Goal: Information Seeking & Learning: Learn about a topic

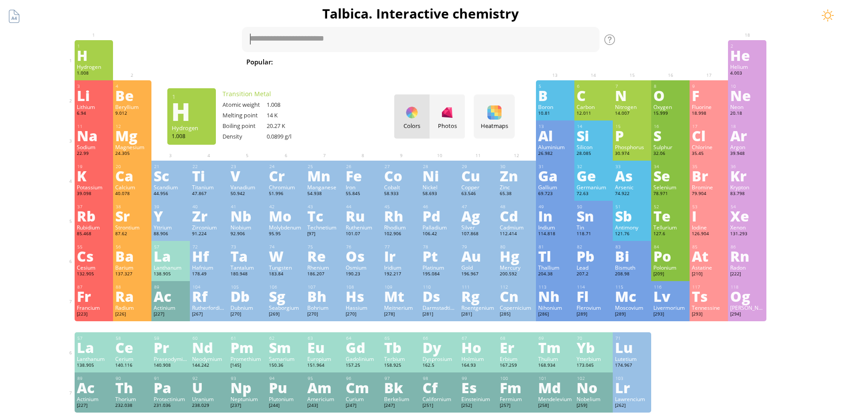
click at [683, 261] on div "Po" at bounding box center [671, 256] width 34 height 14
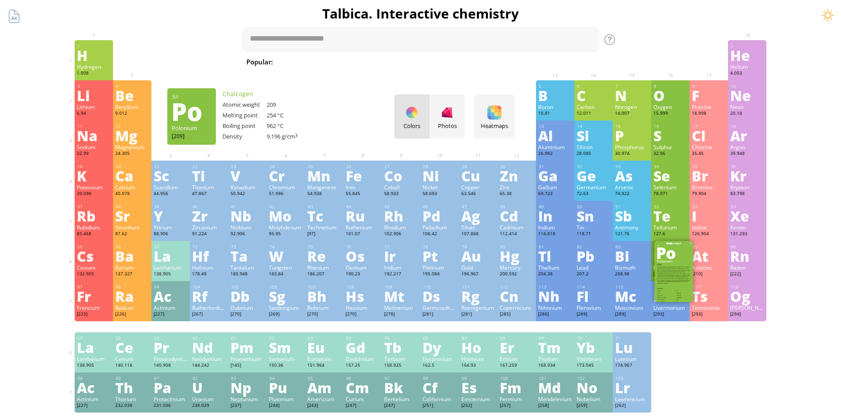
click at [677, 261] on div "Po" at bounding box center [671, 256] width 34 height 14
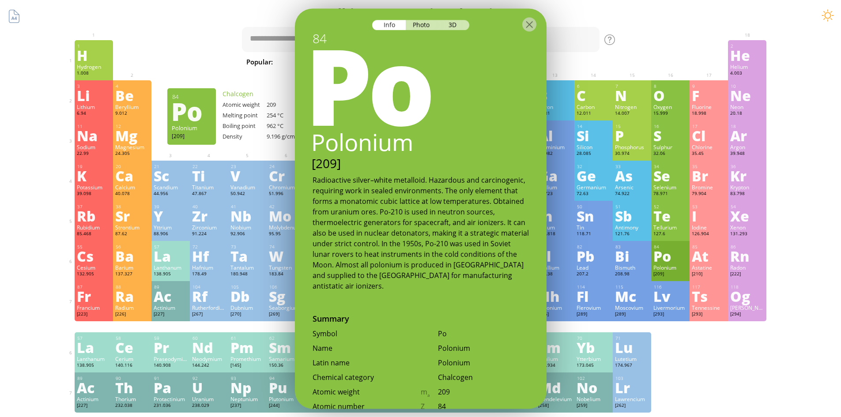
click at [424, 31] on div at bounding box center [421, 23] width 252 height 31
click at [426, 27] on div "Photo" at bounding box center [422, 25] width 32 height 10
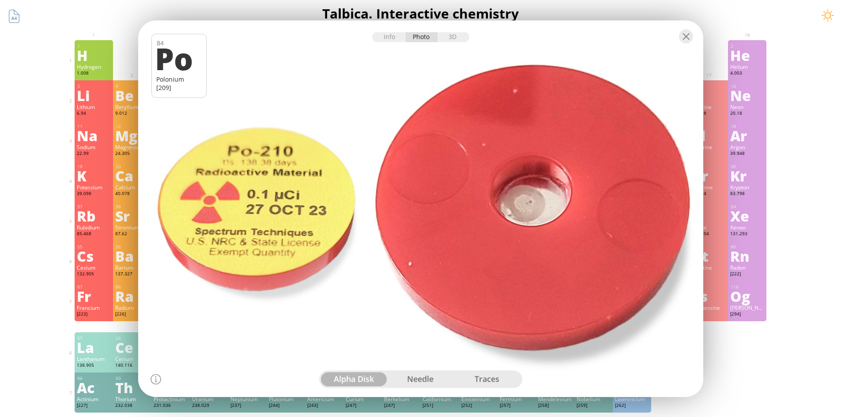
click at [95, 63] on div "1 H Hydrogen 1.008 −1, +1 −1, +1 -259.14 °C -252.87 °C 0.0899 g/l 1s 1" at bounding box center [94, 60] width 38 height 40
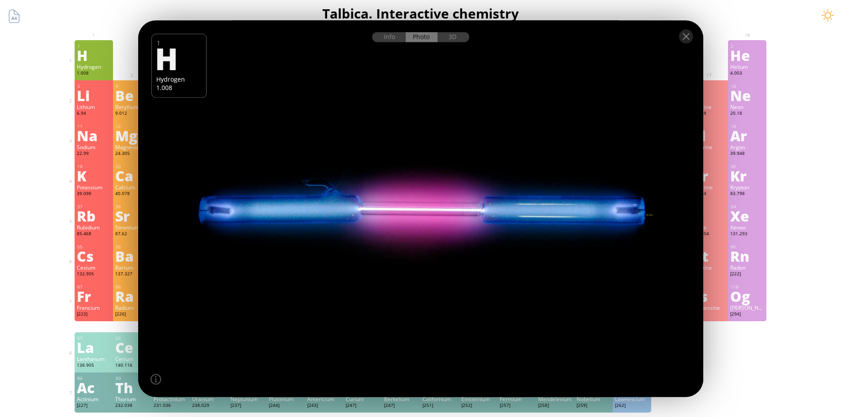
click at [389, 207] on div at bounding box center [420, 209] width 571 height 381
click at [696, 35] on div at bounding box center [420, 35] width 565 height 31
click at [689, 38] on div at bounding box center [686, 36] width 14 height 14
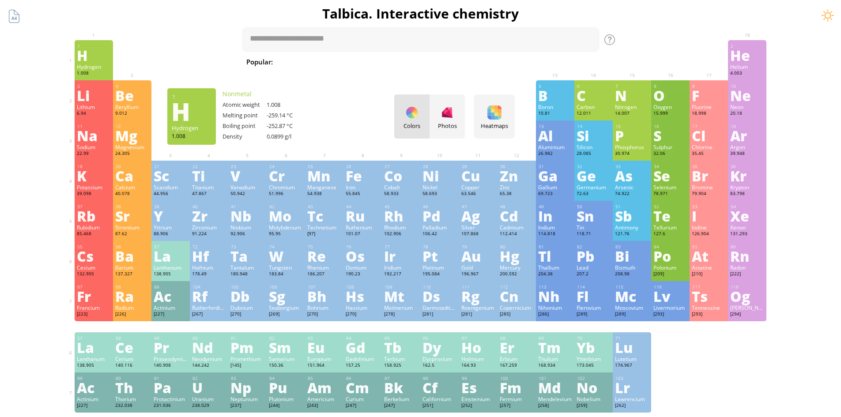
click at [127, 391] on div "Th" at bounding box center [132, 388] width 34 height 14
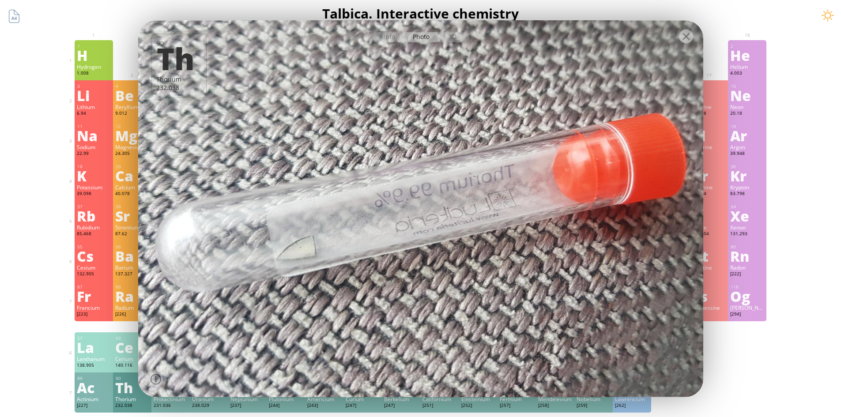
click at [630, 156] on div at bounding box center [420, 209] width 571 height 381
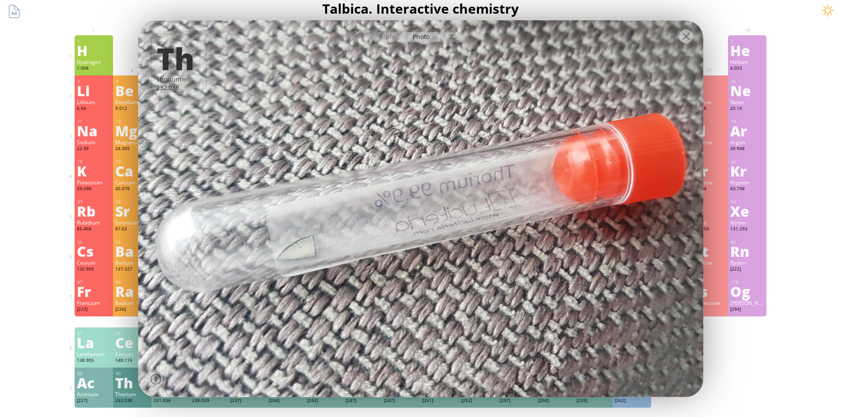
click at [686, 320] on div at bounding box center [420, 209] width 571 height 381
click at [630, 352] on div at bounding box center [420, 209] width 571 height 381
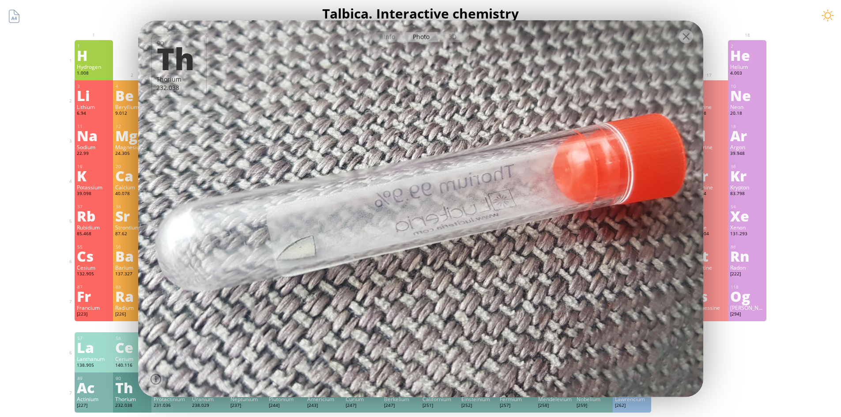
click at [684, 41] on div at bounding box center [686, 36] width 14 height 14
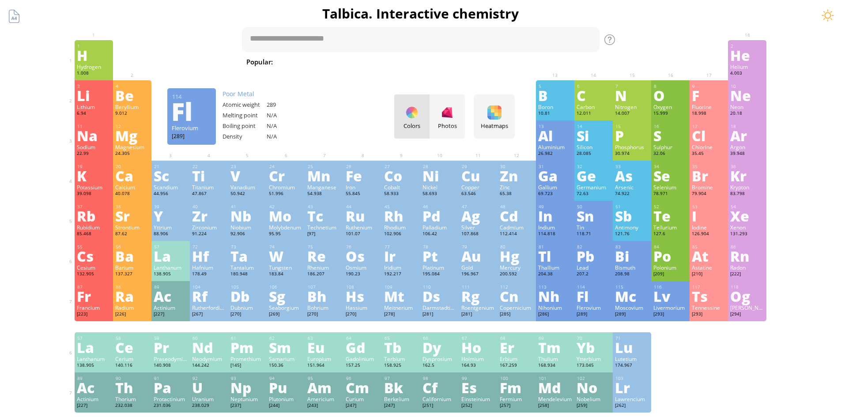
click at [544, 256] on div "Tl" at bounding box center [555, 256] width 34 height 14
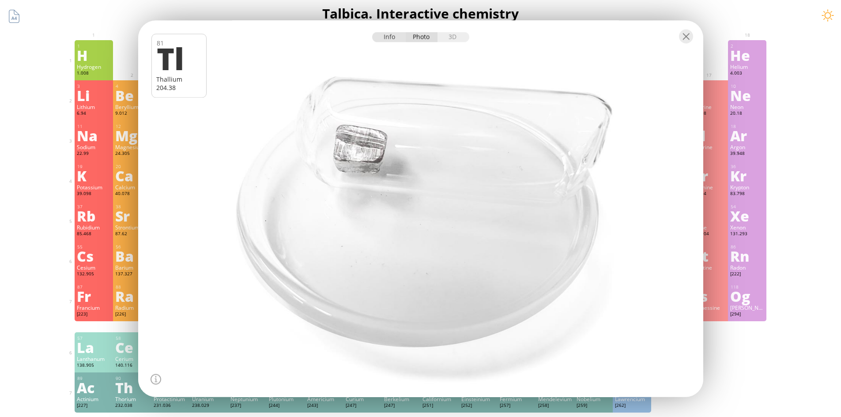
click at [382, 42] on div "Info" at bounding box center [389, 37] width 34 height 10
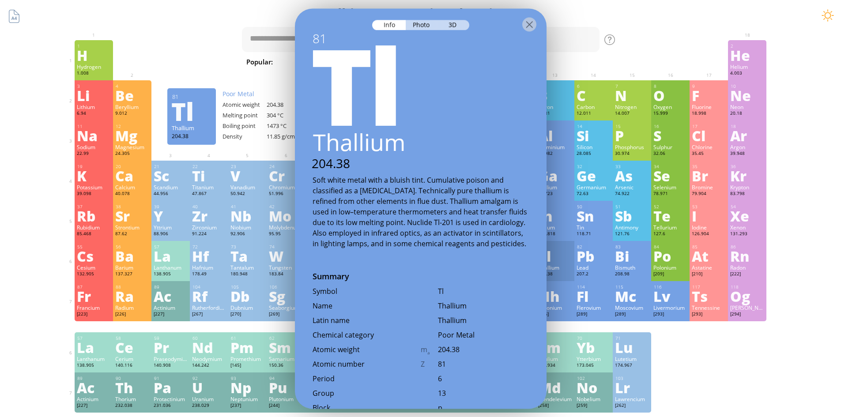
click at [531, 33] on div at bounding box center [421, 23] width 252 height 31
click at [522, 28] on div at bounding box center [529, 24] width 14 height 14
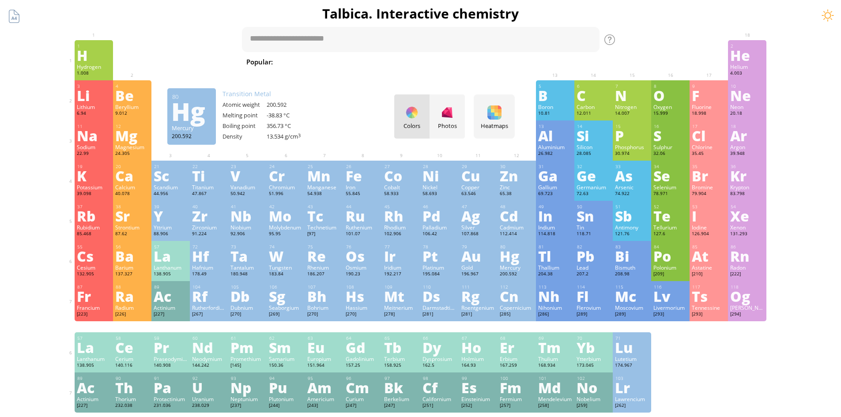
click at [89, 101] on div "Li" at bounding box center [94, 95] width 34 height 14
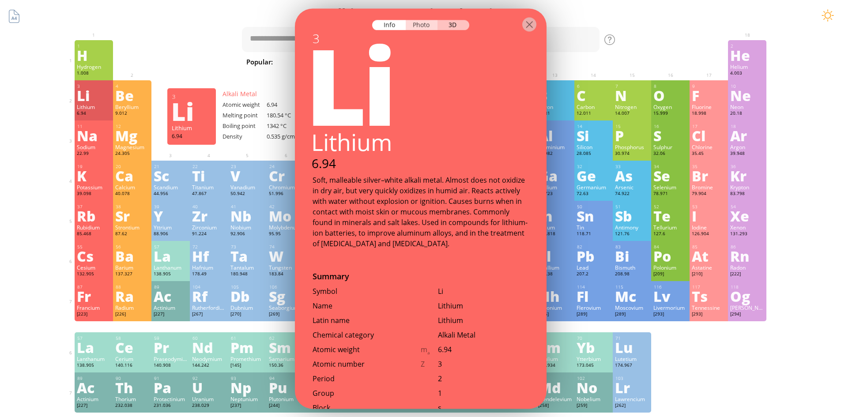
click at [419, 29] on div "Photo" at bounding box center [422, 25] width 32 height 10
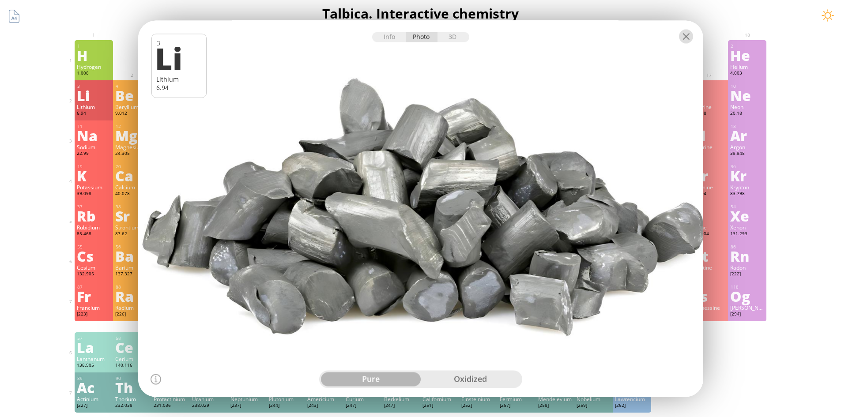
click at [684, 36] on div at bounding box center [686, 36] width 14 height 14
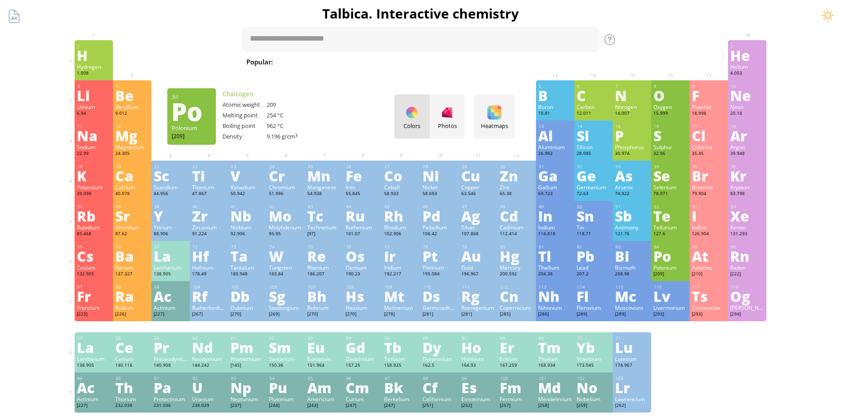
click at [713, 97] on div "F" at bounding box center [709, 95] width 34 height 14
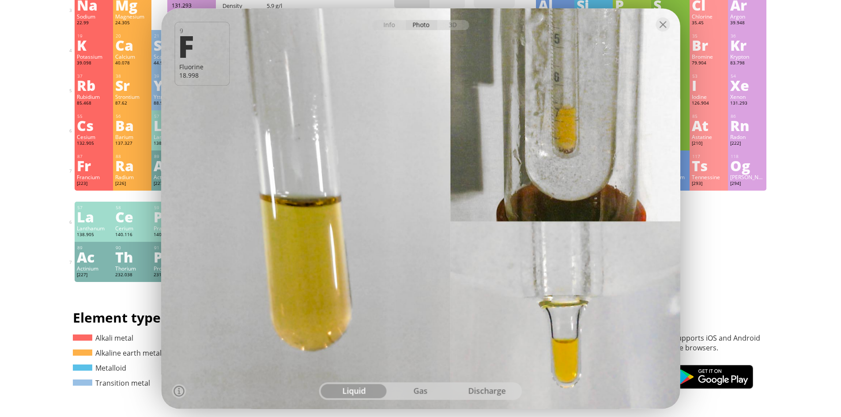
scroll to position [127, 0]
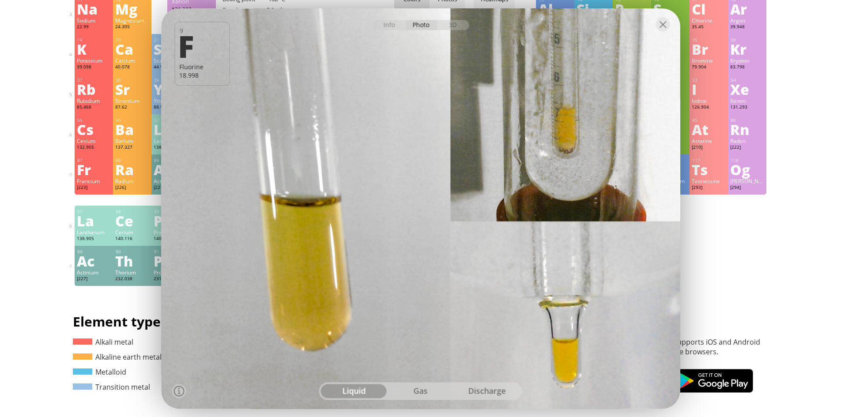
click at [682, 22] on div "Sulphur" at bounding box center [671, 20] width 34 height 7
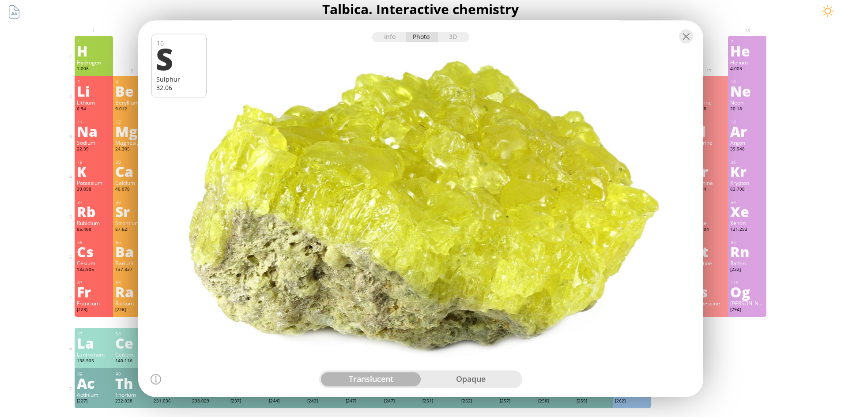
scroll to position [0, 0]
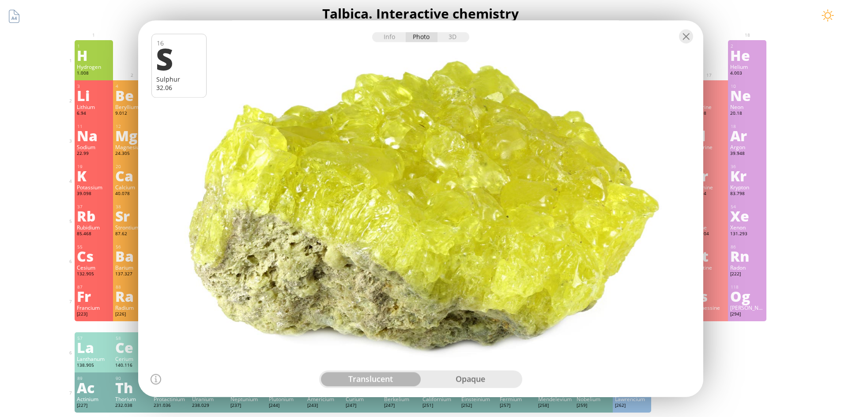
click at [693, 35] on div at bounding box center [686, 36] width 14 height 14
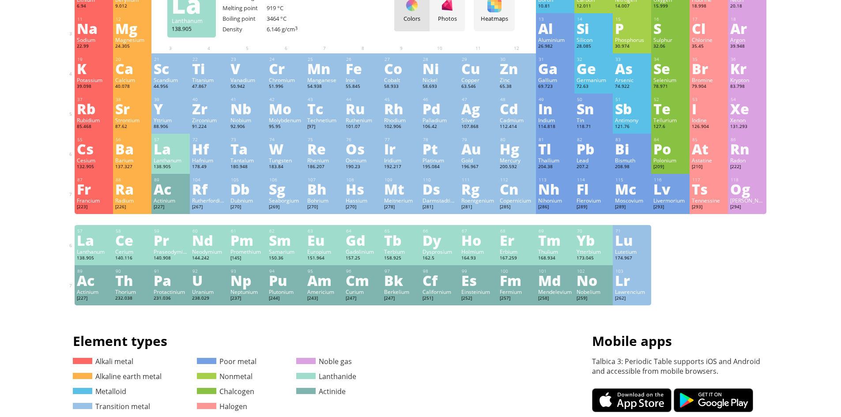
scroll to position [108, 0]
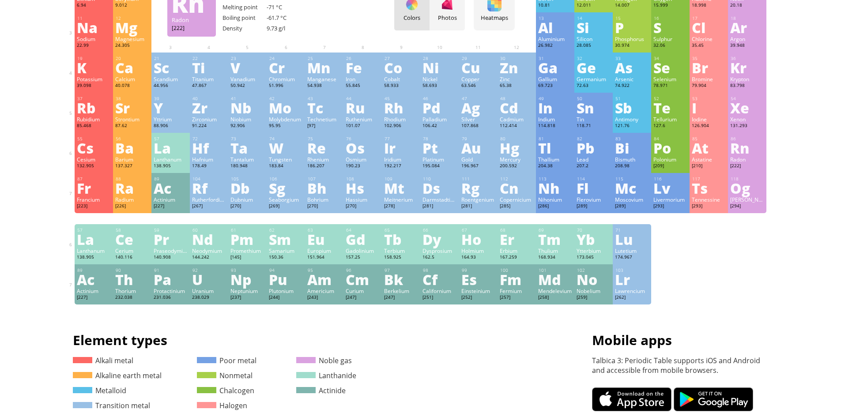
click at [250, 239] on div "Pm" at bounding box center [248, 239] width 34 height 14
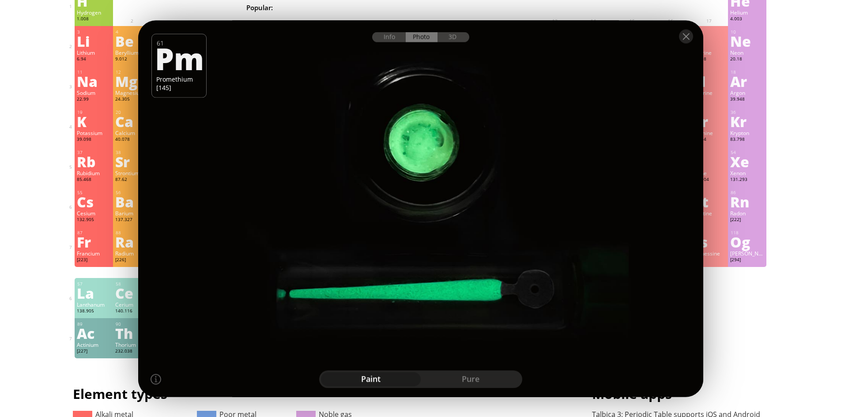
scroll to position [69, 0]
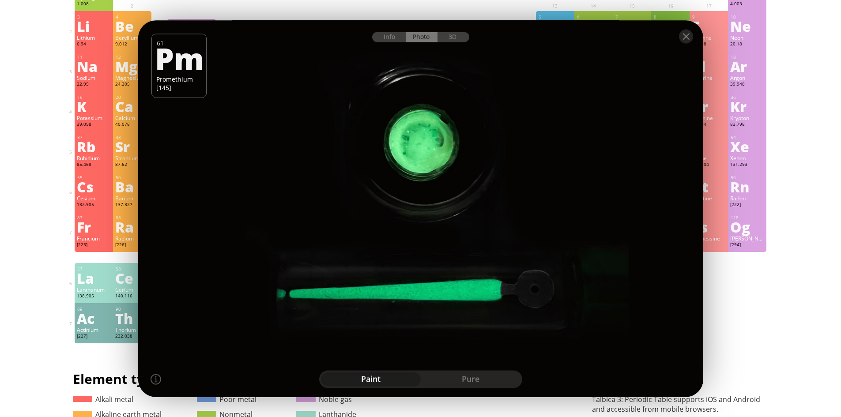
click at [693, 45] on div at bounding box center [420, 35] width 565 height 31
click at [686, 34] on div at bounding box center [686, 36] width 14 height 14
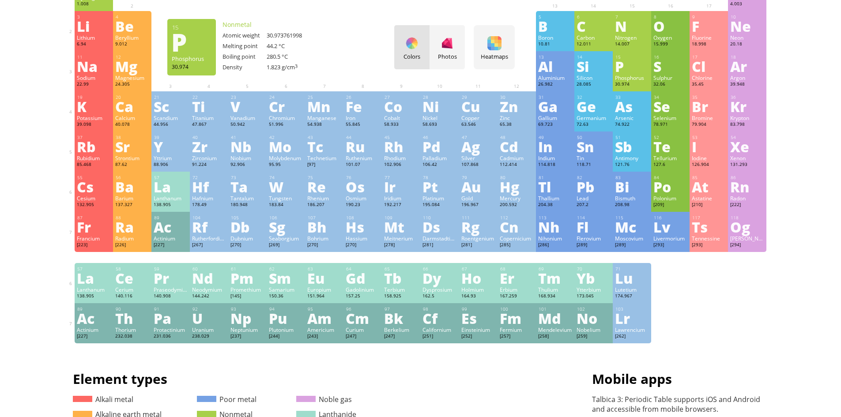
click at [441, 193] on div "Pt" at bounding box center [440, 187] width 34 height 14
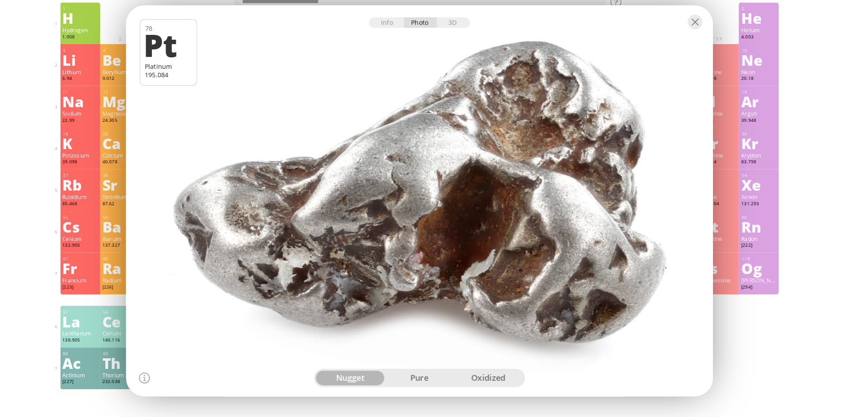
scroll to position [41, 0]
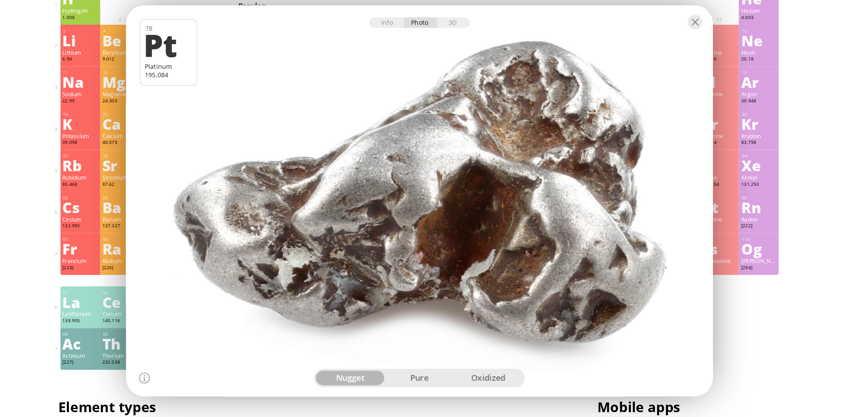
click at [688, 45] on div at bounding box center [420, 35] width 565 height 31
click at [682, 36] on div at bounding box center [686, 36] width 14 height 14
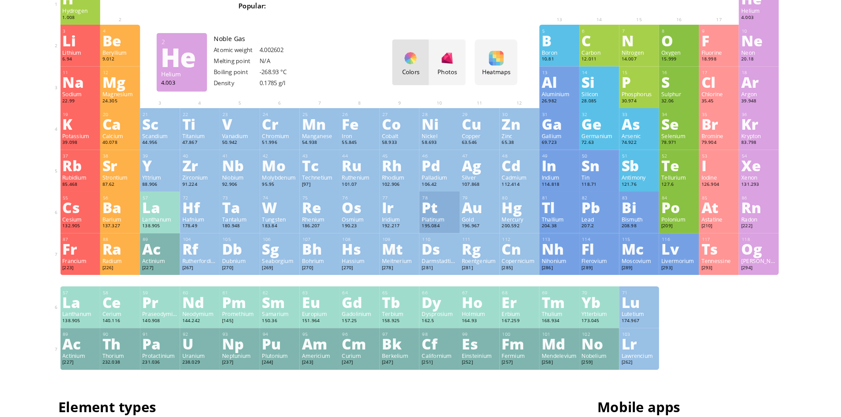
click at [684, 36] on div at bounding box center [686, 36] width 14 height 14
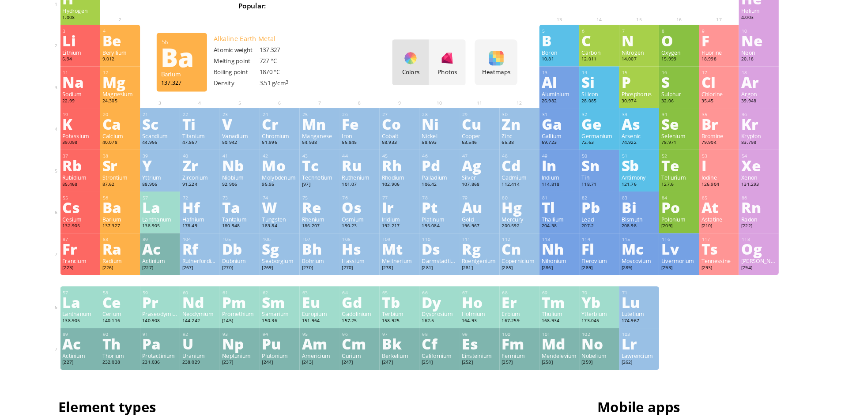
click at [757, 181] on div "Xe" at bounding box center [747, 175] width 34 height 14
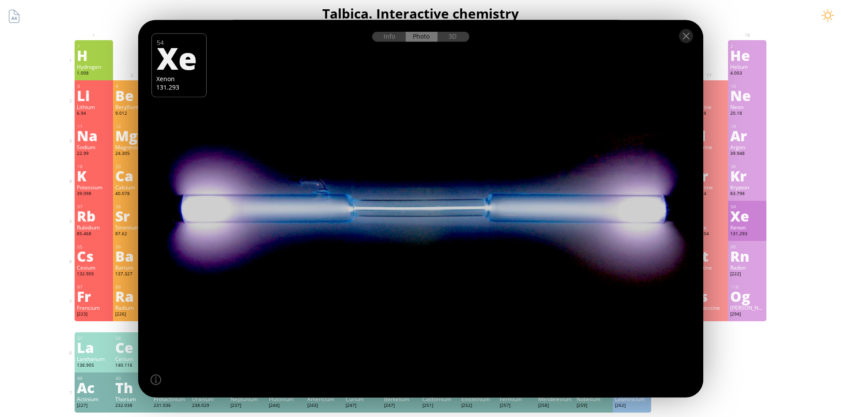
scroll to position [1, 0]
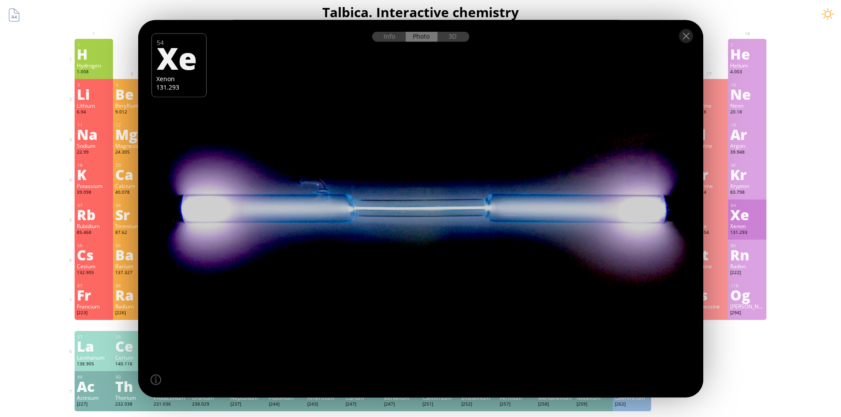
click at [681, 38] on div at bounding box center [686, 36] width 14 height 14
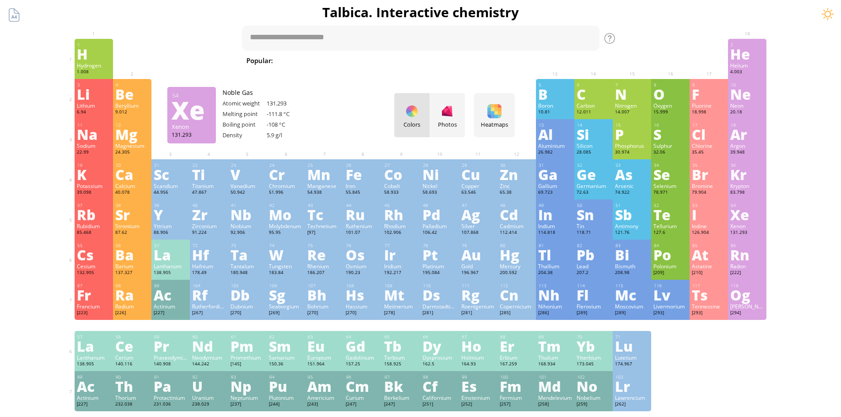
click at [628, 387] on div "Lr" at bounding box center [632, 386] width 34 height 14
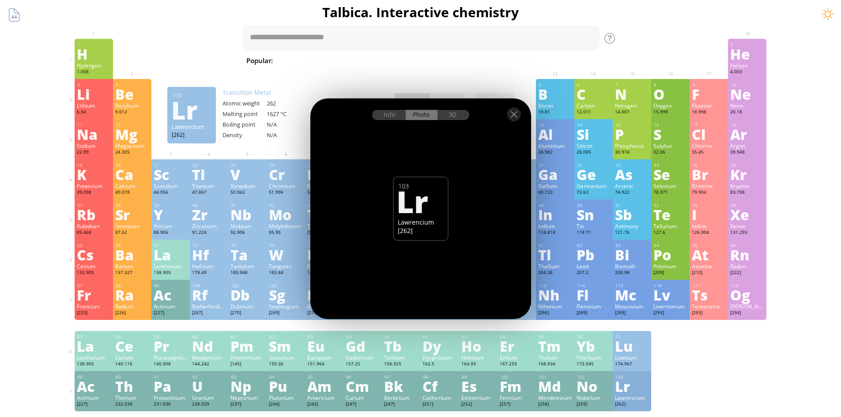
click at [520, 114] on div at bounding box center [514, 114] width 14 height 14
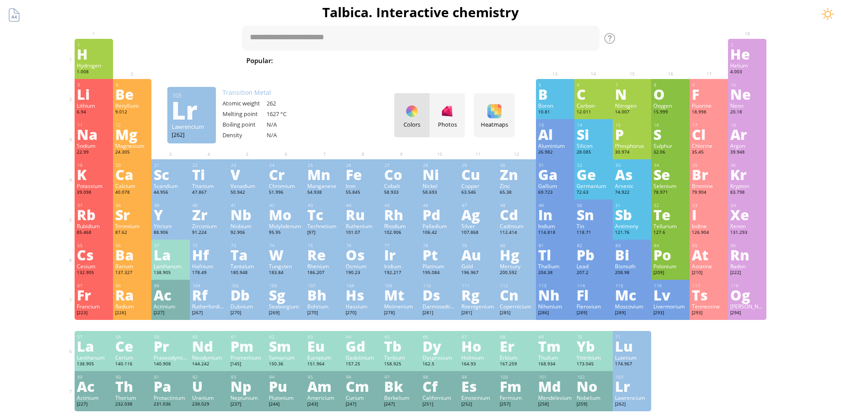
click at [630, 350] on div "Lu" at bounding box center [632, 346] width 34 height 14
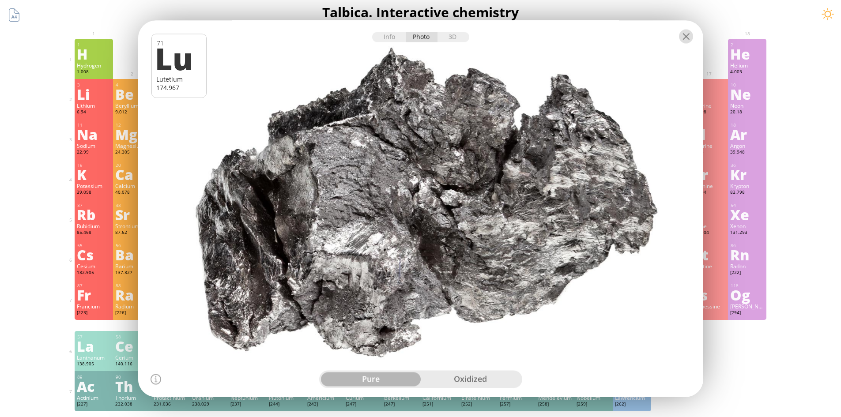
click at [684, 42] on div at bounding box center [686, 36] width 14 height 14
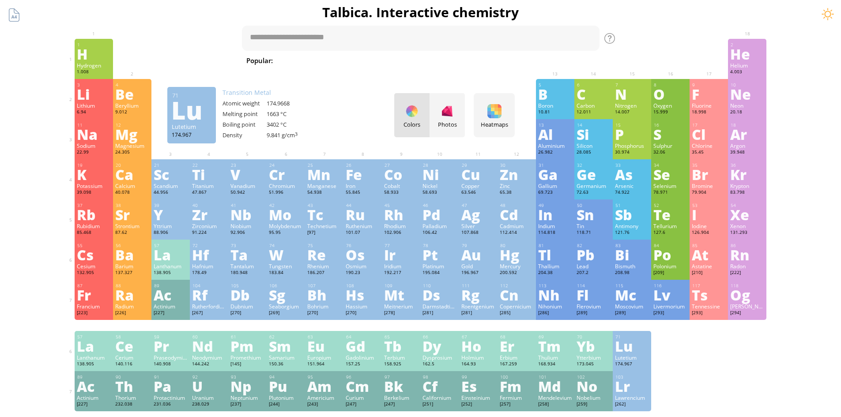
click at [604, 343] on div "Yb" at bounding box center [594, 346] width 34 height 14
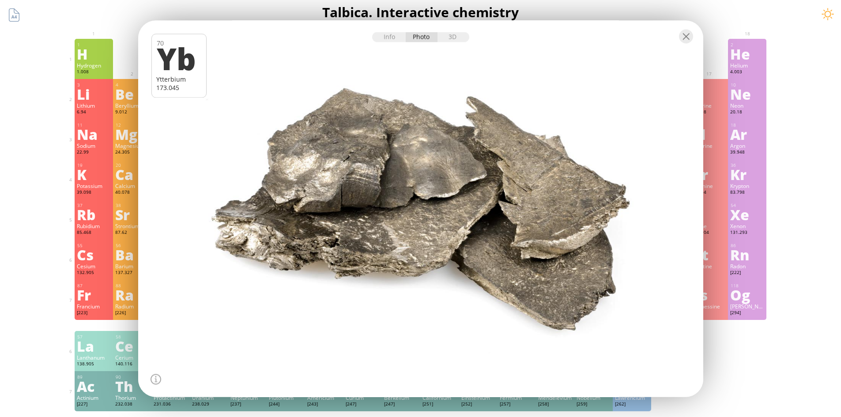
click at [691, 27] on div at bounding box center [420, 35] width 565 height 31
click at [683, 41] on div at bounding box center [686, 36] width 14 height 14
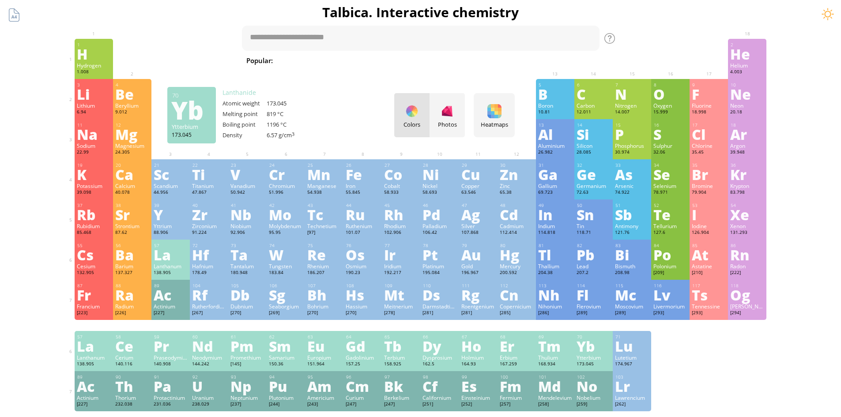
click at [247, 179] on div "V" at bounding box center [248, 174] width 34 height 14
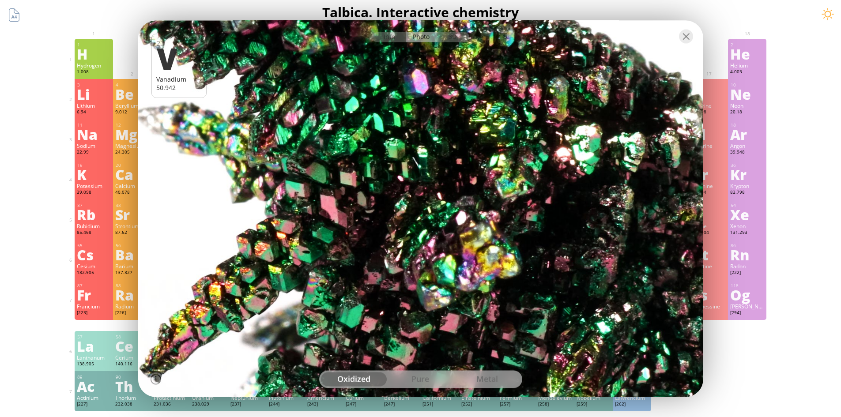
click at [694, 47] on div at bounding box center [420, 35] width 565 height 31
click at [584, 141] on div at bounding box center [420, 209] width 571 height 381
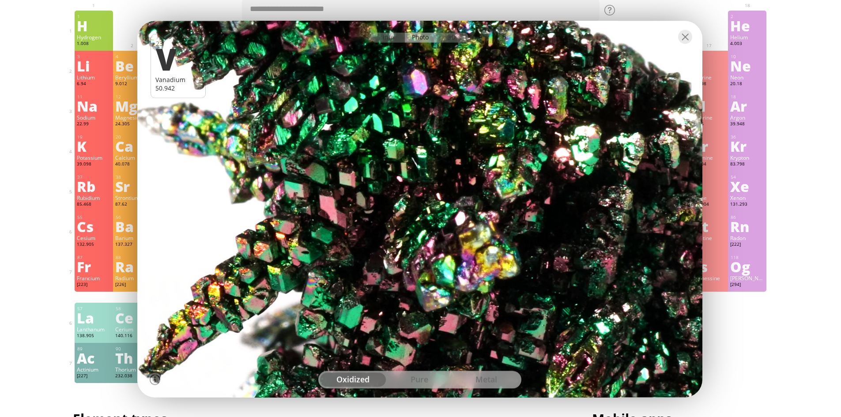
scroll to position [29, 0]
click at [577, 138] on div at bounding box center [419, 209] width 571 height 381
click at [578, 139] on div at bounding box center [419, 209] width 571 height 381
click at [623, 147] on div at bounding box center [419, 209] width 571 height 381
click at [586, 142] on div at bounding box center [419, 209] width 571 height 381
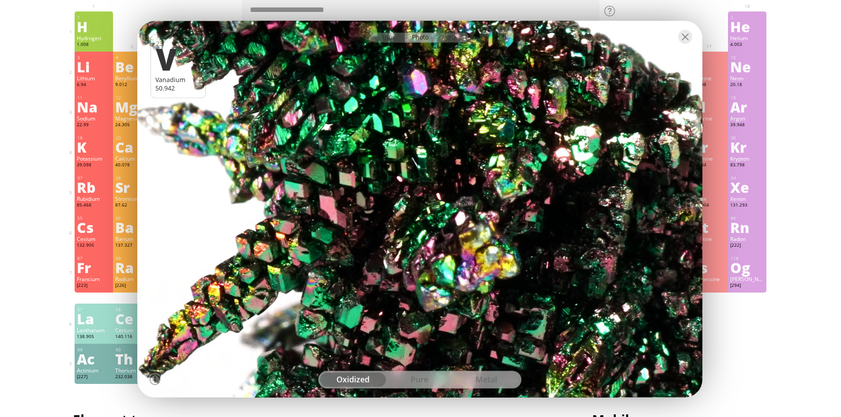
click at [586, 141] on div at bounding box center [419, 209] width 571 height 381
click at [586, 142] on div at bounding box center [419, 209] width 571 height 381
click at [587, 142] on div at bounding box center [419, 209] width 571 height 381
click at [587, 145] on div at bounding box center [419, 209] width 571 height 381
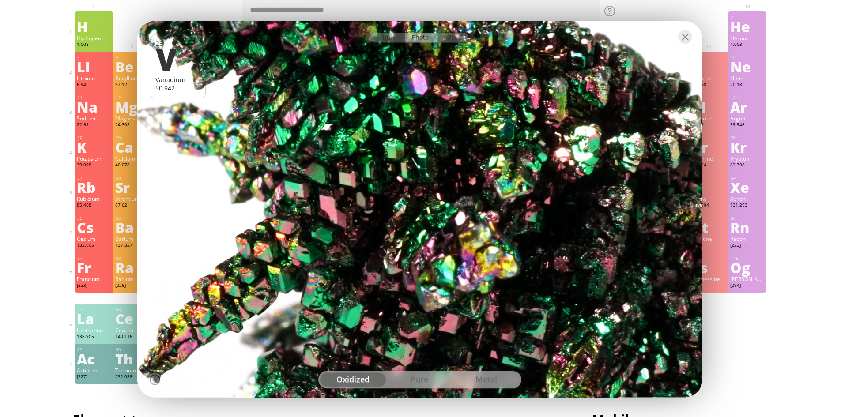
click at [612, 92] on div at bounding box center [419, 209] width 571 height 381
click at [634, 83] on div at bounding box center [419, 209] width 571 height 381
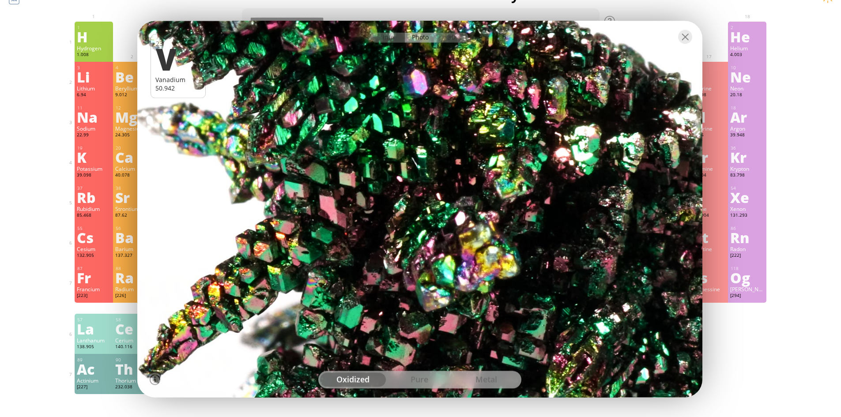
scroll to position [19, 0]
click at [692, 45] on div at bounding box center [419, 36] width 565 height 31
click at [678, 34] on div at bounding box center [685, 37] width 14 height 14
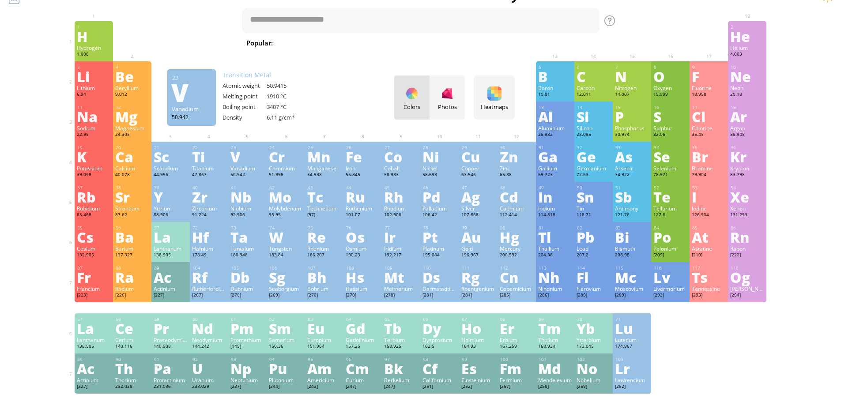
click at [354, 336] on div "Gd" at bounding box center [363, 328] width 34 height 14
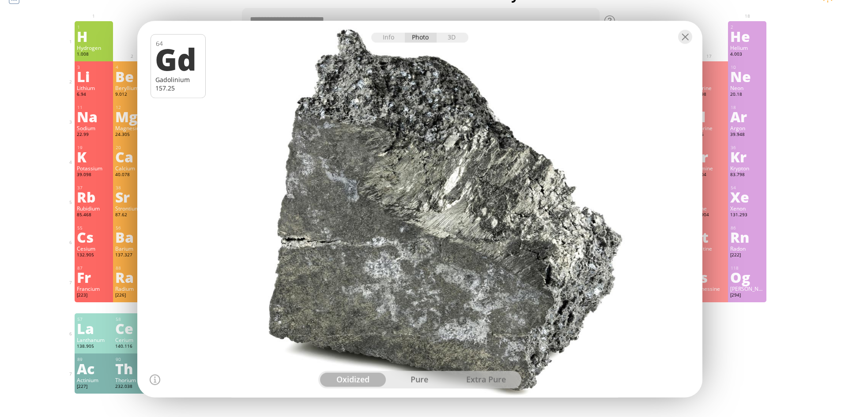
click at [683, 35] on div at bounding box center [685, 37] width 14 height 14
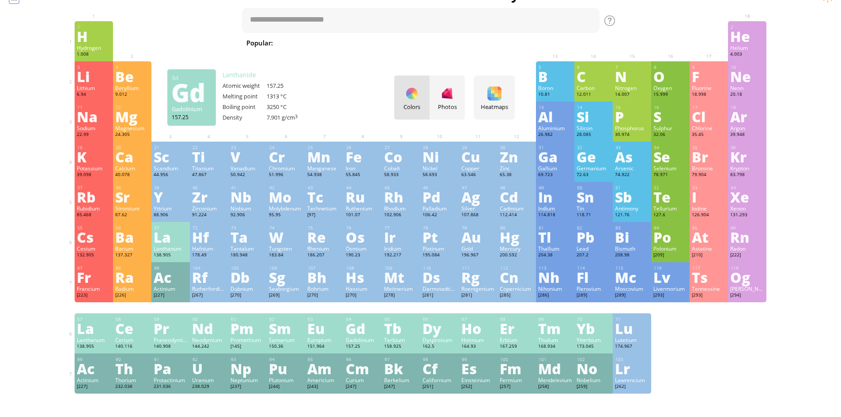
click at [475, 280] on div "Rg" at bounding box center [478, 277] width 34 height 14
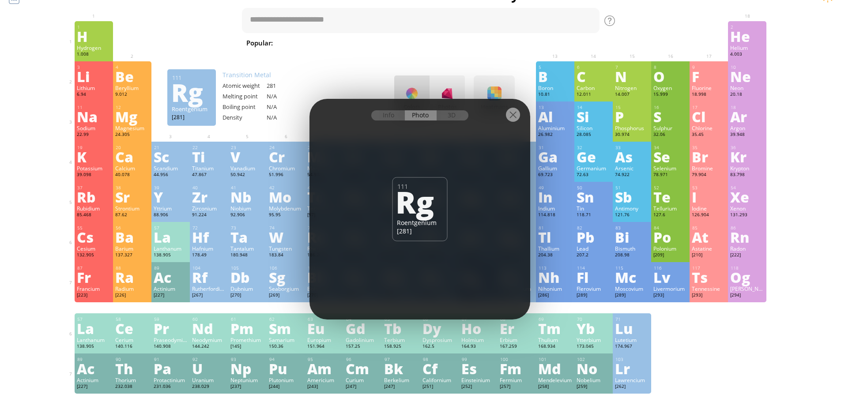
click at [518, 115] on div at bounding box center [513, 115] width 14 height 14
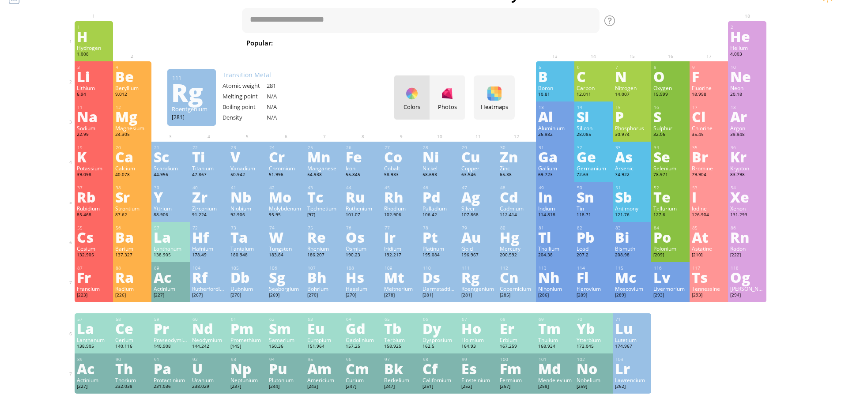
click at [518, 284] on div "Cn" at bounding box center [517, 277] width 34 height 14
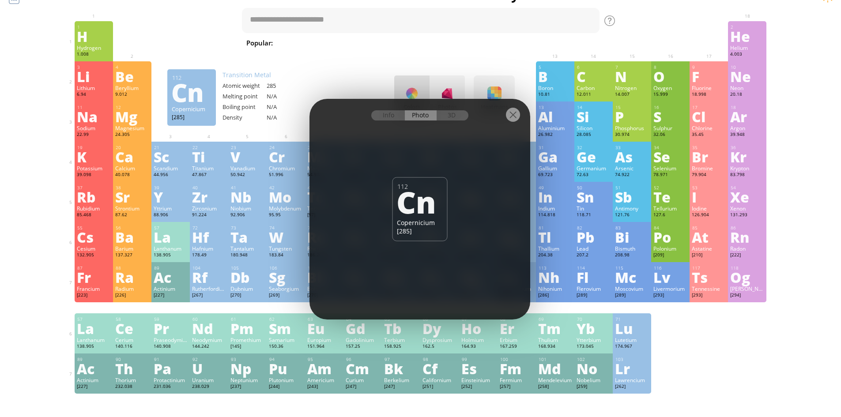
click at [418, 119] on div "Info Photo 3D" at bounding box center [419, 115] width 97 height 10
click at [425, 114] on div "Info Photo 3D" at bounding box center [419, 115] width 97 height 10
click at [389, 113] on div "Info" at bounding box center [388, 115] width 34 height 10
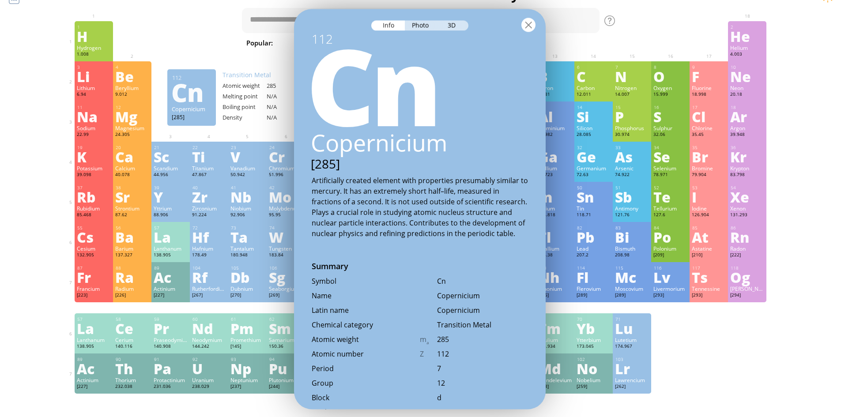
click at [534, 28] on div at bounding box center [529, 25] width 14 height 14
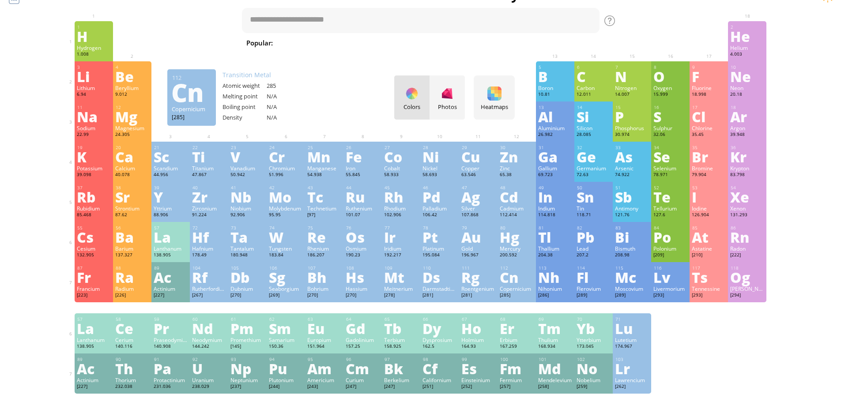
click at [203, 336] on div "Nd" at bounding box center [209, 328] width 34 height 14
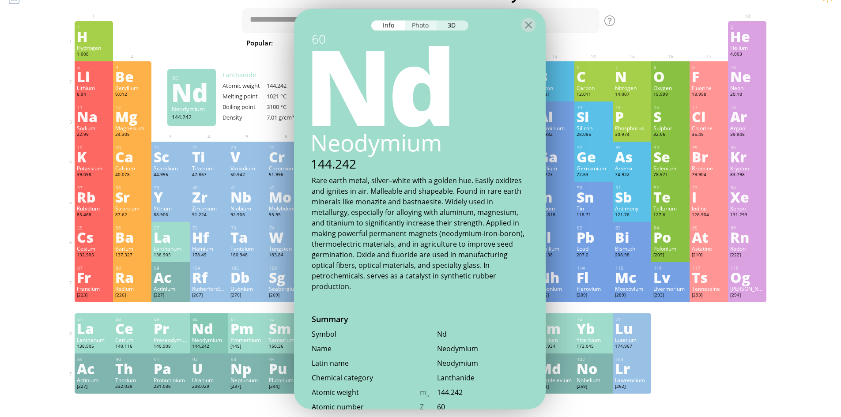
click at [420, 24] on div "Photo" at bounding box center [421, 25] width 32 height 10
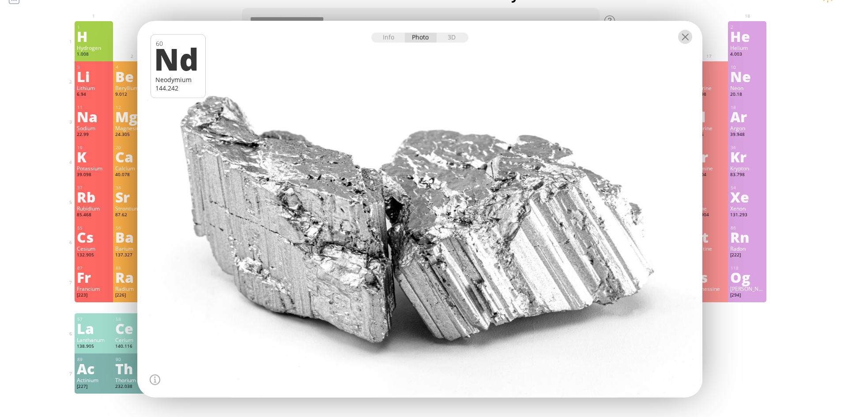
click at [682, 35] on div at bounding box center [685, 37] width 14 height 14
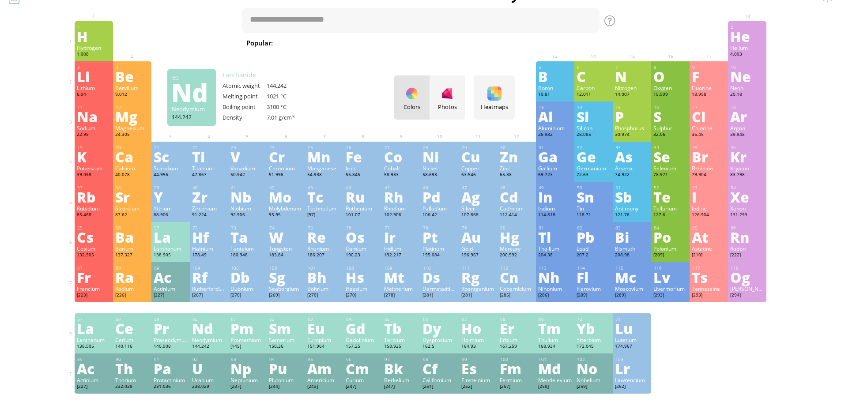
click at [482, 241] on div "Au" at bounding box center [478, 237] width 34 height 14
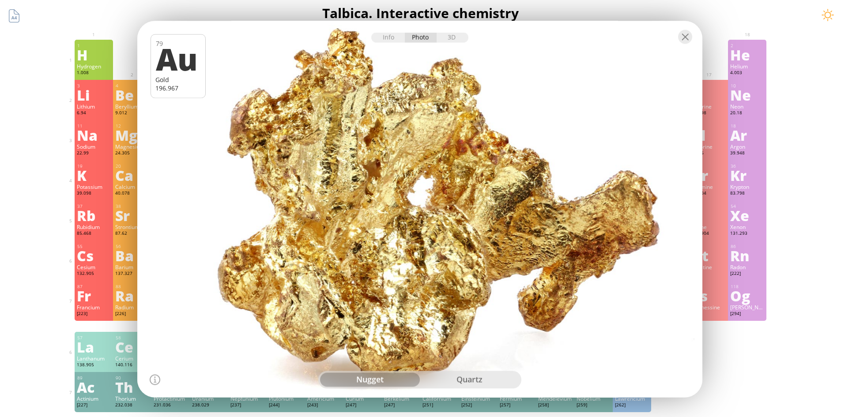
scroll to position [0, 0]
click at [679, 48] on div at bounding box center [419, 36] width 565 height 31
click at [686, 34] on div at bounding box center [685, 37] width 14 height 14
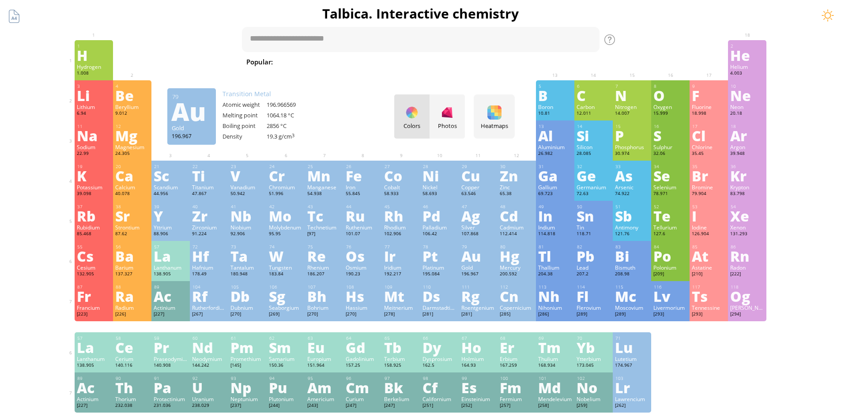
click at [94, 87] on div "3" at bounding box center [94, 86] width 34 height 6
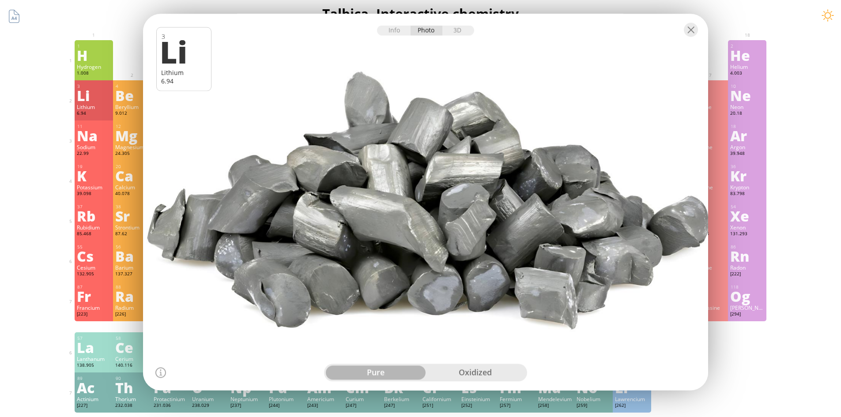
click at [699, 35] on div at bounding box center [425, 29] width 565 height 31
click at [685, 29] on div at bounding box center [691, 30] width 14 height 14
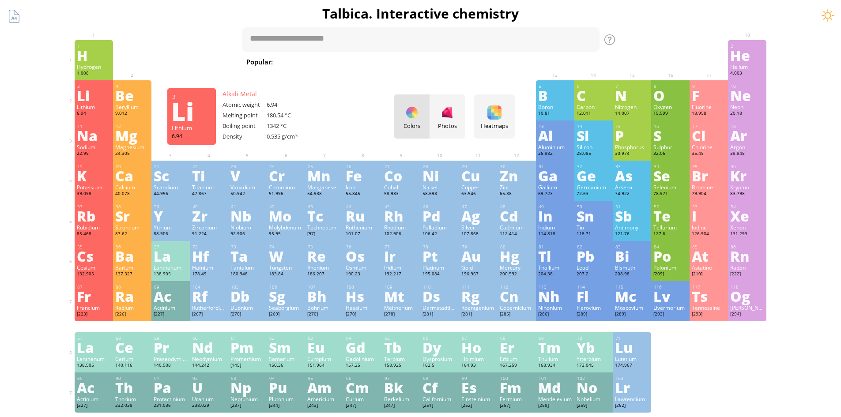
click at [85, 57] on div "H" at bounding box center [94, 55] width 34 height 14
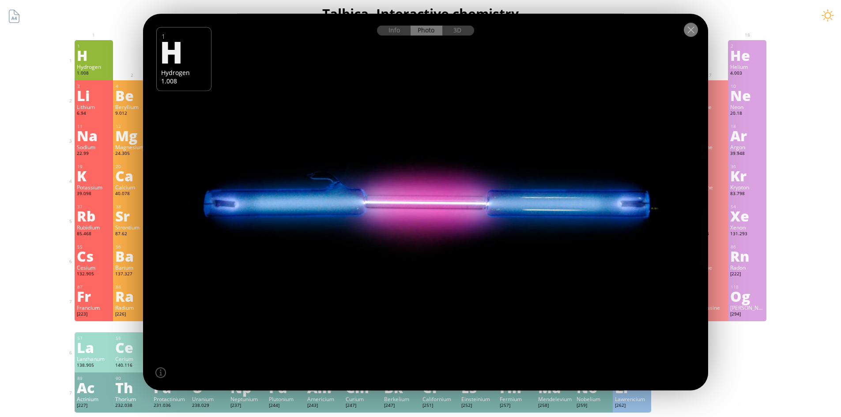
click at [695, 27] on div at bounding box center [691, 30] width 14 height 14
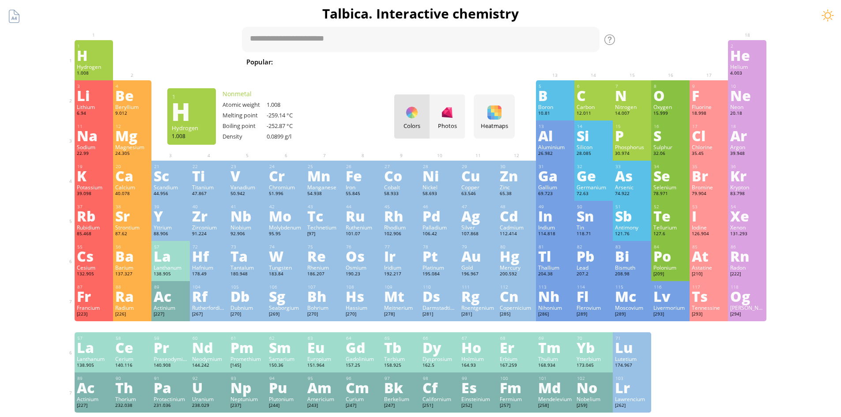
click at [91, 106] on div "Lithium" at bounding box center [94, 106] width 34 height 7
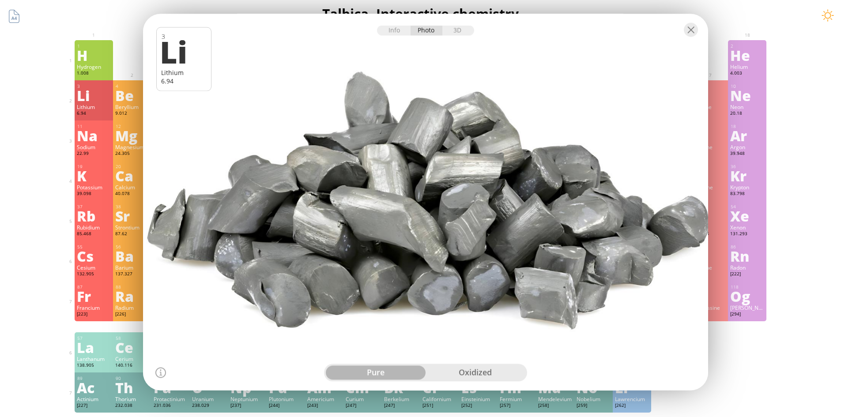
click at [693, 35] on div at bounding box center [691, 30] width 14 height 14
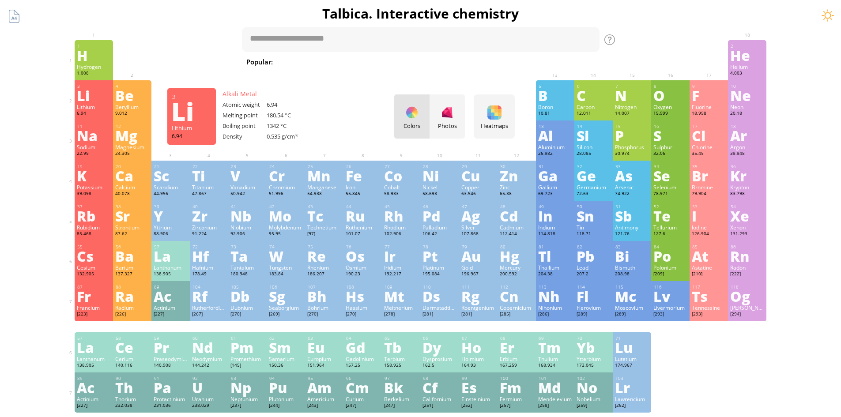
click at [90, 181] on div "K" at bounding box center [94, 176] width 34 height 14
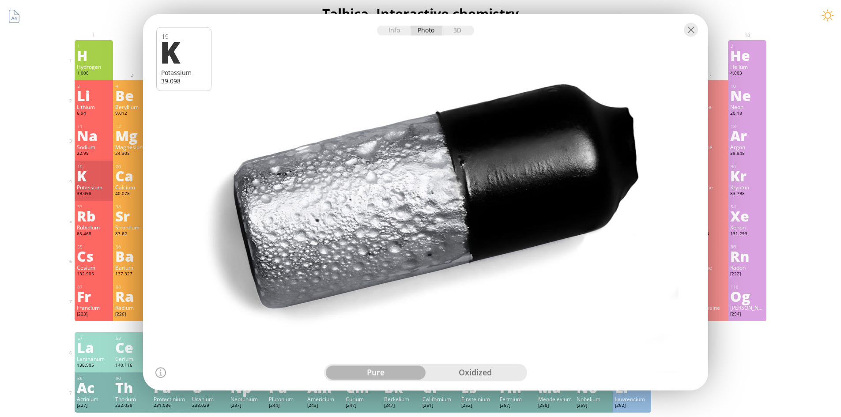
scroll to position [0, 0]
click at [334, 246] on div at bounding box center [425, 202] width 571 height 381
click at [396, 244] on div at bounding box center [425, 202] width 571 height 381
click at [511, 180] on div at bounding box center [425, 202] width 571 height 381
click at [685, 33] on div at bounding box center [691, 30] width 14 height 14
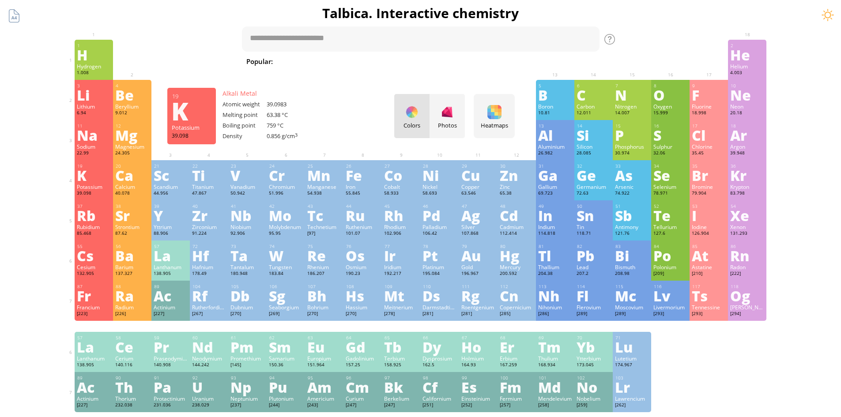
click at [91, 216] on div "Rb" at bounding box center [94, 215] width 34 height 14
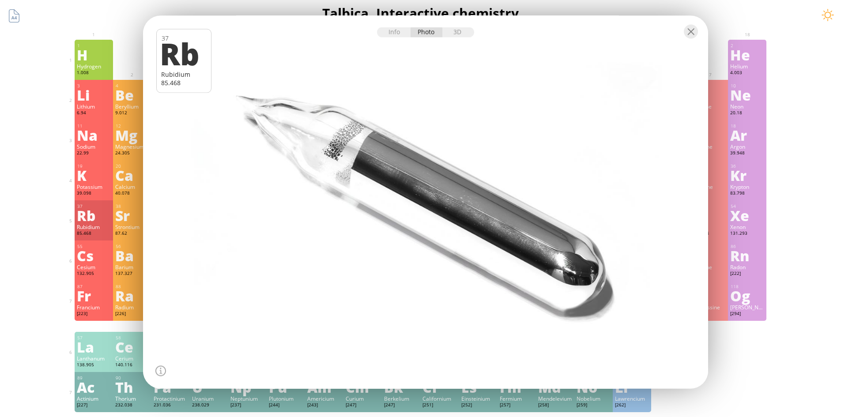
click at [668, 113] on div at bounding box center [425, 202] width 571 height 377
click at [687, 34] on div at bounding box center [691, 31] width 14 height 14
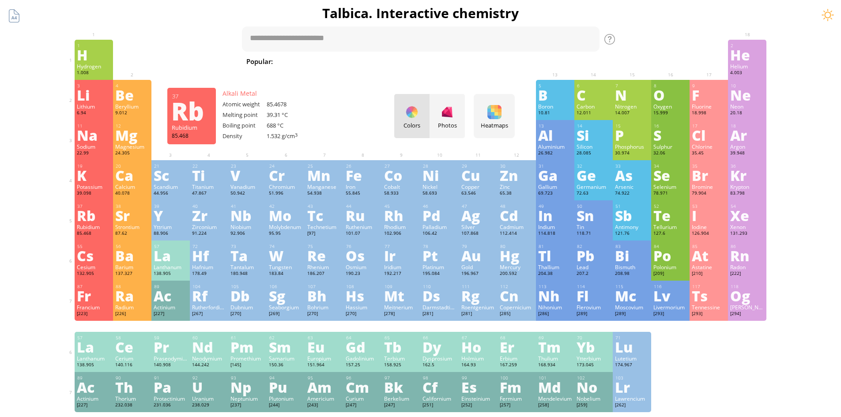
click at [91, 260] on div "Cs" at bounding box center [94, 256] width 34 height 14
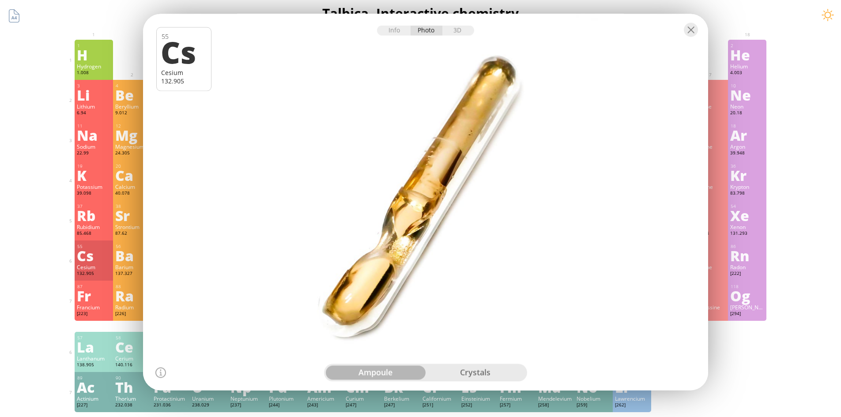
click at [689, 27] on div at bounding box center [691, 30] width 14 height 14
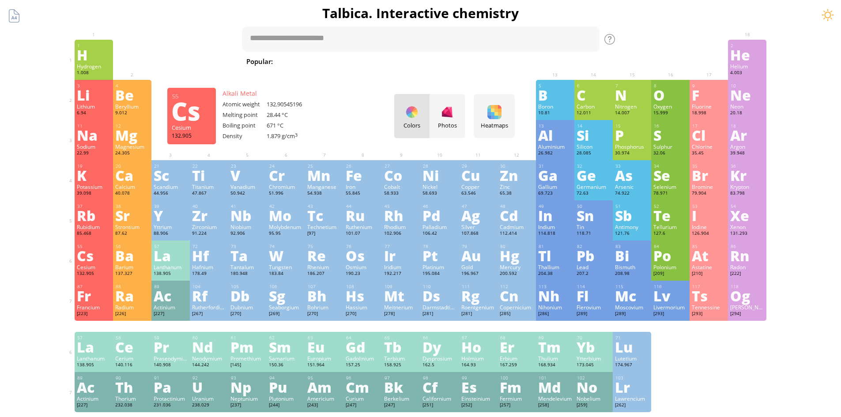
click at [83, 312] on div "[223]" at bounding box center [94, 314] width 34 height 7
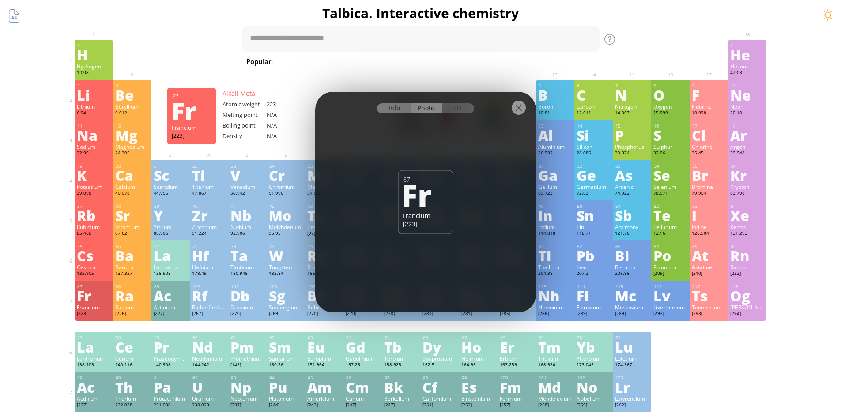
click at [393, 112] on div "Info" at bounding box center [394, 108] width 34 height 10
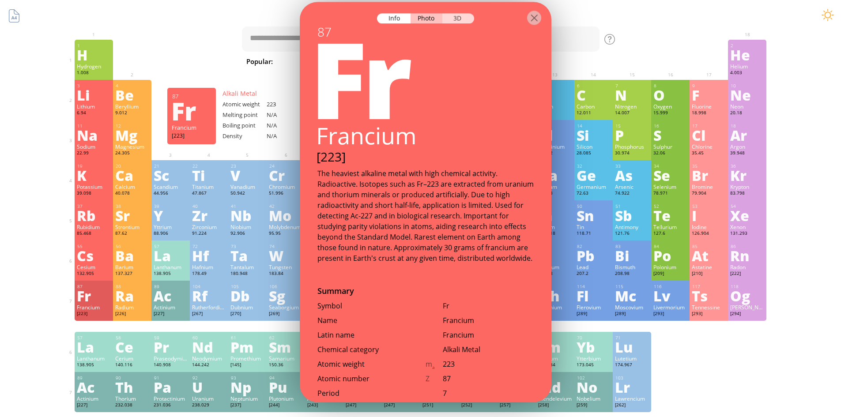
click at [462, 19] on div "3D" at bounding box center [458, 18] width 32 height 10
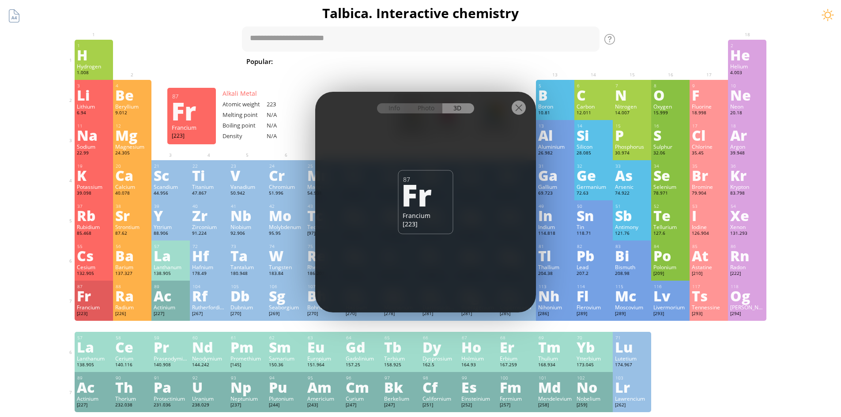
click at [429, 113] on div at bounding box center [425, 107] width 221 height 31
click at [429, 108] on div "Photo" at bounding box center [427, 108] width 32 height 10
click at [518, 114] on div at bounding box center [519, 108] width 14 height 14
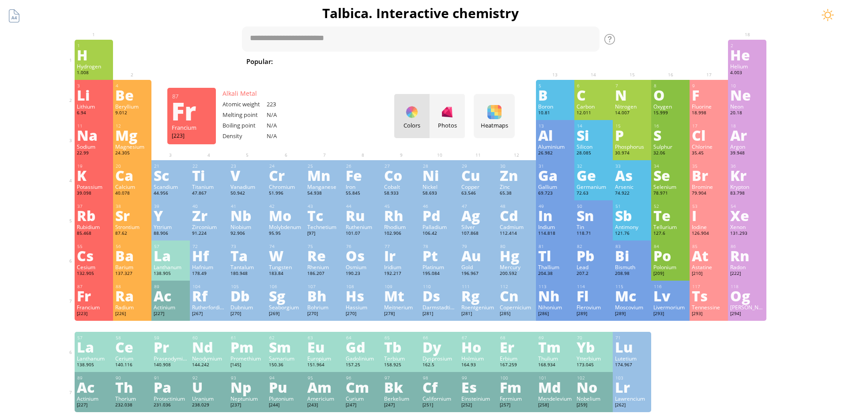
click at [132, 100] on div "Be" at bounding box center [132, 95] width 34 height 14
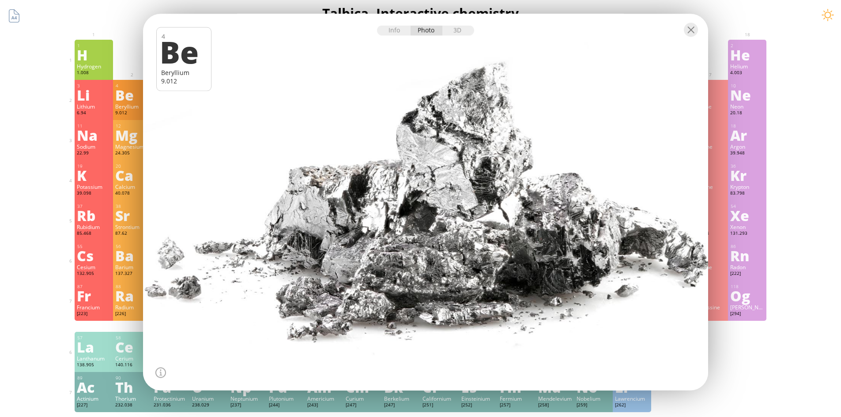
click at [695, 35] on div at bounding box center [691, 30] width 14 height 14
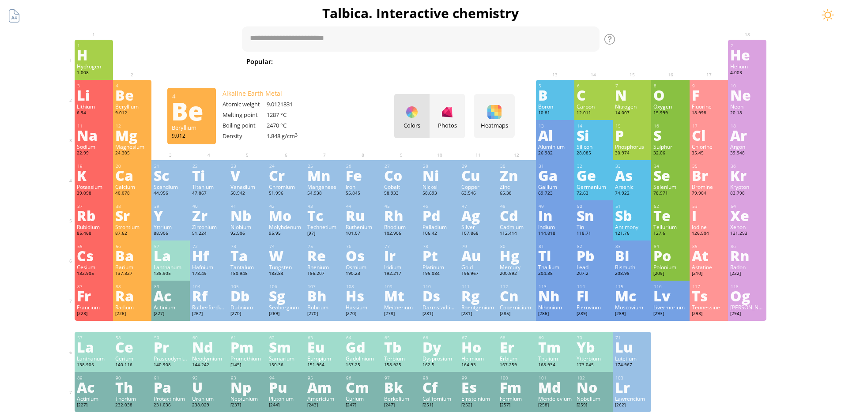
click at [117, 132] on div "12 Mg Magnesium 24.305 0, +1, +2 0, +1, +2 650 °C 1090 °C 1.738 g/cm 3 [Ne]3s 2" at bounding box center [132, 140] width 38 height 40
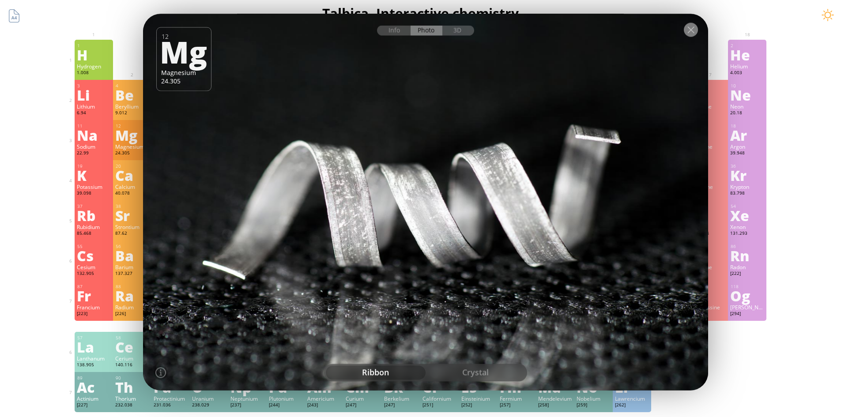
click at [694, 31] on div at bounding box center [691, 30] width 14 height 14
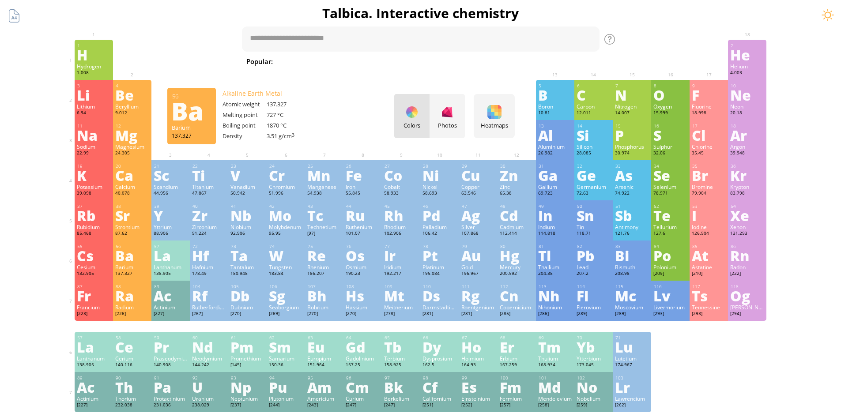
click at [131, 129] on div "Mg" at bounding box center [132, 135] width 34 height 14
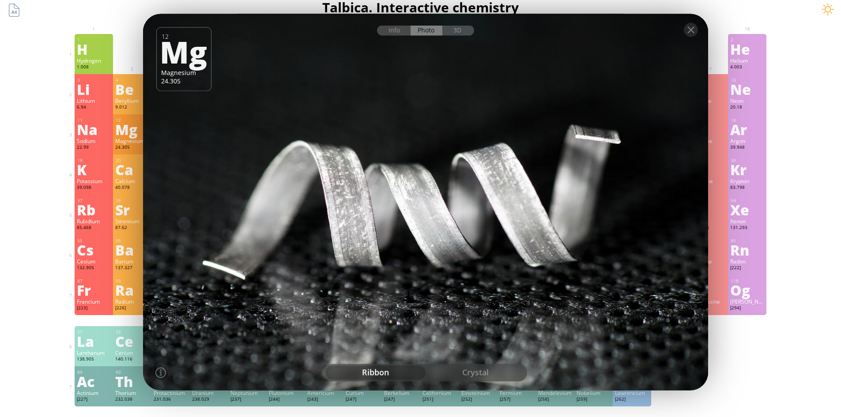
scroll to position [0, 0]
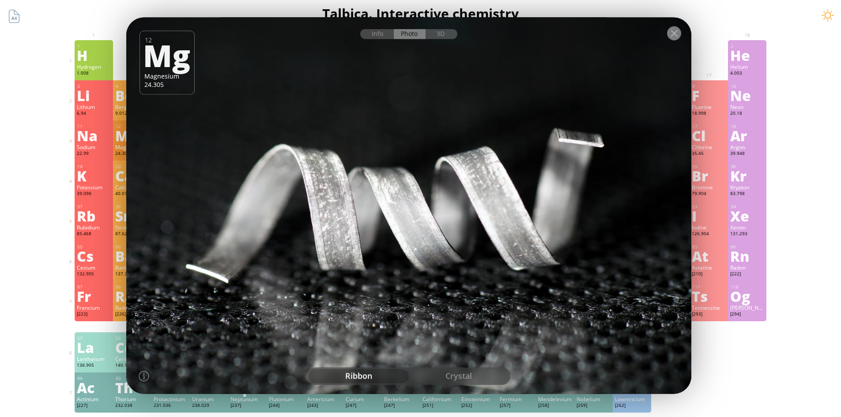
click at [672, 37] on div at bounding box center [674, 33] width 14 height 14
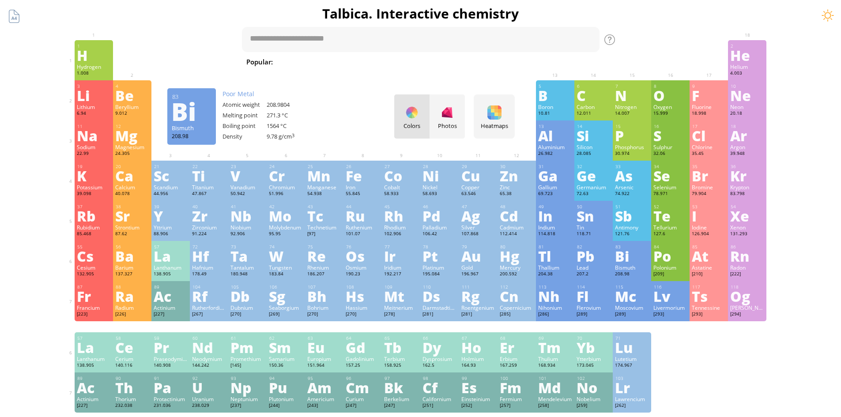
click at [138, 166] on div "20" at bounding box center [133, 167] width 34 height 6
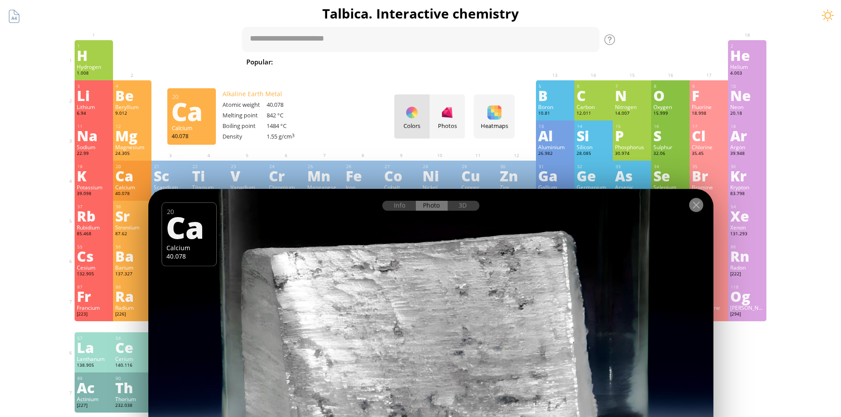
click at [693, 207] on div at bounding box center [696, 205] width 14 height 14
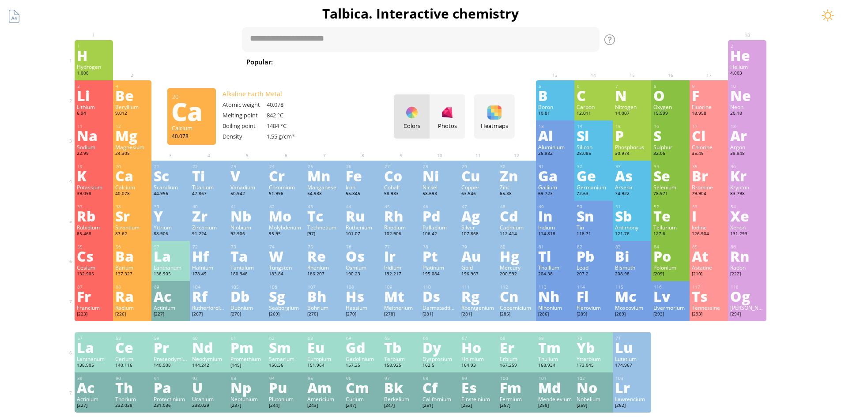
click at [146, 219] on div "Sr" at bounding box center [132, 216] width 34 height 14
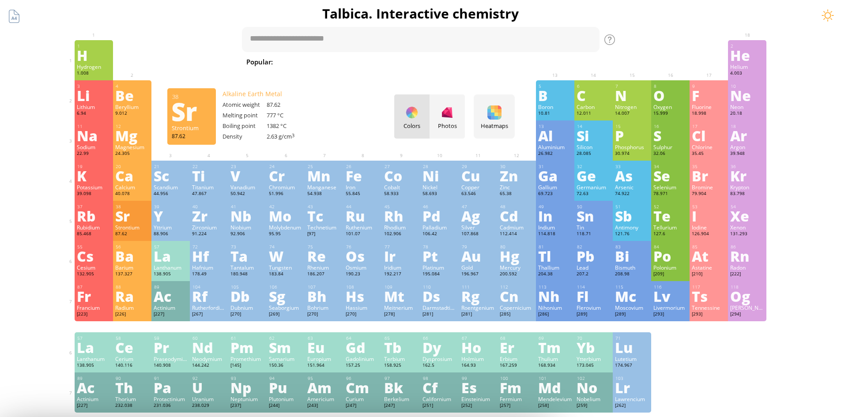
click at [137, 269] on div "Barium" at bounding box center [132, 267] width 34 height 7
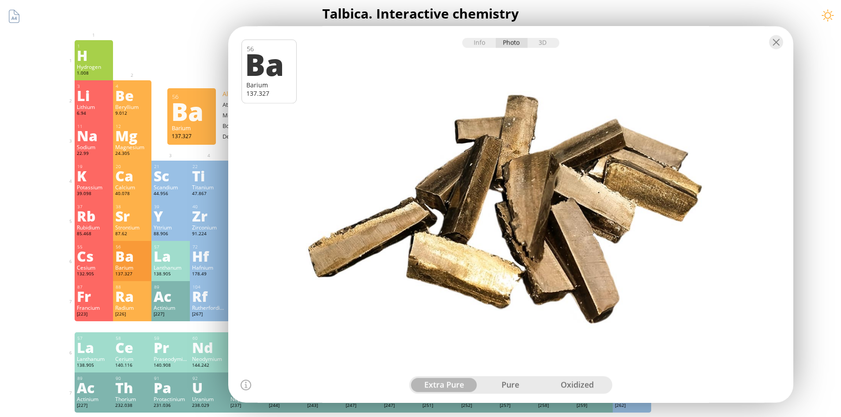
click at [129, 299] on div "Ra" at bounding box center [132, 296] width 34 height 14
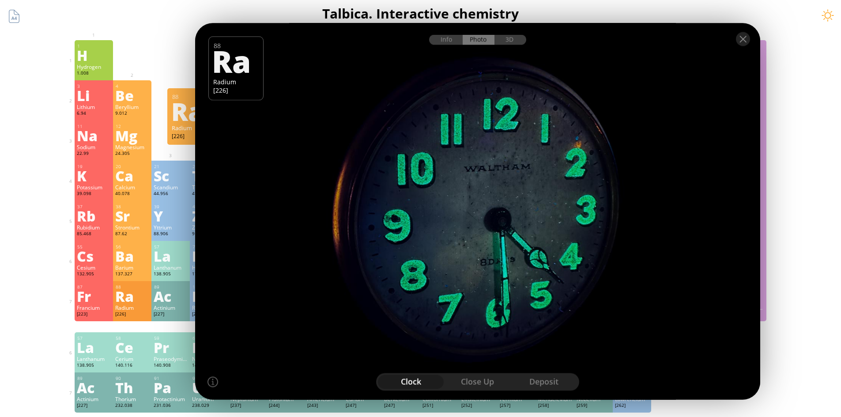
click at [535, 154] on div at bounding box center [477, 211] width 571 height 381
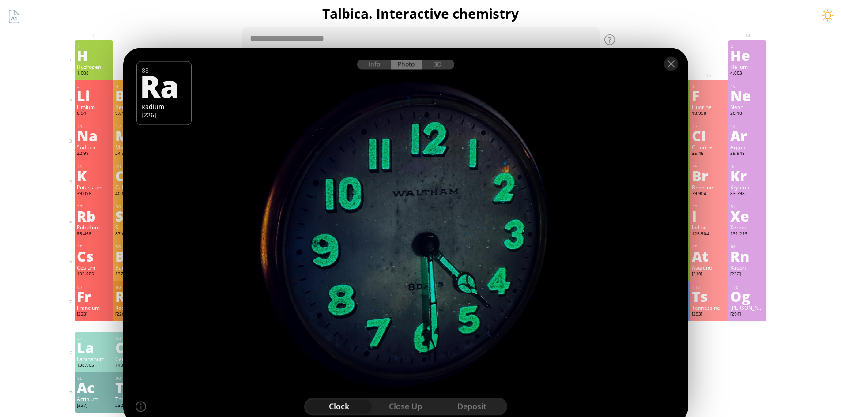
click at [494, 172] on div at bounding box center [405, 236] width 571 height 381
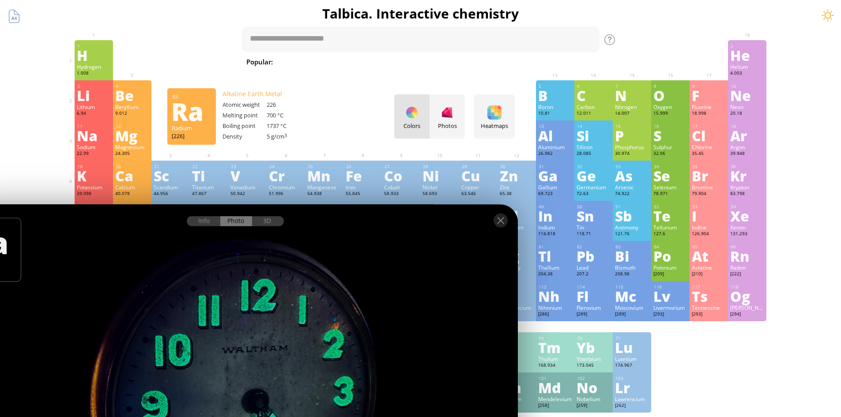
click at [484, 165] on div "29" at bounding box center [479, 167] width 34 height 6
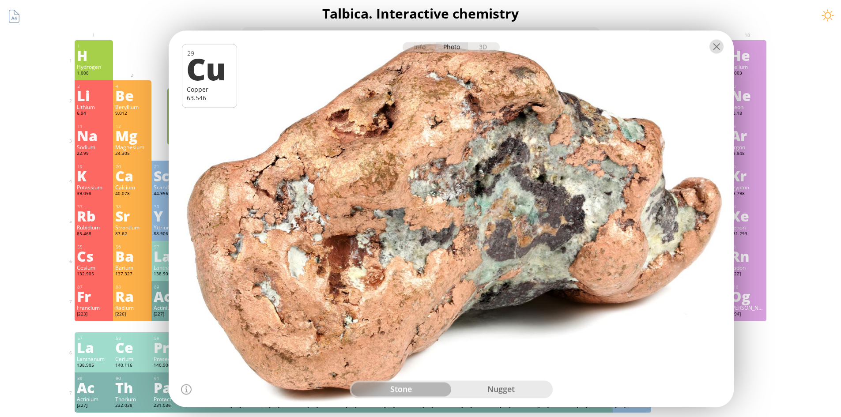
click at [718, 47] on div at bounding box center [717, 46] width 14 height 14
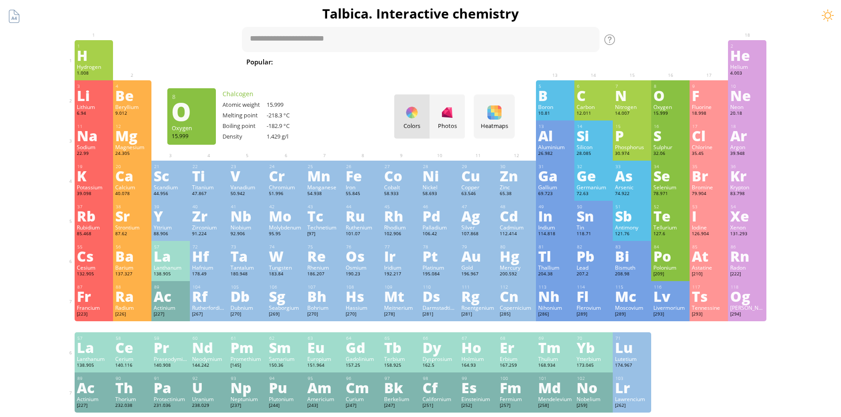
click at [123, 312] on div "[226]" at bounding box center [132, 314] width 34 height 7
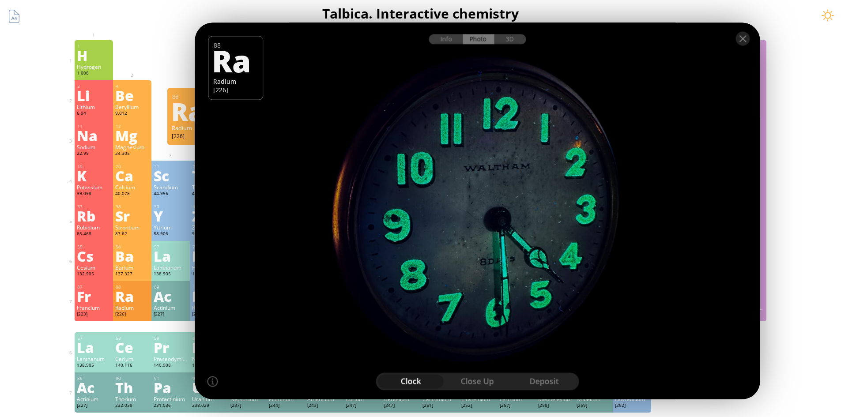
click at [132, 310] on div "Radium" at bounding box center [132, 307] width 34 height 7
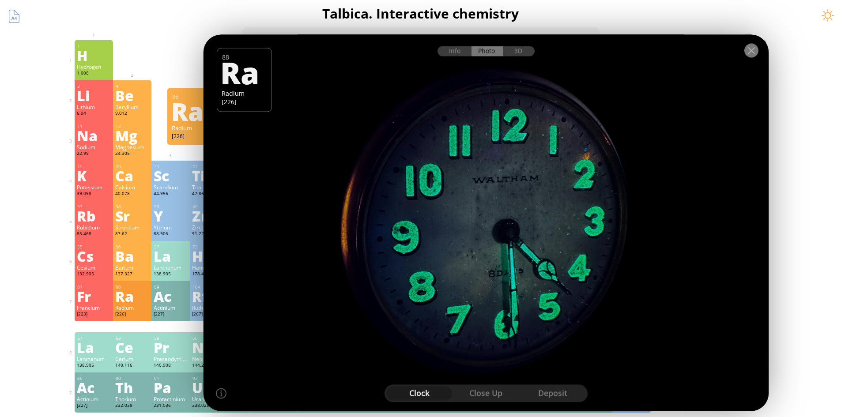
click at [745, 46] on div at bounding box center [752, 50] width 14 height 14
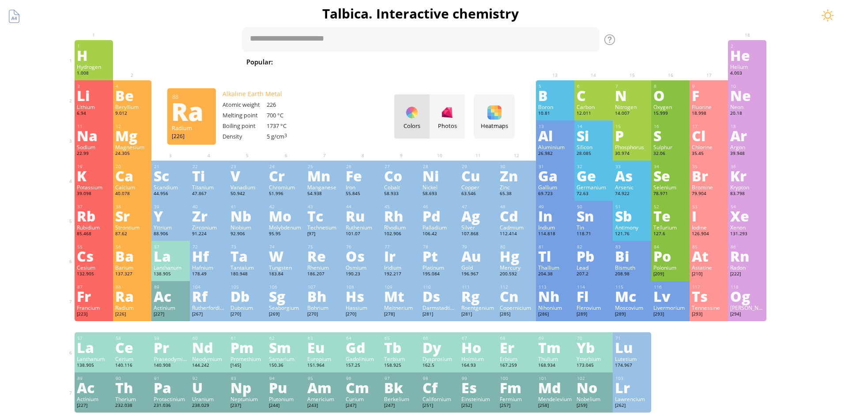
click at [480, 229] on div "Silver" at bounding box center [478, 227] width 34 height 7
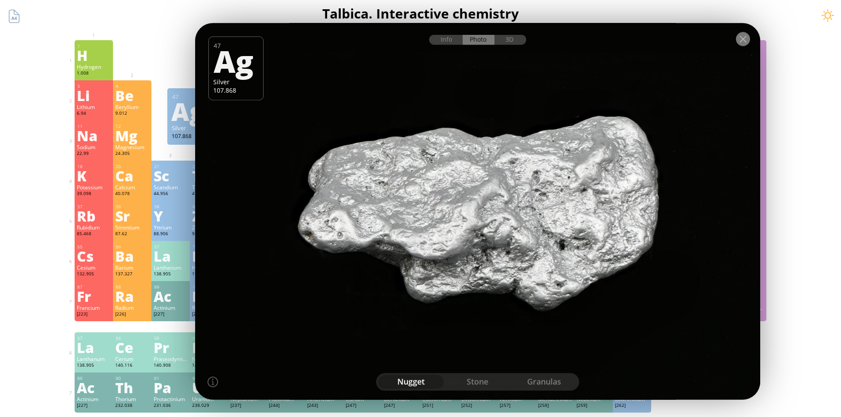
click at [748, 38] on div at bounding box center [743, 39] width 14 height 14
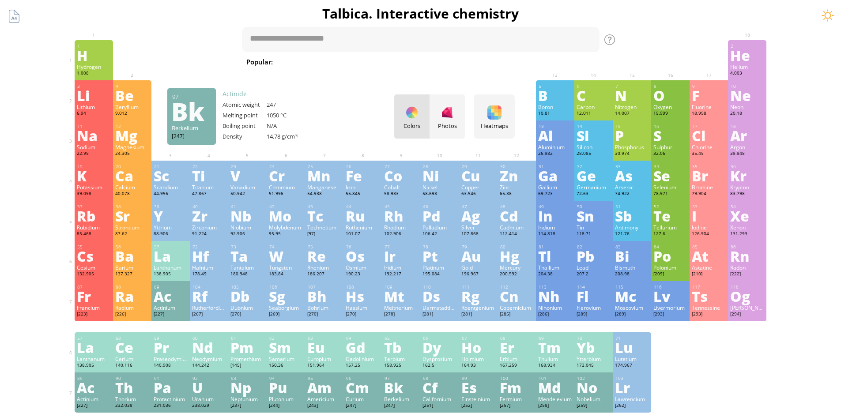
click at [364, 310] on div "Hassium" at bounding box center [363, 307] width 34 height 7
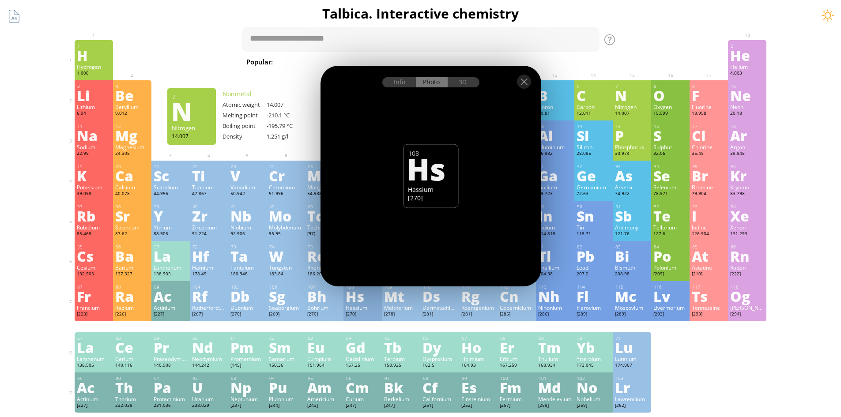
click at [536, 94] on div at bounding box center [431, 81] width 221 height 31
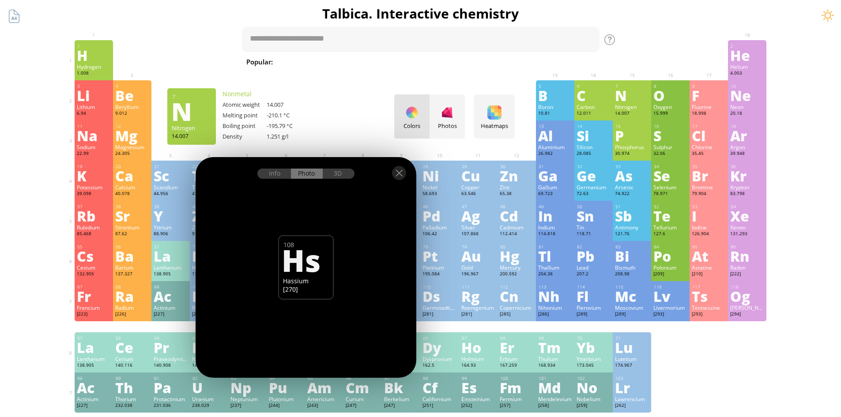
click at [530, 85] on div at bounding box center [517, 86] width 34 height 7
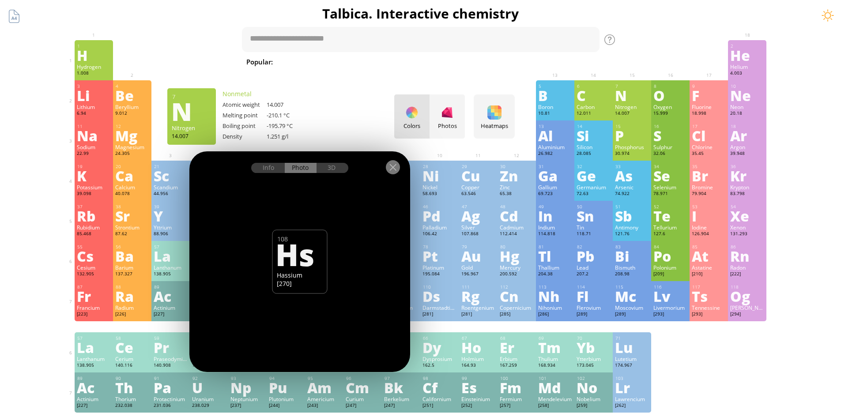
click at [393, 169] on div at bounding box center [393, 167] width 14 height 14
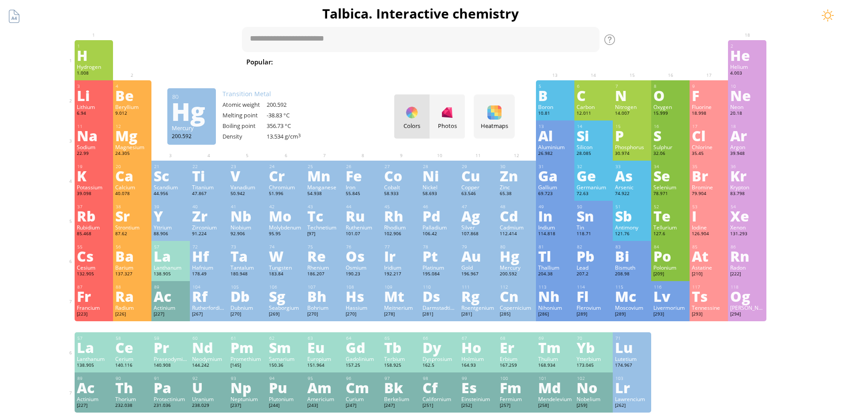
click at [519, 249] on div "Hg" at bounding box center [517, 256] width 34 height 14
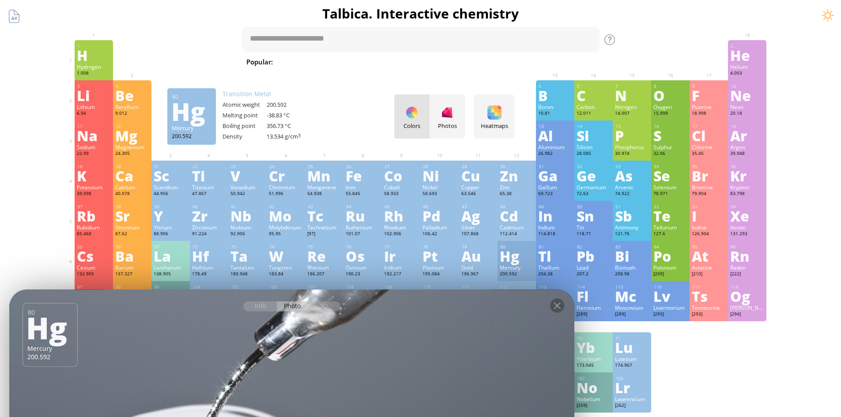
click at [715, 41] on div at bounding box center [709, 46] width 38 height 13
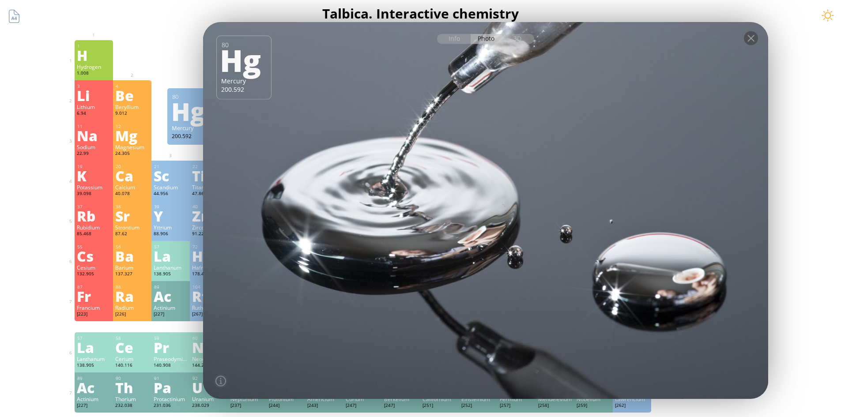
click at [85, 359] on div "Lanthanum" at bounding box center [94, 358] width 34 height 7
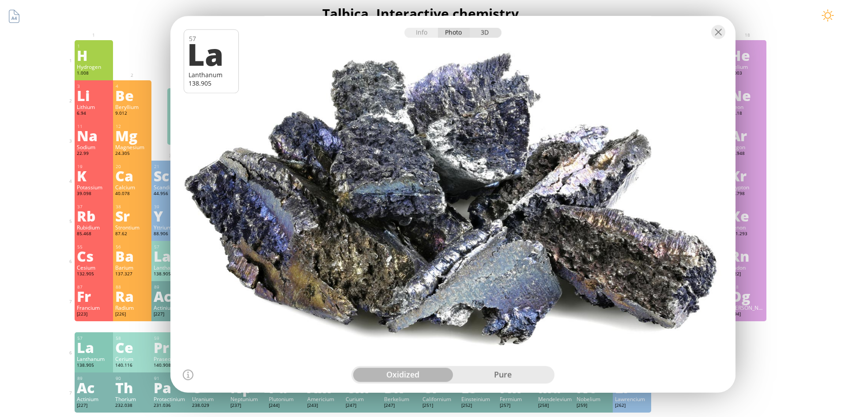
click at [493, 36] on div "3D" at bounding box center [486, 32] width 32 height 10
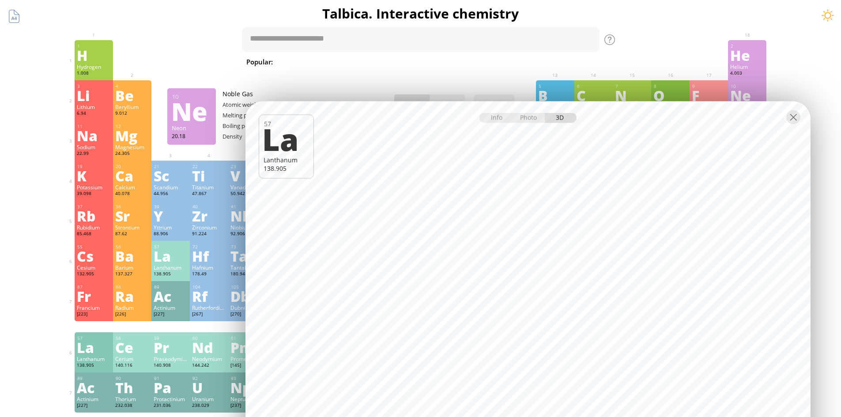
click at [757, 114] on body "Periodic Table of Elements 35 Br Bromine 79.904 56 Ba Barium 137.327 Summary Mo…" at bounding box center [420, 374] width 841 height 748
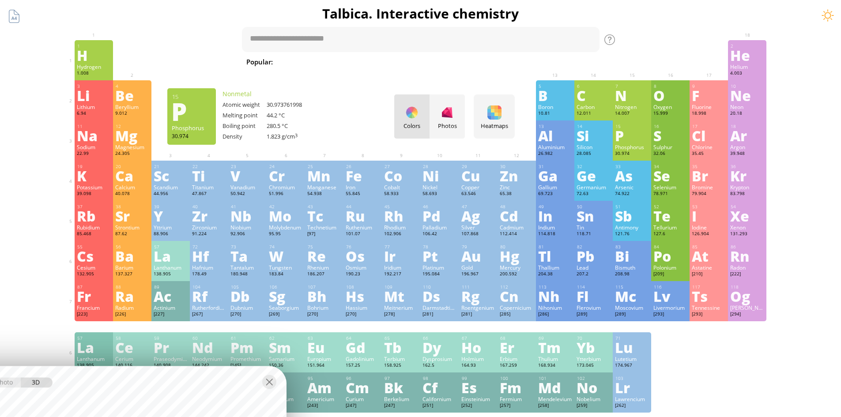
click at [303, 254] on div "W" at bounding box center [286, 256] width 34 height 14
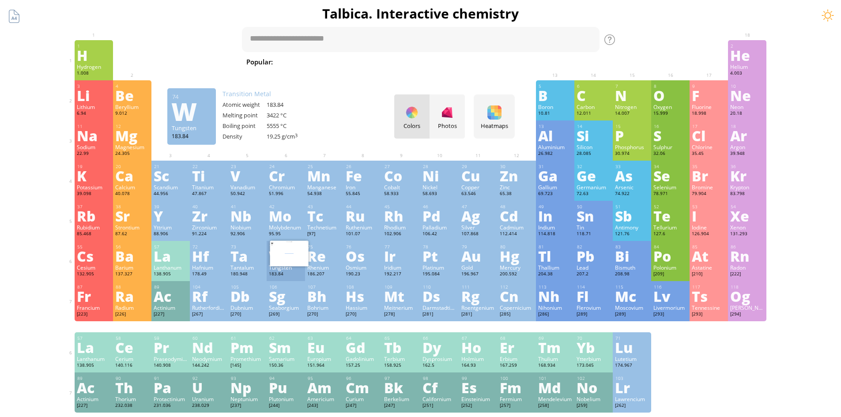
click at [309, 265] on div "Info Photo 3D Info Photo 3D 74 W Tungsten 183.84 Pure lanthanum covered with a …" at bounding box center [289, 254] width 38 height 26
click at [314, 249] on div "Re" at bounding box center [324, 256] width 34 height 14
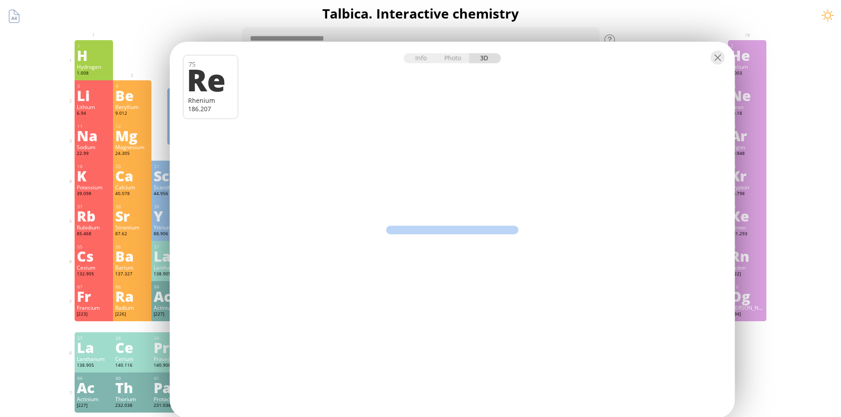
click at [298, 268] on div "Info Photo 3D Info Photo 3D 75 Re Rhenium 186.207 Pure lanthanum covered with a…" at bounding box center [452, 230] width 565 height 377
click at [320, 73] on div at bounding box center [452, 57] width 565 height 31
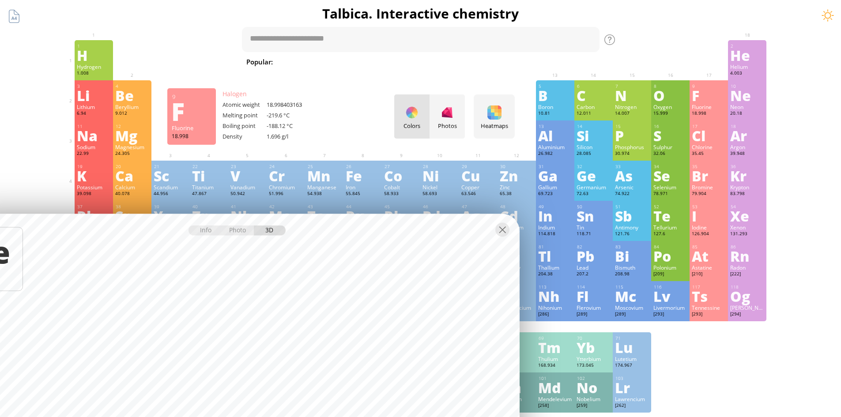
click at [483, 141] on div "11 Na Sodium 22.99 −1, 0, +1 −1, 0, +1 97.72 °C 883 °C 0.968 g/cm 3 [Ne]3s 1 12…" at bounding box center [421, 141] width 692 height 40
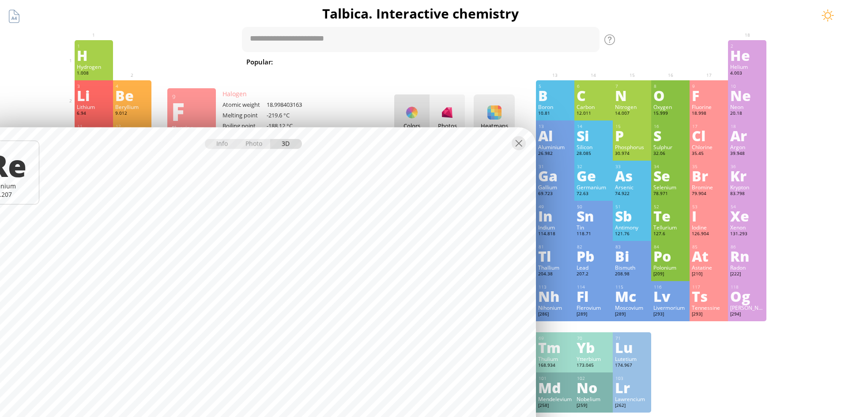
click at [481, 127] on div "Heatmaps" at bounding box center [494, 126] width 37 height 8
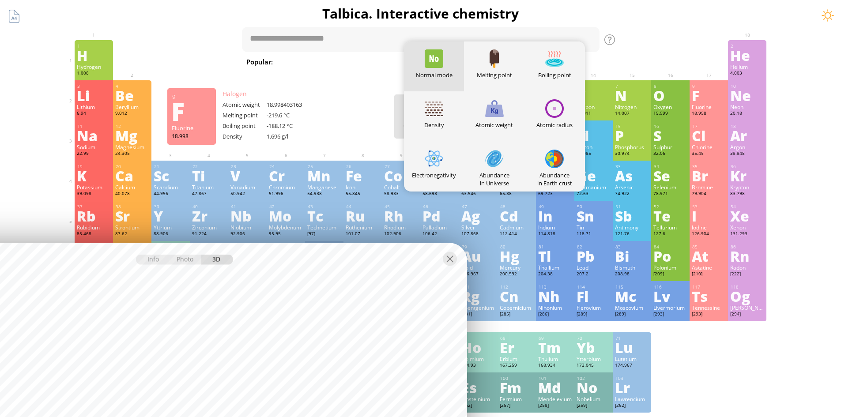
click at [198, 34] on div "Summary Molecular formula Molecular weight Exact mass Monoisotopic mass Classif…" at bounding box center [420, 374] width 841 height 748
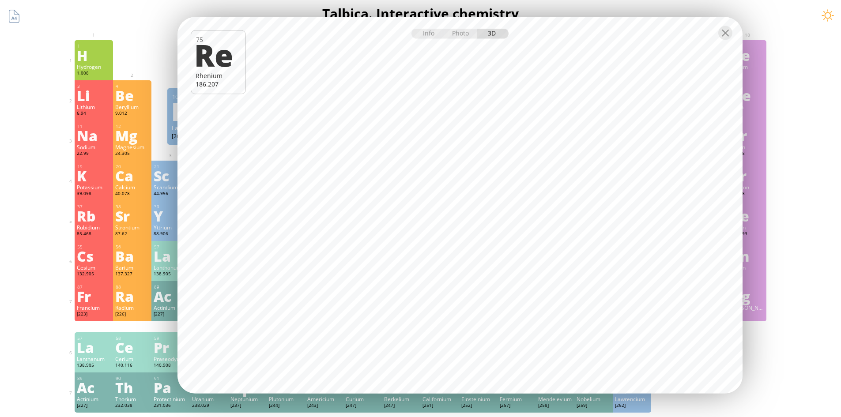
drag, startPoint x: 707, startPoint y: 408, endPoint x: 691, endPoint y: 424, distance: 22.2
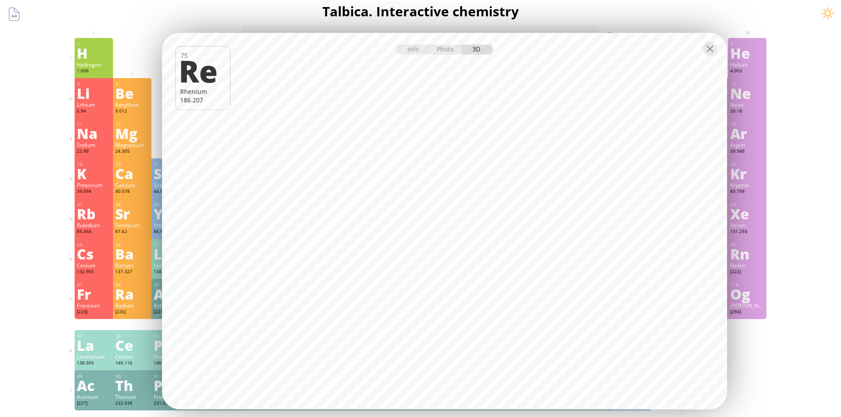
click at [621, 53] on div at bounding box center [444, 48] width 565 height 31
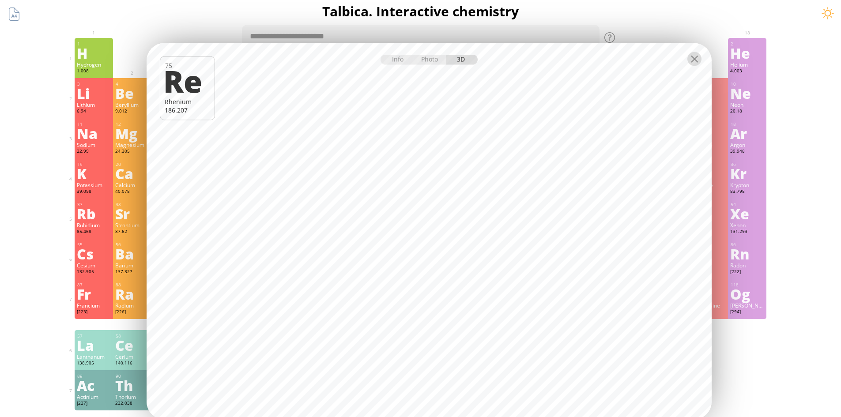
click at [699, 59] on div at bounding box center [695, 59] width 14 height 14
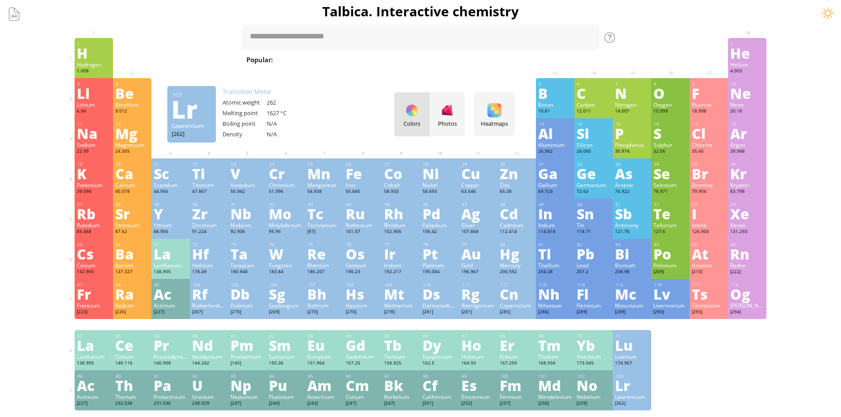
click at [241, 207] on div "Nb" at bounding box center [248, 214] width 34 height 14
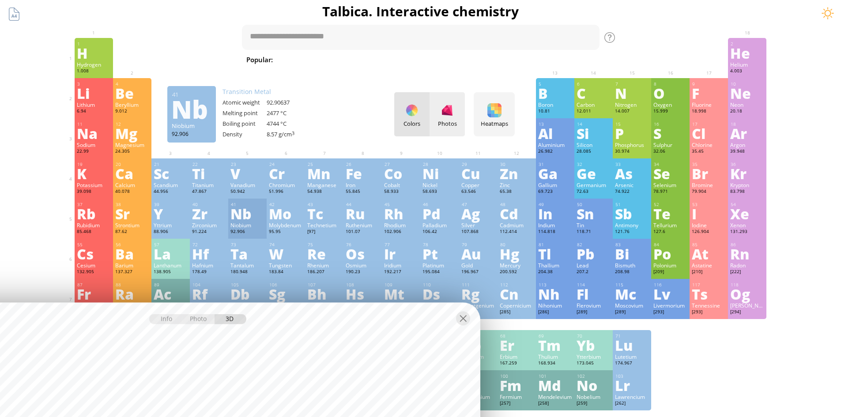
click at [458, 128] on div "Photos" at bounding box center [447, 114] width 35 height 44
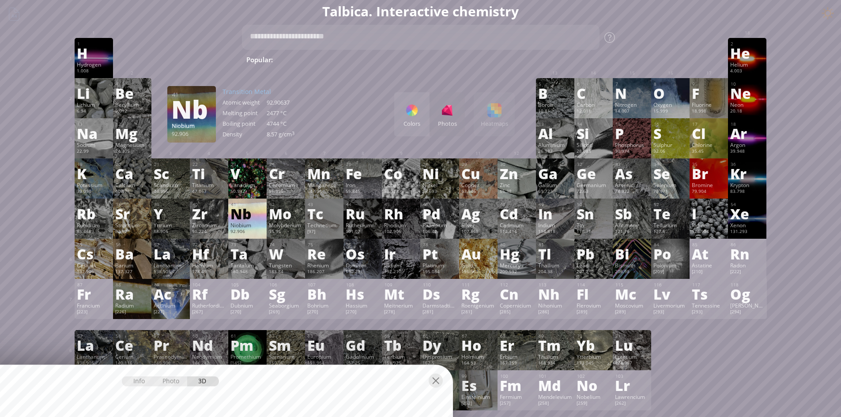
click at [481, 260] on div "Au" at bounding box center [478, 254] width 34 height 14
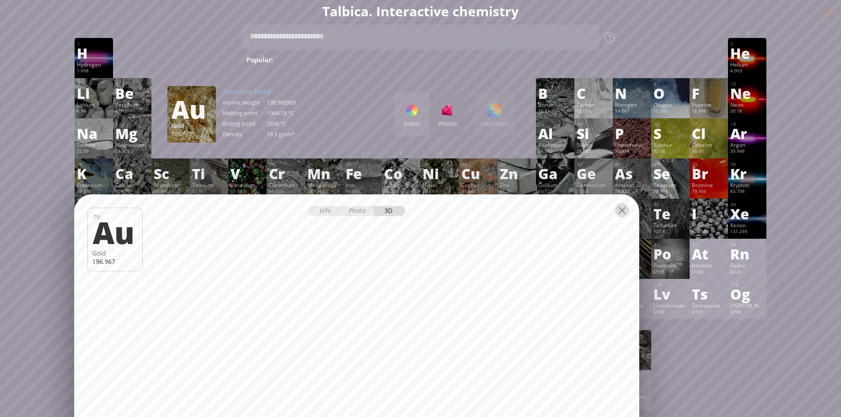
click at [619, 207] on div at bounding box center [622, 210] width 14 height 14
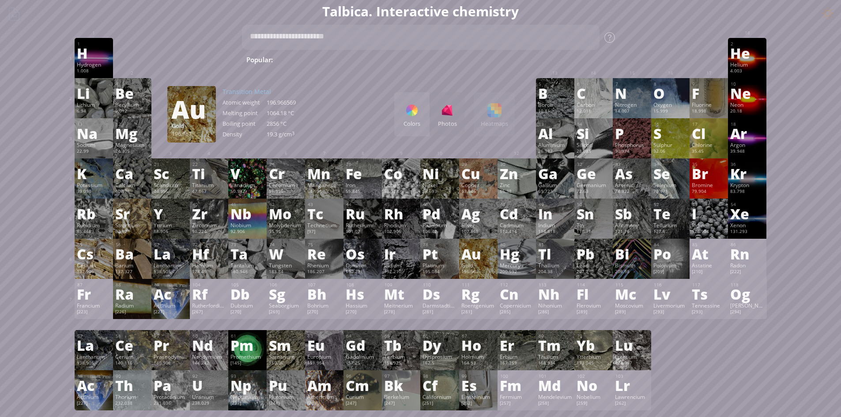
click at [639, 348] on div "Lu" at bounding box center [632, 345] width 34 height 14
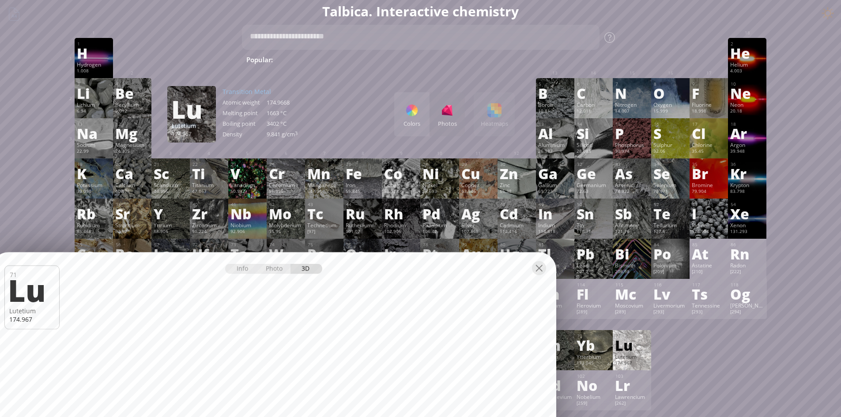
click at [544, 247] on div "Tl" at bounding box center [555, 254] width 34 height 14
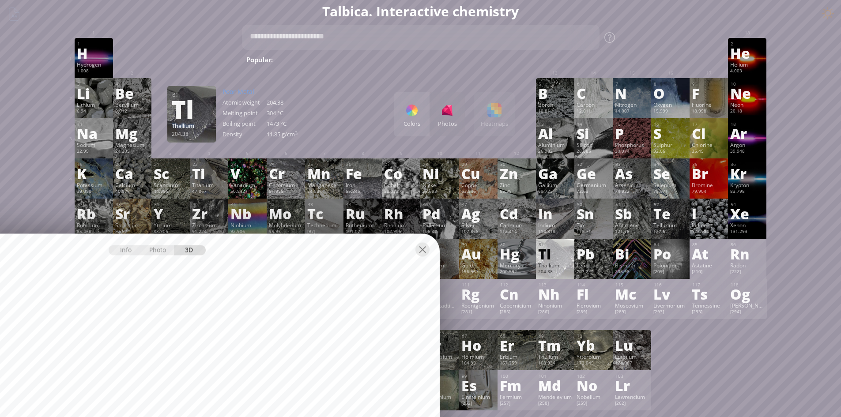
click at [348, 246] on div at bounding box center [157, 249] width 565 height 31
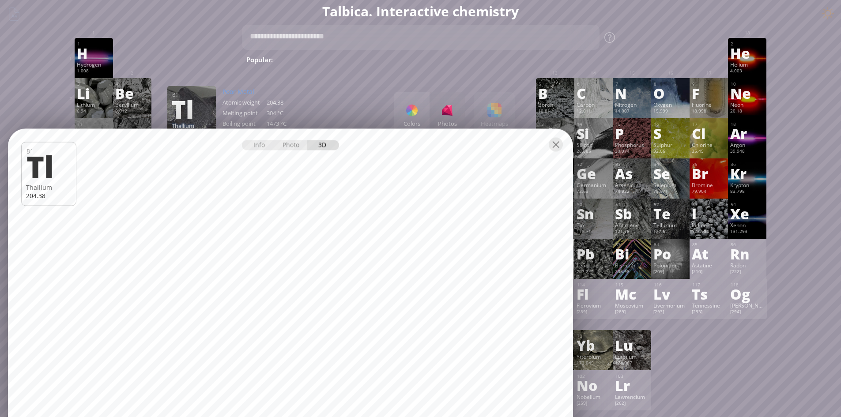
click at [639, 269] on div "208.98" at bounding box center [632, 272] width 34 height 7
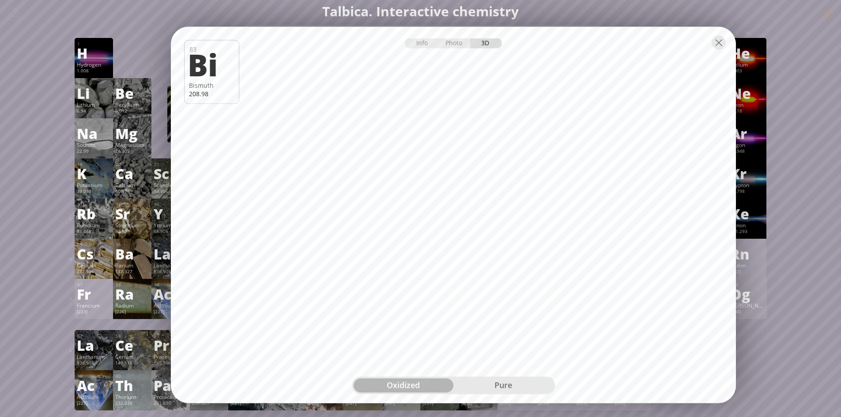
click at [493, 42] on div "Info Photo 3D" at bounding box center [453, 43] width 97 height 10
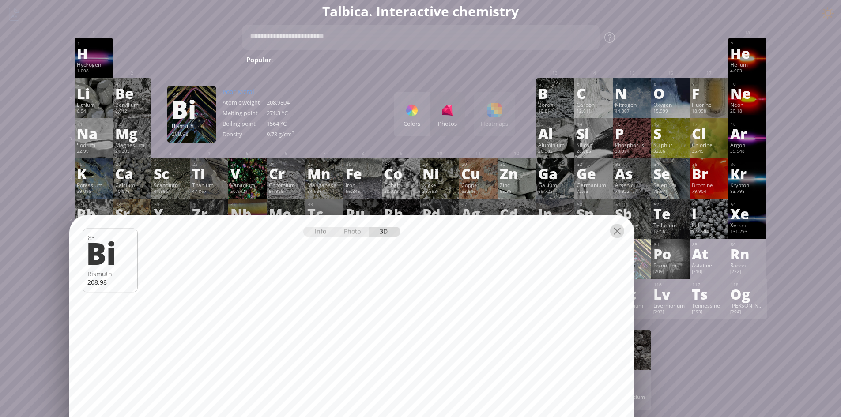
click at [620, 233] on div at bounding box center [617, 231] width 14 height 14
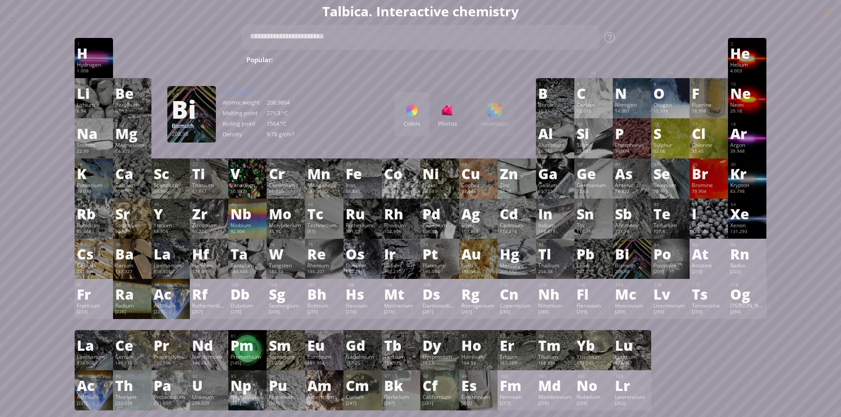
click at [365, 270] on div "190.23" at bounding box center [363, 272] width 34 height 7
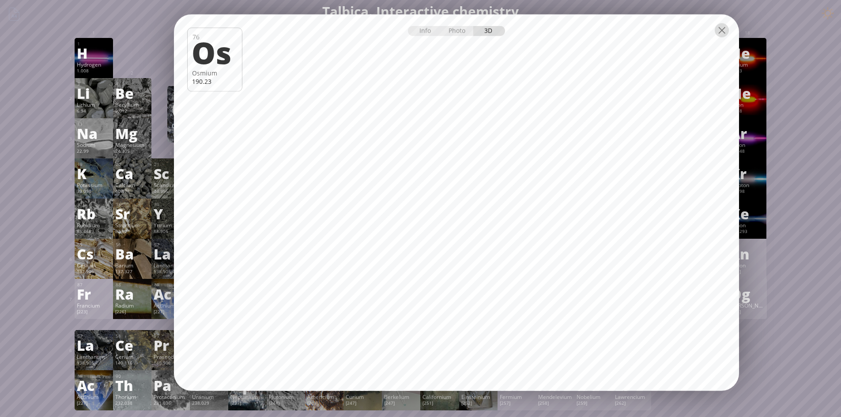
click at [716, 31] on div at bounding box center [722, 30] width 14 height 14
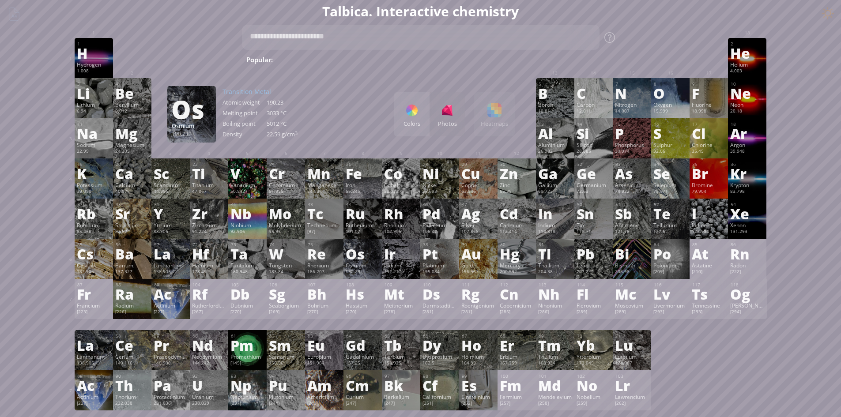
click at [246, 222] on div "Niobium" at bounding box center [248, 225] width 34 height 7
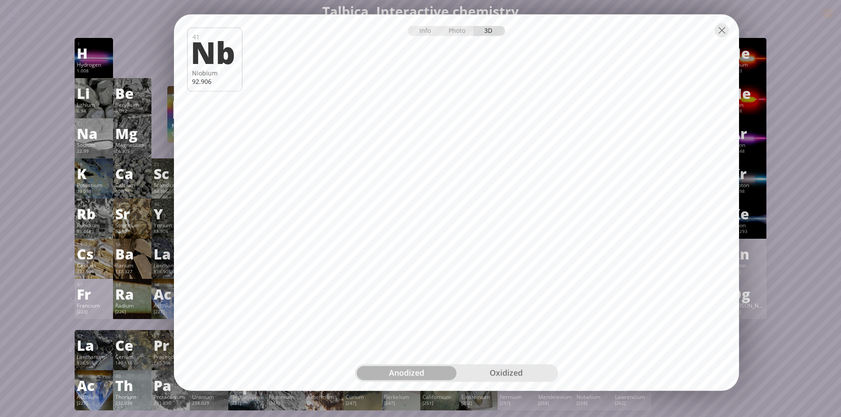
click at [502, 34] on div "Info Photo 3D" at bounding box center [456, 31] width 97 height 10
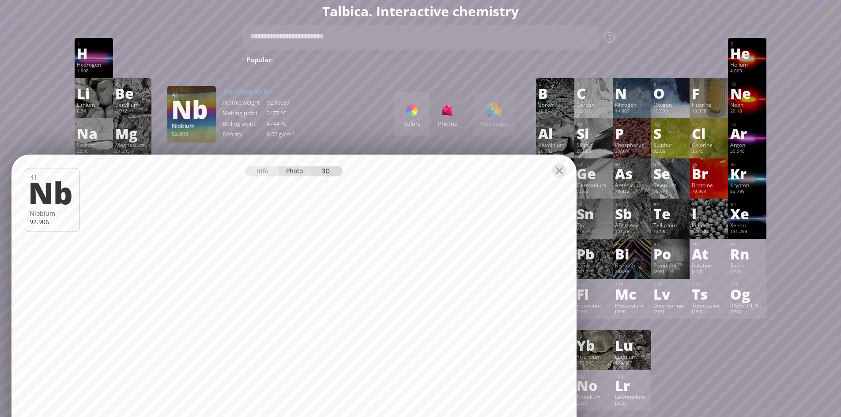
click at [299, 167] on div "Photo" at bounding box center [295, 171] width 32 height 10
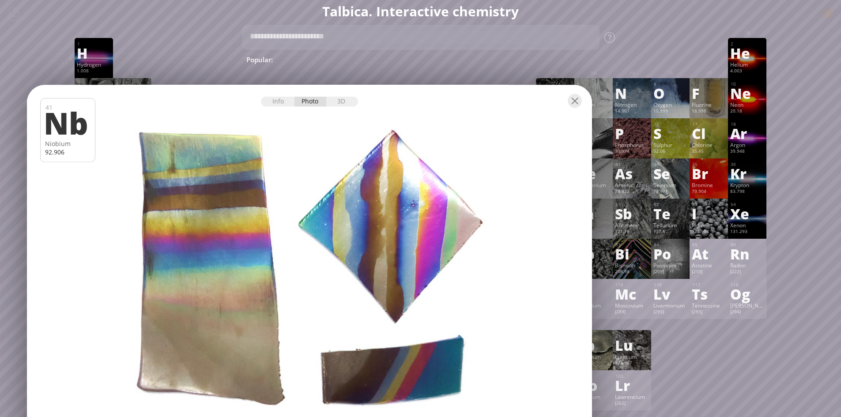
click at [401, 247] on div at bounding box center [309, 273] width 571 height 381
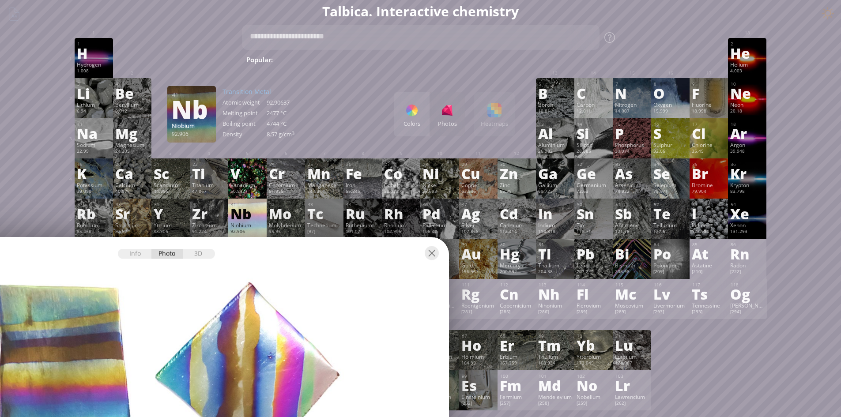
click at [246, 185] on div "Vanadium" at bounding box center [248, 184] width 34 height 7
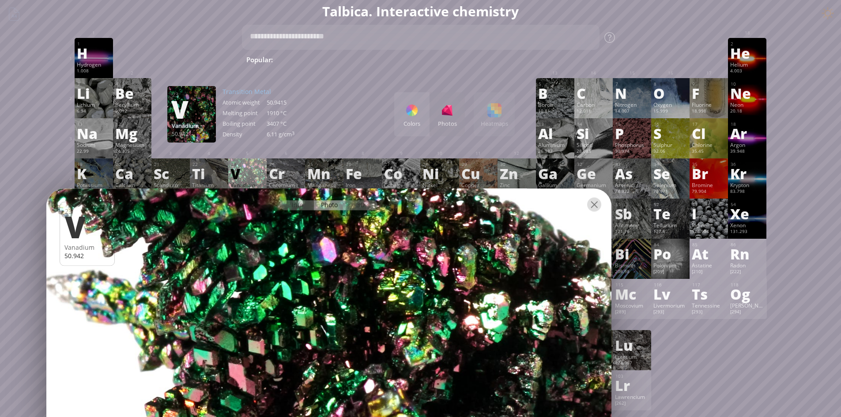
click at [599, 206] on div at bounding box center [594, 204] width 14 height 14
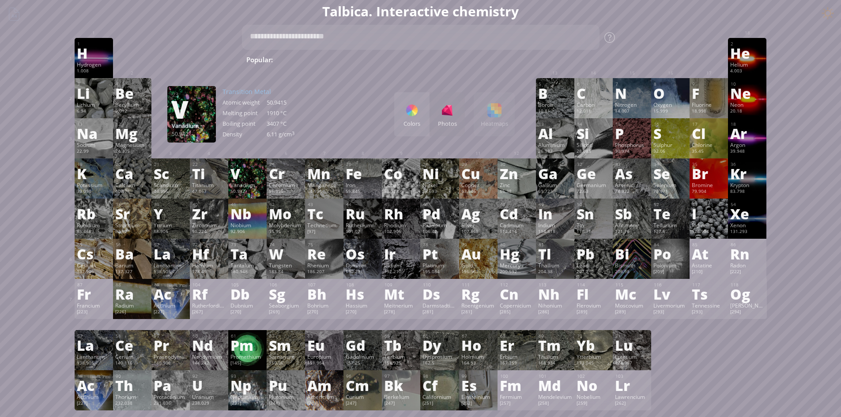
click at [235, 354] on div "Promethium" at bounding box center [248, 356] width 34 height 7
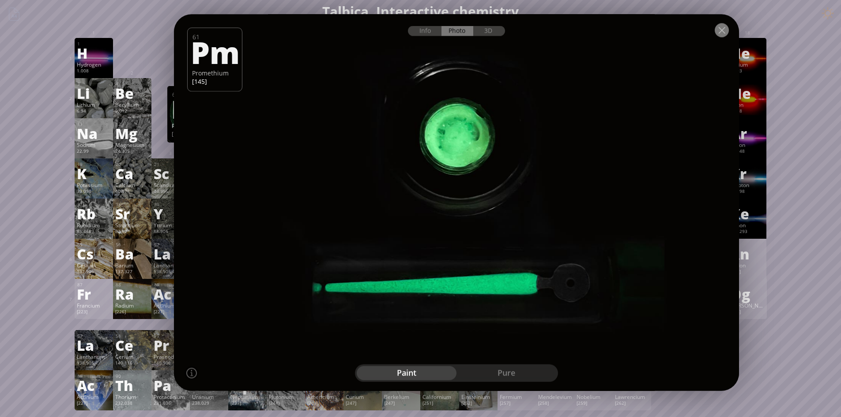
click at [718, 25] on div at bounding box center [722, 30] width 14 height 14
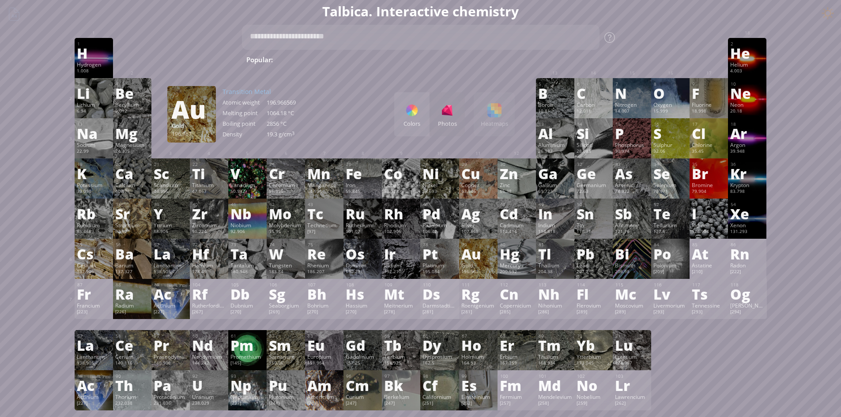
click at [442, 301] on div "Ds" at bounding box center [440, 294] width 34 height 14
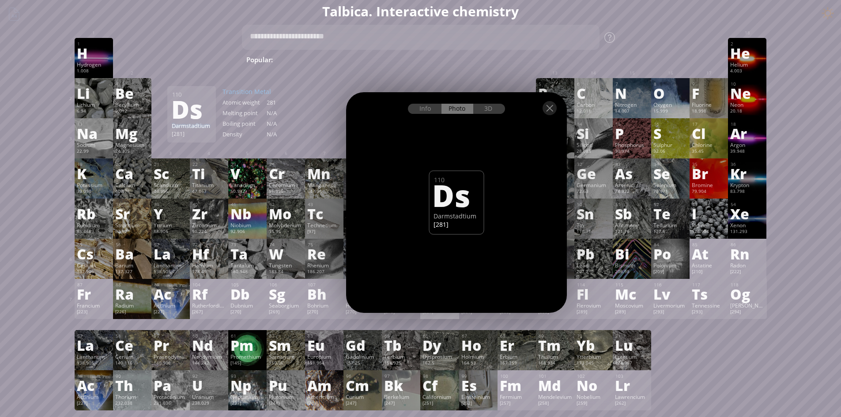
click at [540, 102] on div at bounding box center [456, 107] width 221 height 31
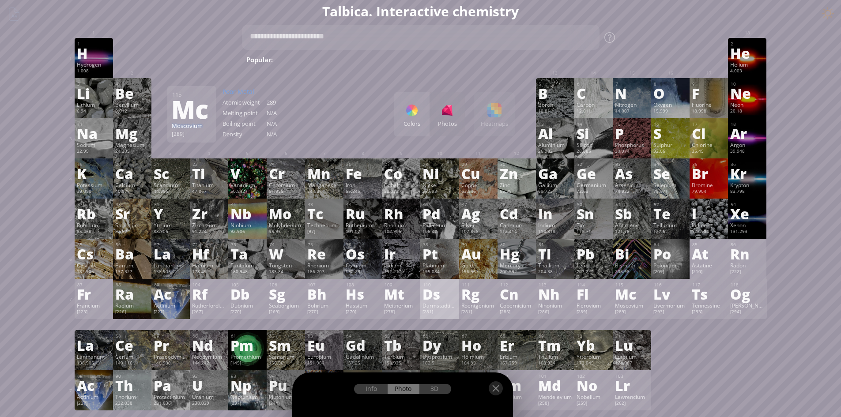
click at [509, 182] on div "Zinc" at bounding box center [517, 184] width 34 height 7
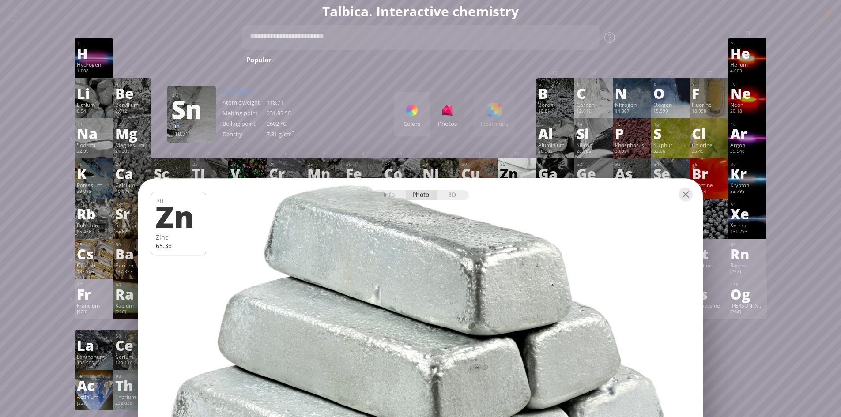
click at [404, 209] on div at bounding box center [420, 193] width 565 height 31
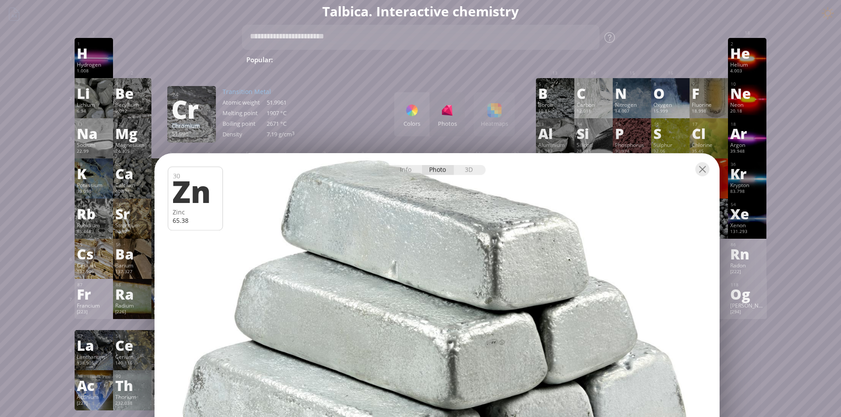
click at [696, 180] on div at bounding box center [437, 168] width 565 height 31
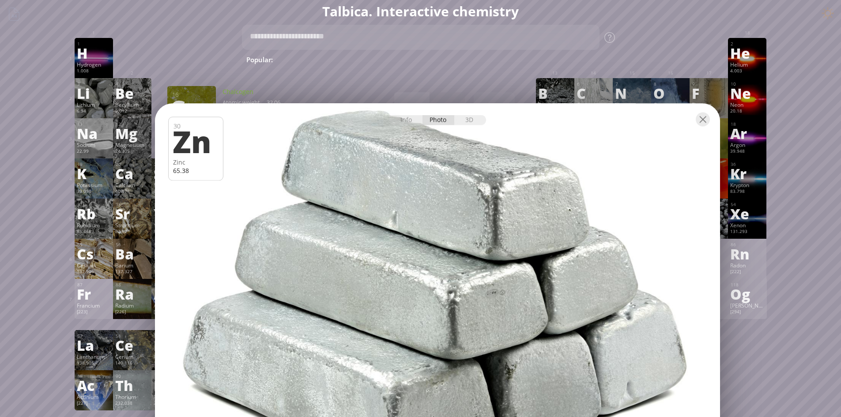
click at [465, 310] on div at bounding box center [437, 292] width 571 height 381
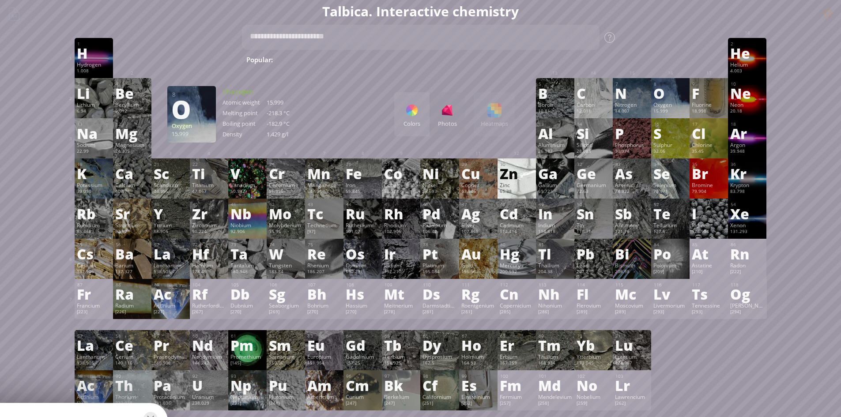
click at [121, 387] on div "Th" at bounding box center [132, 385] width 34 height 14
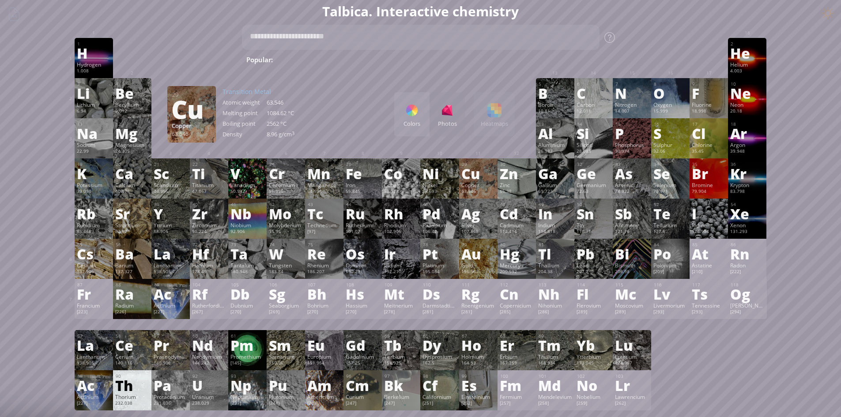
click at [132, 378] on div "Th" at bounding box center [132, 385] width 34 height 14
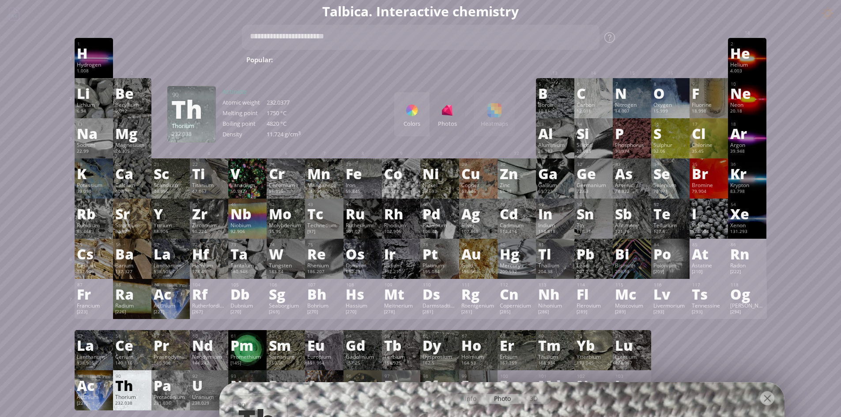
click at [89, 400] on div "Actinium" at bounding box center [94, 396] width 34 height 7
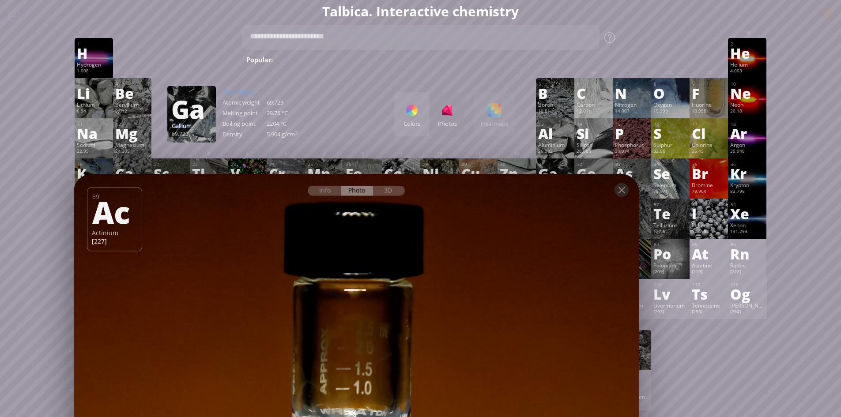
click at [724, 223] on div "Iodine" at bounding box center [709, 225] width 34 height 7
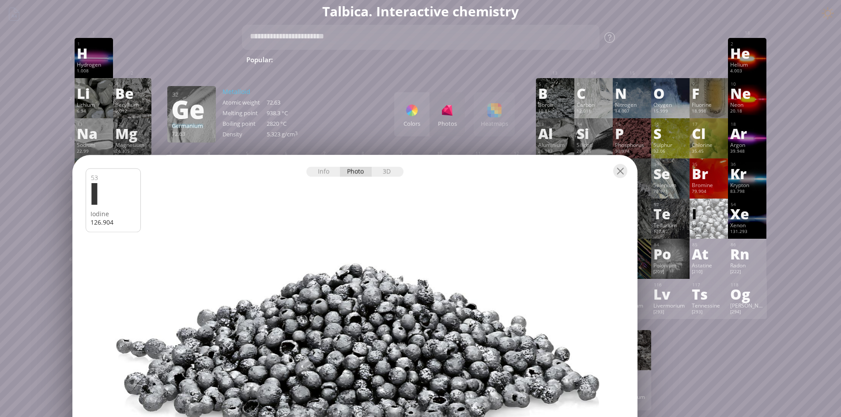
click at [669, 217] on div "Te" at bounding box center [671, 214] width 34 height 14
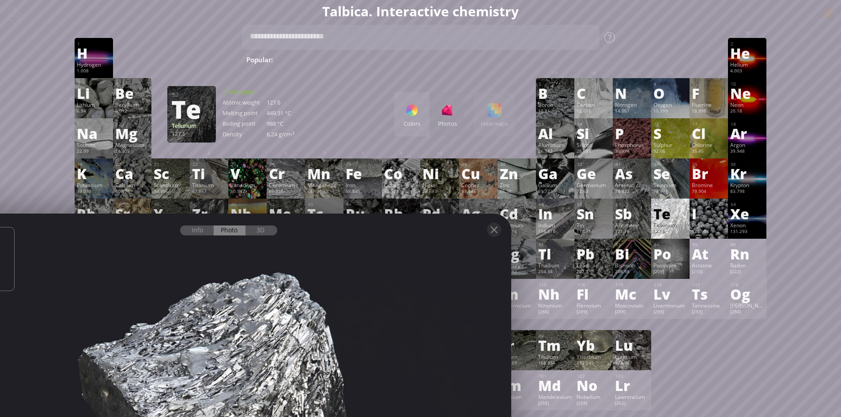
click at [711, 101] on div "9 F Fluorine 18.998 −1 −1 -219.6 °C -188.12 °C 1.696 g/l [He]2s 2 2p 5" at bounding box center [709, 98] width 38 height 40
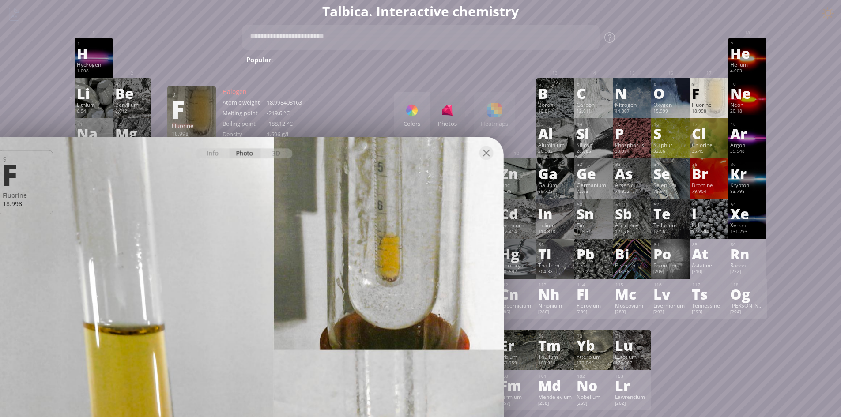
click at [626, 140] on div "P" at bounding box center [632, 133] width 34 height 14
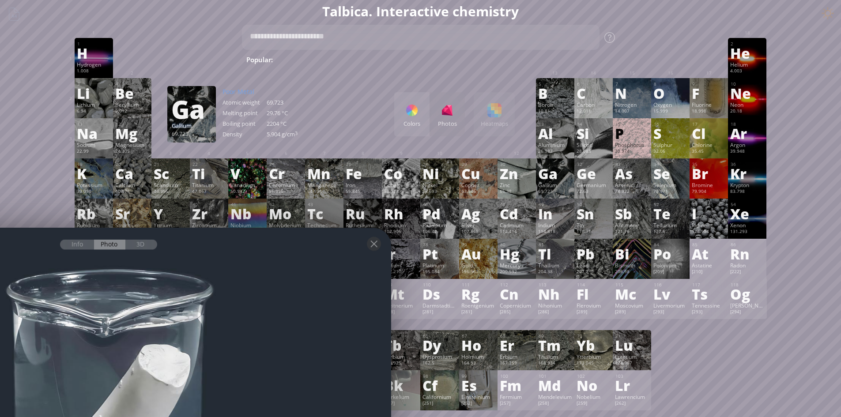
click at [627, 155] on div "30.974" at bounding box center [632, 151] width 34 height 7
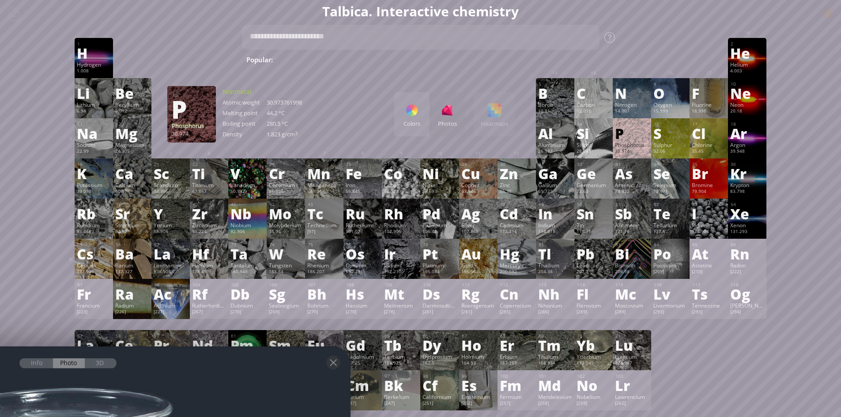
click at [587, 153] on div "28.085" at bounding box center [594, 151] width 34 height 7
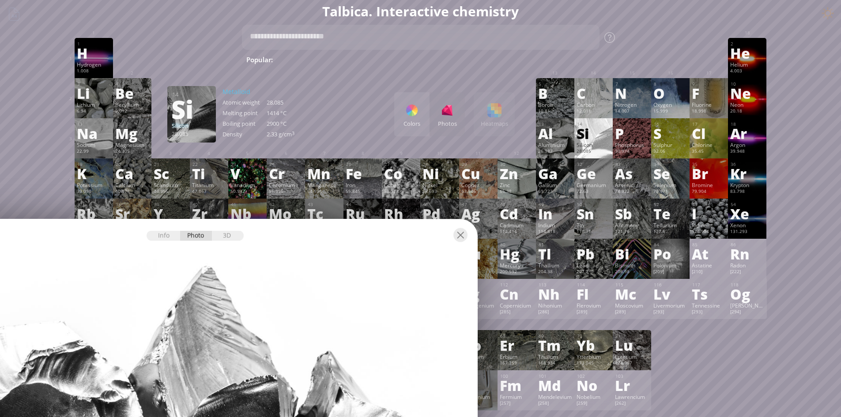
click at [634, 141] on div "15 P Phosphorus 30.974 −3, −2, −1, 0, +1, +2, +3, +4, +5 −3, −2, −1, 0, +1, +2,…" at bounding box center [632, 138] width 38 height 40
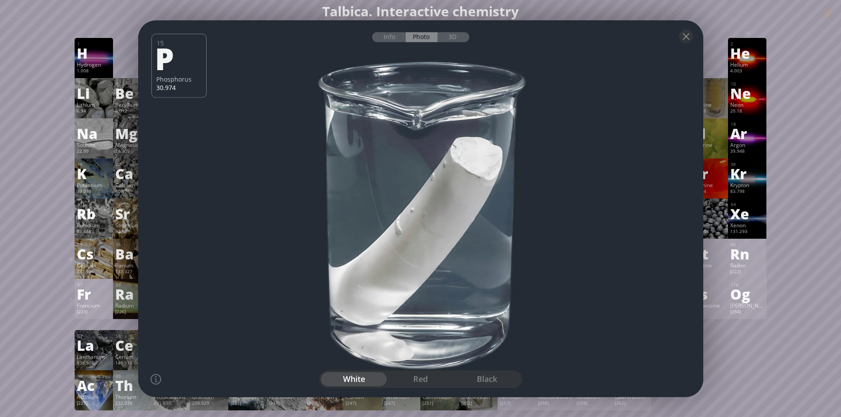
click at [646, 101] on div at bounding box center [420, 209] width 571 height 381
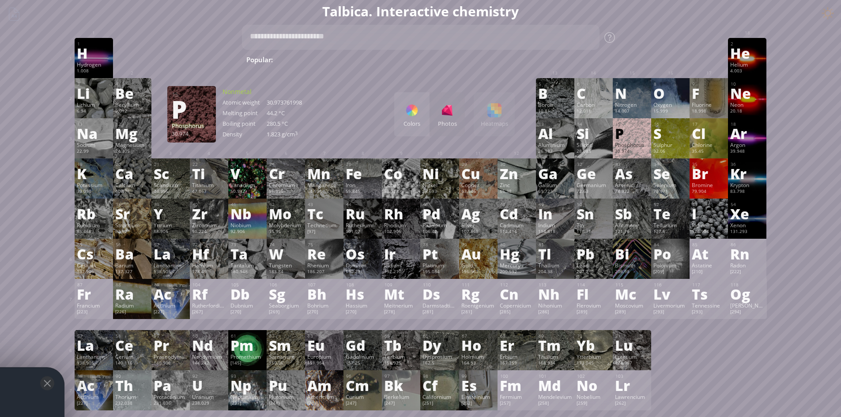
click at [724, 170] on div "Br" at bounding box center [709, 173] width 34 height 14
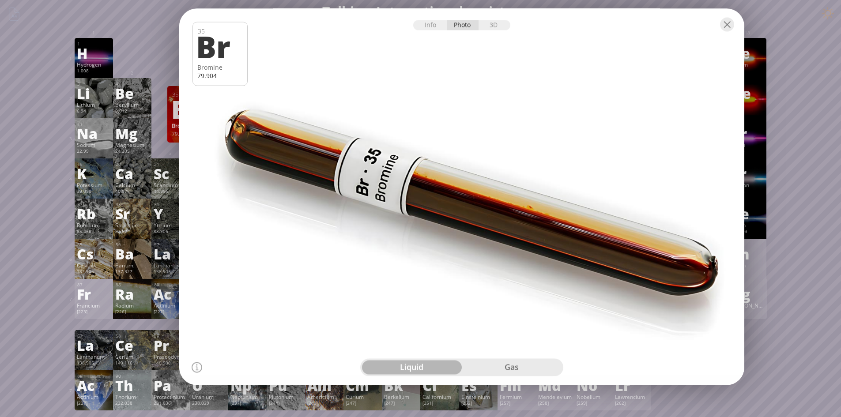
click at [703, 21] on div at bounding box center [461, 23] width 565 height 31
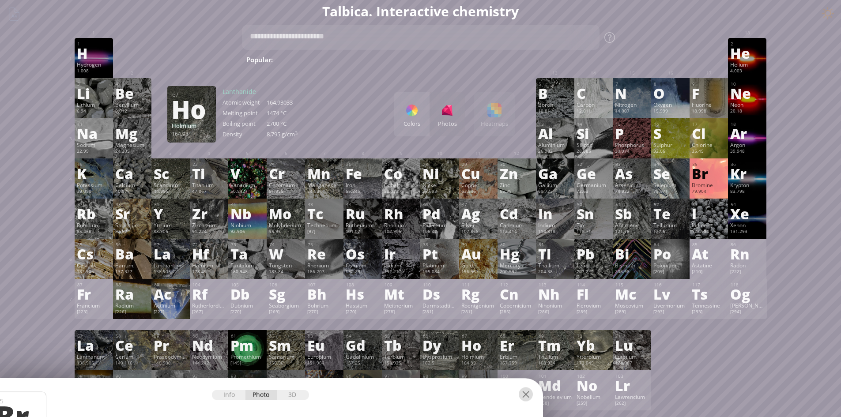
click at [527, 392] on div at bounding box center [526, 394] width 14 height 14
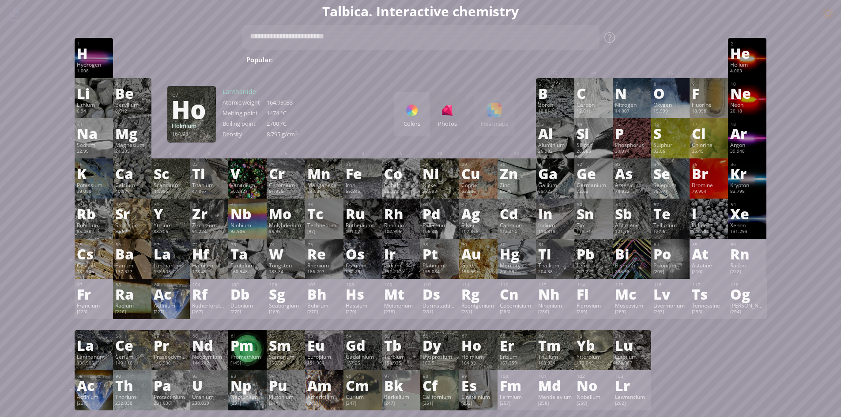
click at [642, 260] on div "Bi" at bounding box center [632, 254] width 34 height 14
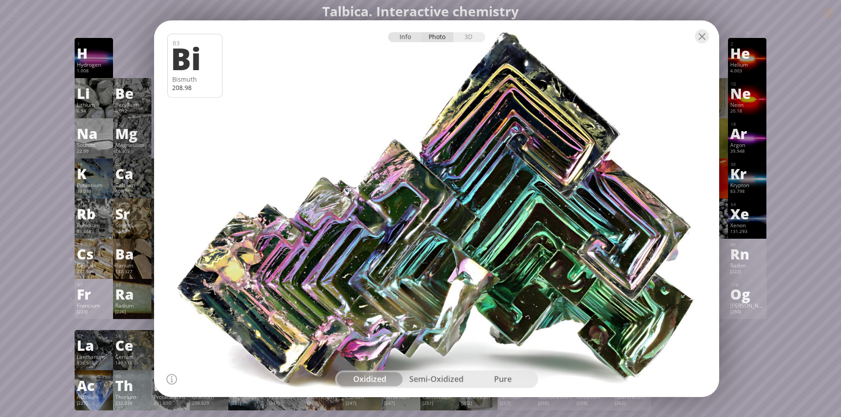
click at [409, 36] on div "Info" at bounding box center [405, 37] width 34 height 10
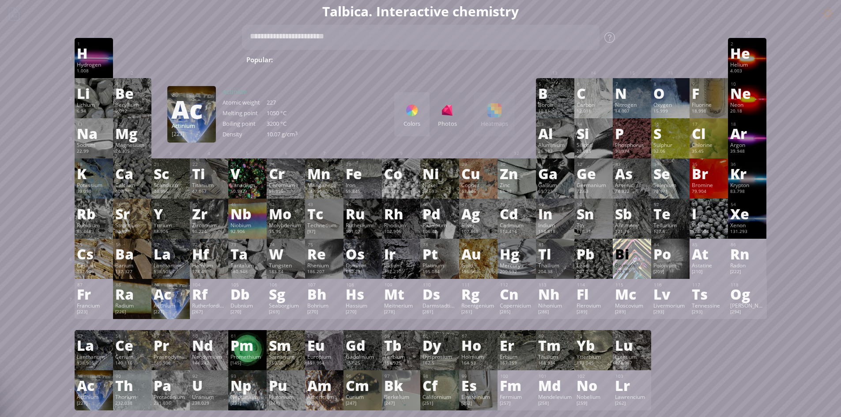
click at [169, 313] on div "[227]" at bounding box center [171, 312] width 34 height 7
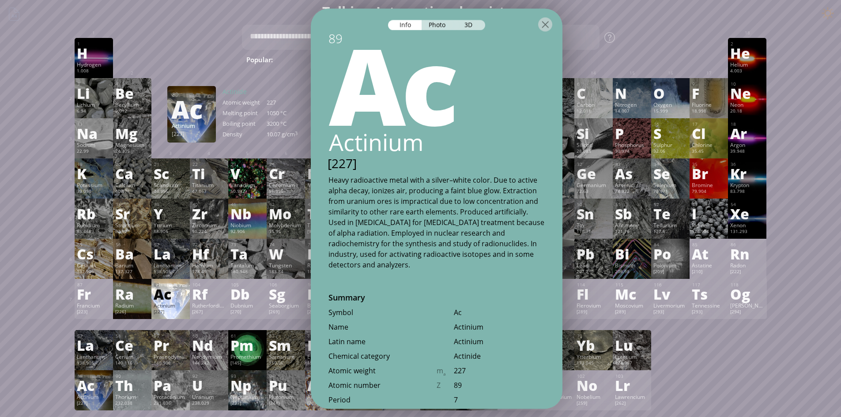
click at [440, 100] on div "Ac" at bounding box center [436, 83] width 251 height 106
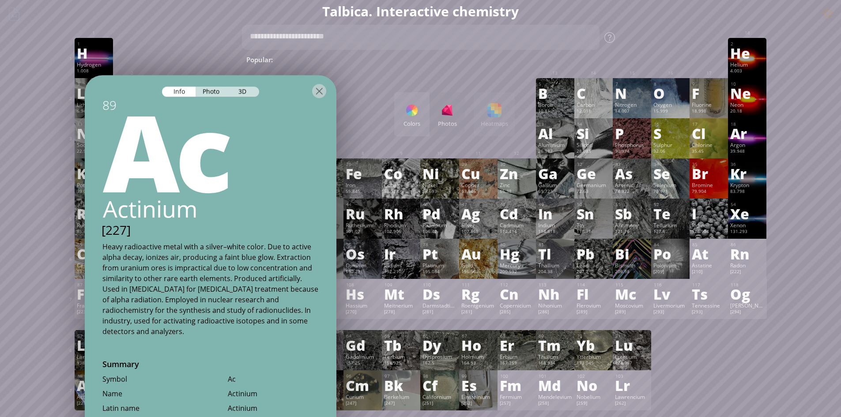
click at [336, 100] on div "Ac" at bounding box center [210, 150] width 251 height 106
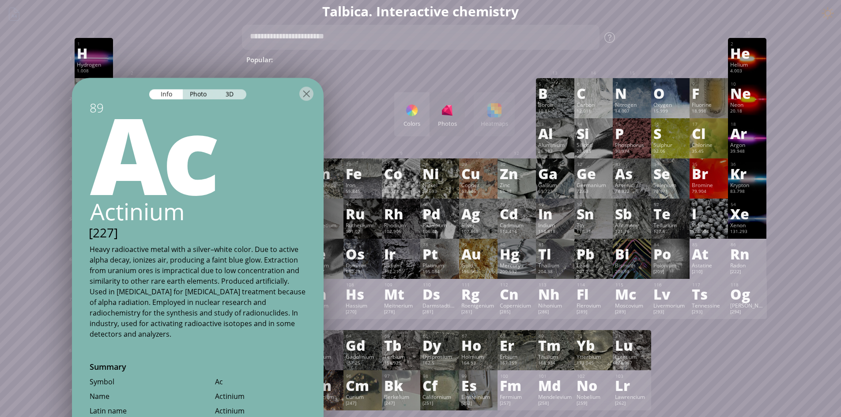
click at [197, 103] on div at bounding box center [198, 93] width 252 height 31
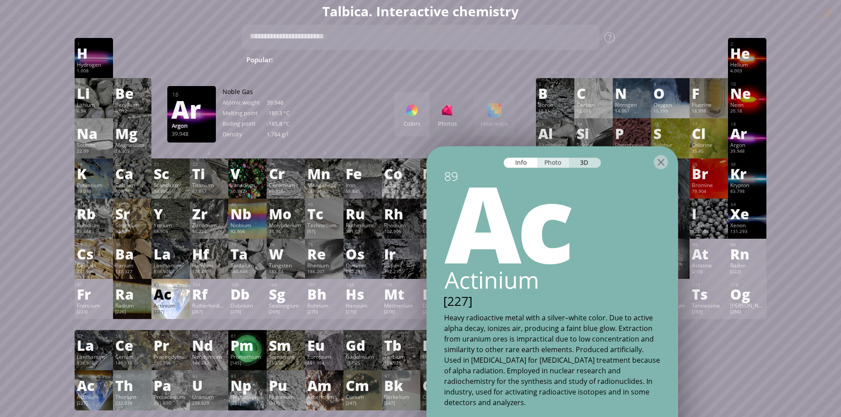
click at [547, 167] on div "Photo" at bounding box center [553, 163] width 32 height 10
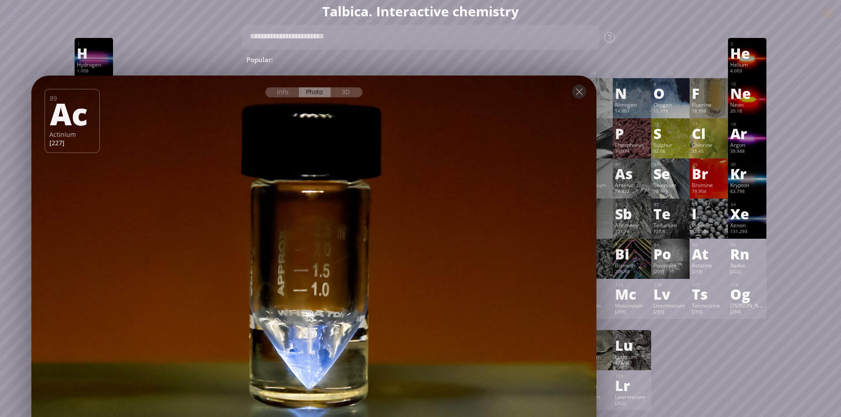
click at [344, 100] on div at bounding box center [313, 91] width 565 height 31
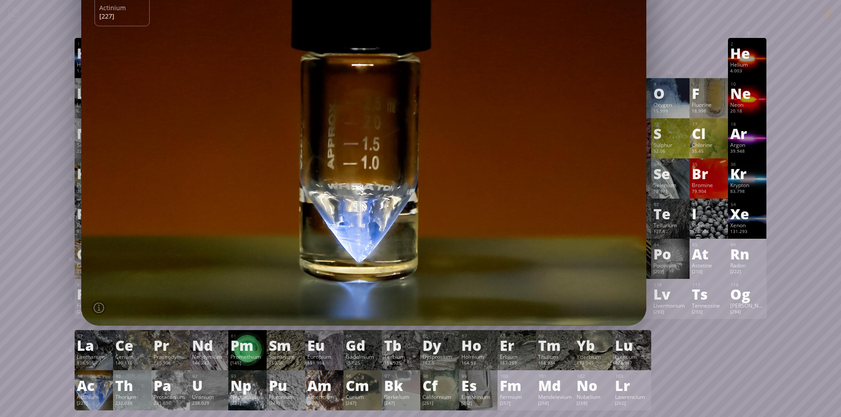
drag, startPoint x: 671, startPoint y: 156, endPoint x: 593, endPoint y: -38, distance: 209.1
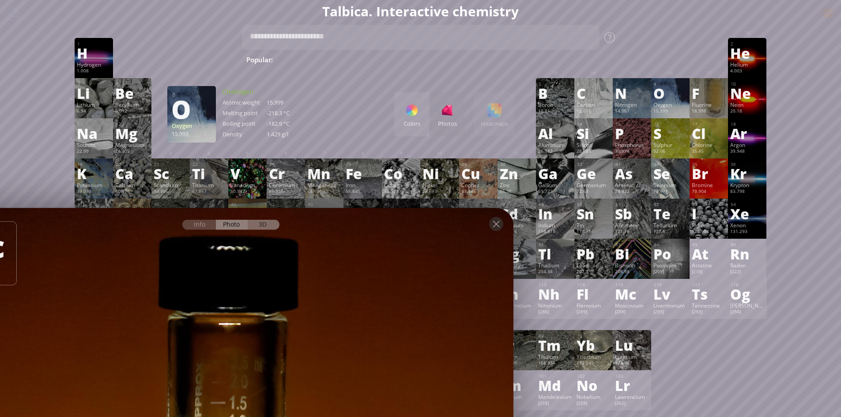
click at [270, 222] on div "3D" at bounding box center [264, 224] width 32 height 10
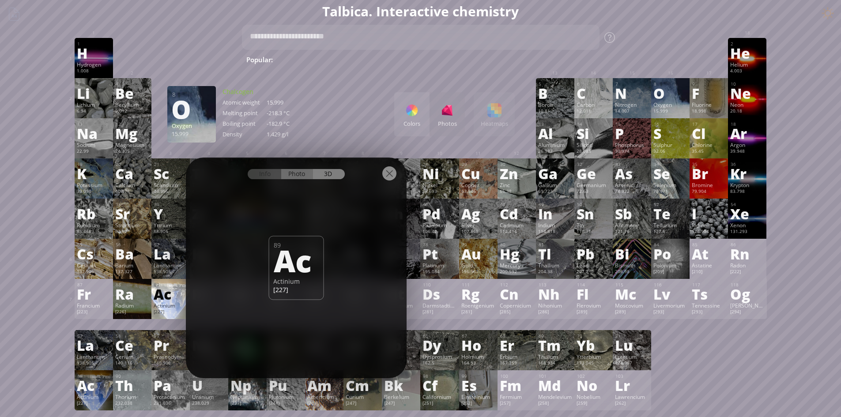
click at [300, 171] on div "Photo" at bounding box center [297, 174] width 32 height 10
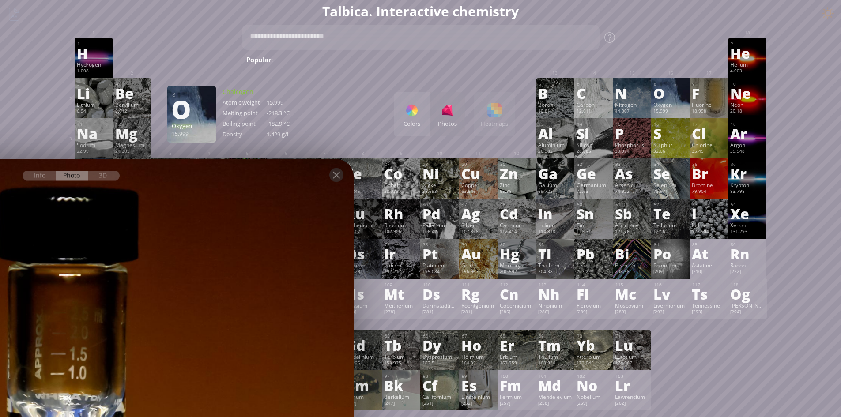
click at [270, 286] on div at bounding box center [70, 347] width 571 height 381
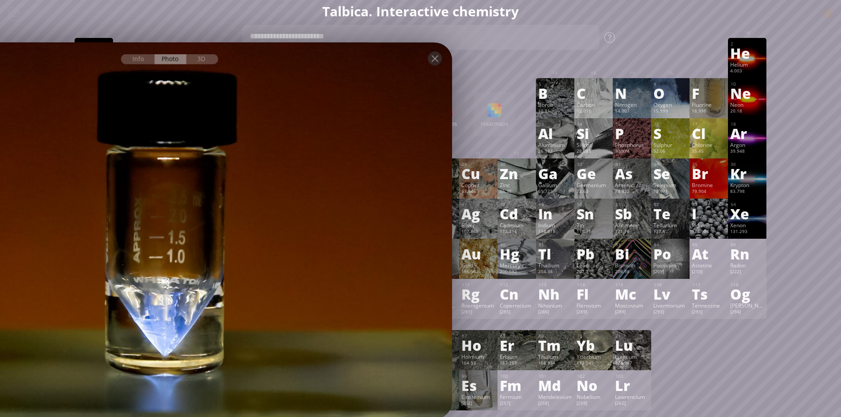
click at [706, 139] on div "Cl" at bounding box center [709, 133] width 34 height 14
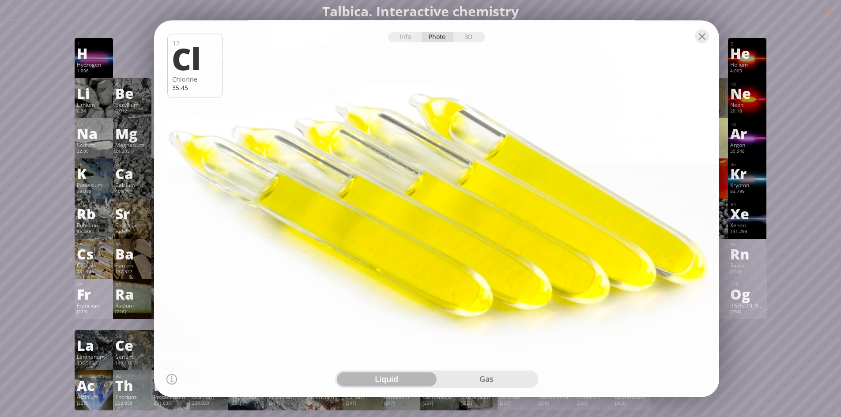
click at [726, 182] on div "Bromine" at bounding box center [709, 184] width 34 height 7
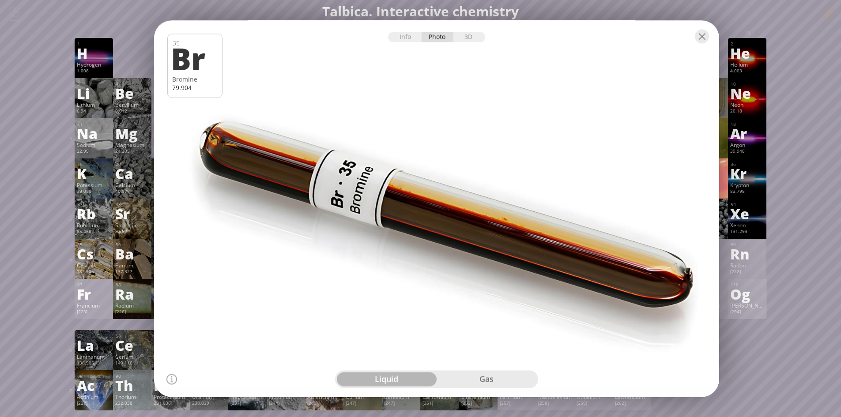
click at [740, 301] on div "Og" at bounding box center [747, 294] width 34 height 14
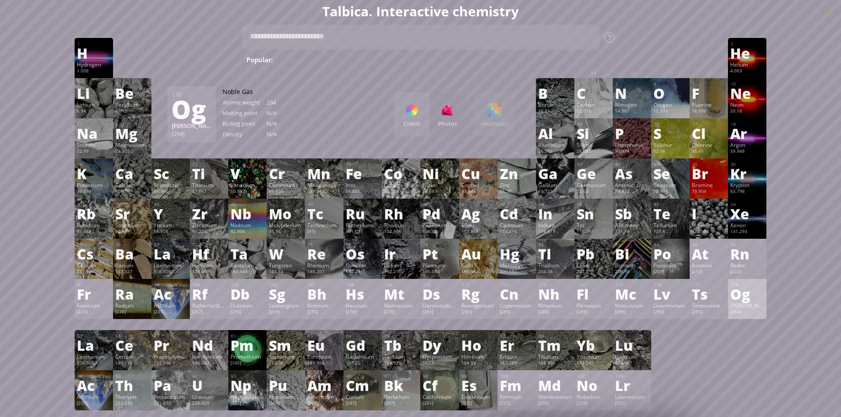
click at [635, 261] on div "83 Bi Bismuth 208.98 −3, −2, −1, 0, +1, +2, +3, +4, +5 −3, −2, −1, 0, +1, +2, +…" at bounding box center [632, 259] width 38 height 40
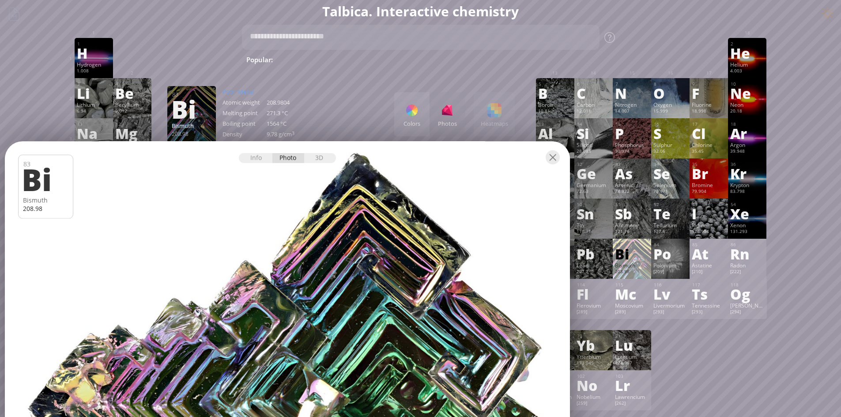
click at [399, 273] on div at bounding box center [287, 330] width 571 height 381
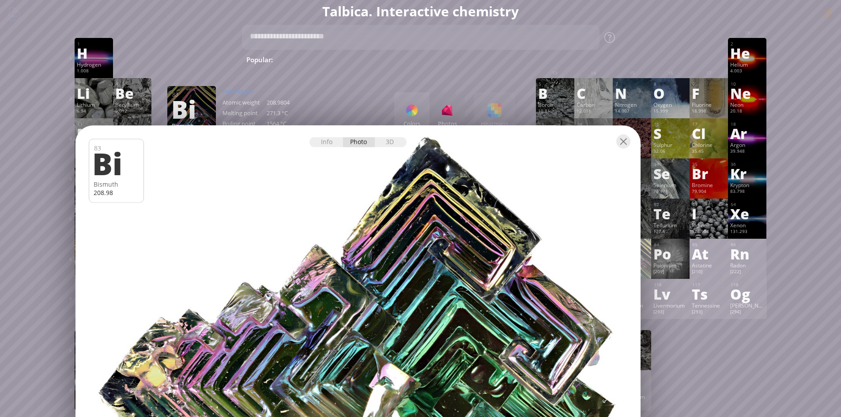
click at [450, 299] on div at bounding box center [357, 314] width 571 height 381
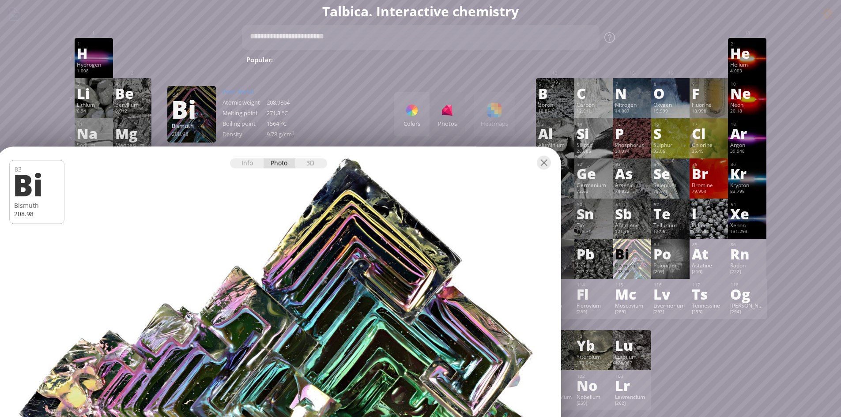
click at [720, 219] on div "I" at bounding box center [709, 214] width 34 height 14
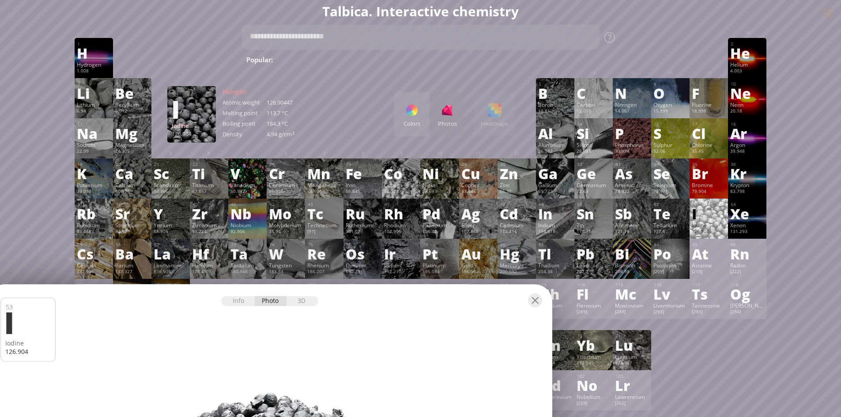
click at [644, 261] on div "83 Bi Bismuth 208.98 −3, −2, −1, 0, +1, +2, +3, +4, +5 −3, −2, −1, 0, +1, +2, +…" at bounding box center [632, 259] width 38 height 40
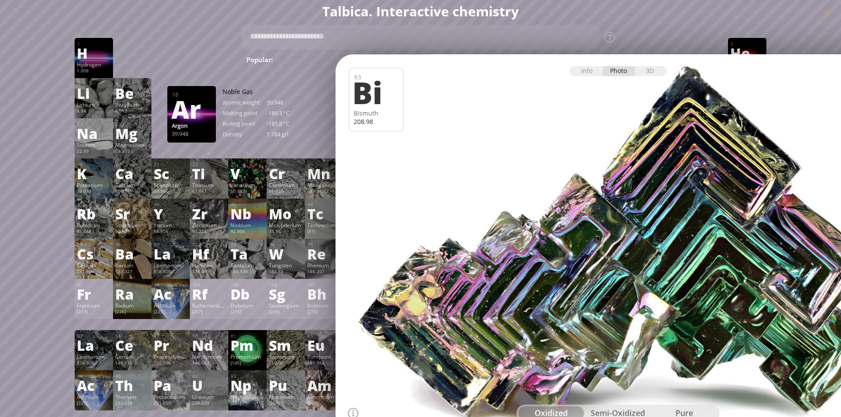
scroll to position [0, 0]
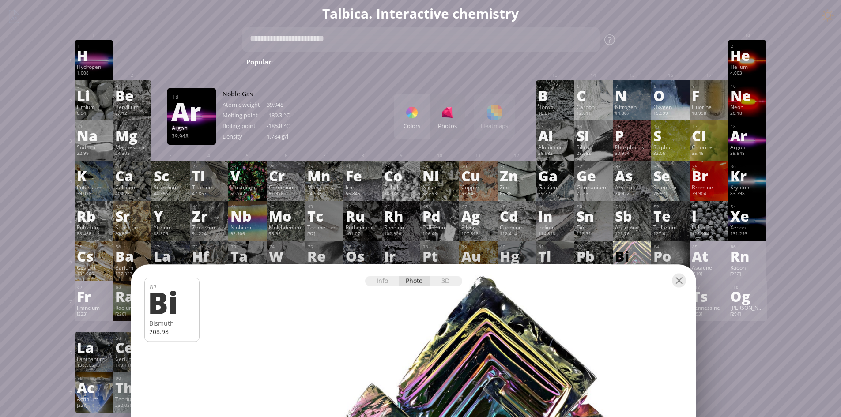
click at [678, 94] on div "O" at bounding box center [671, 95] width 34 height 14
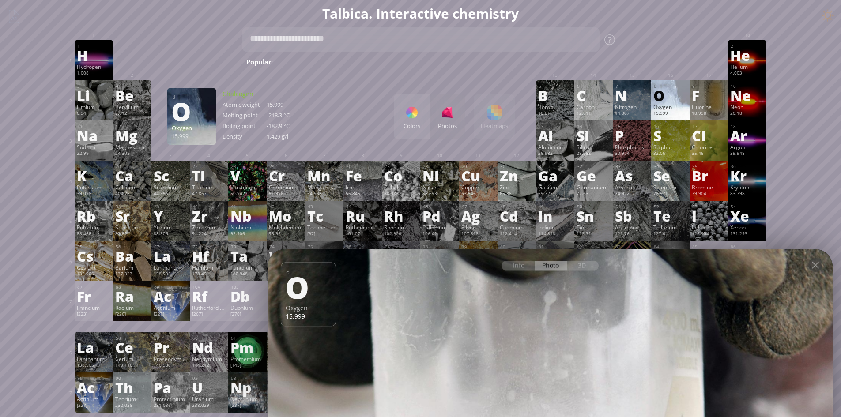
click at [746, 216] on div "Xe" at bounding box center [747, 216] width 34 height 14
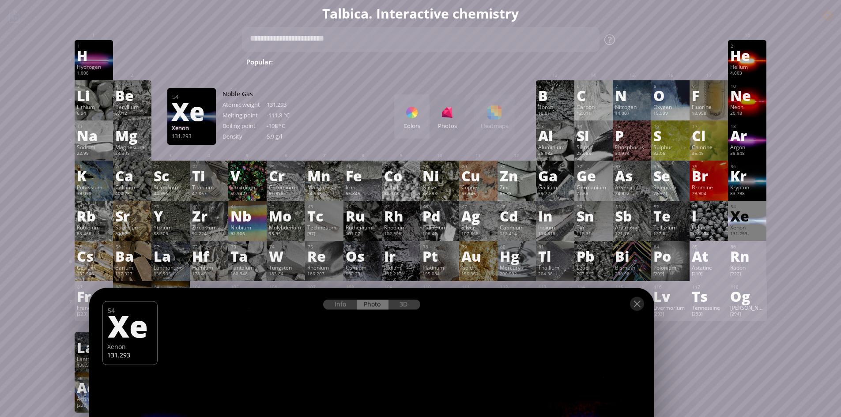
click at [757, 49] on div "He" at bounding box center [747, 55] width 34 height 14
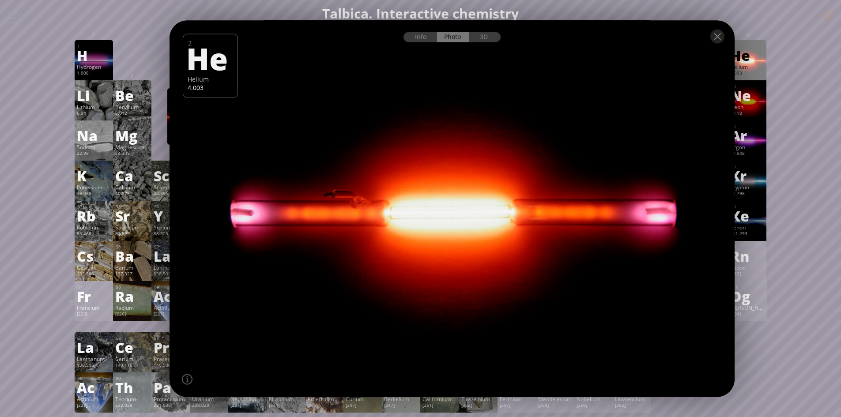
click at [745, 141] on div "Ar" at bounding box center [747, 135] width 34 height 14
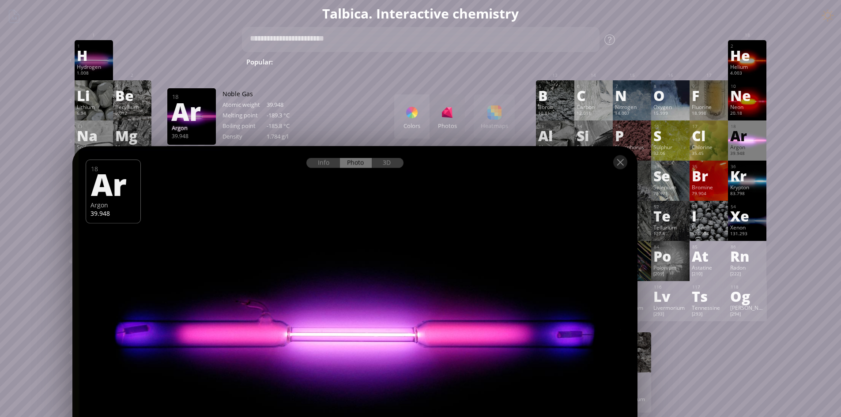
click at [762, 181] on div "Kr" at bounding box center [747, 176] width 34 height 14
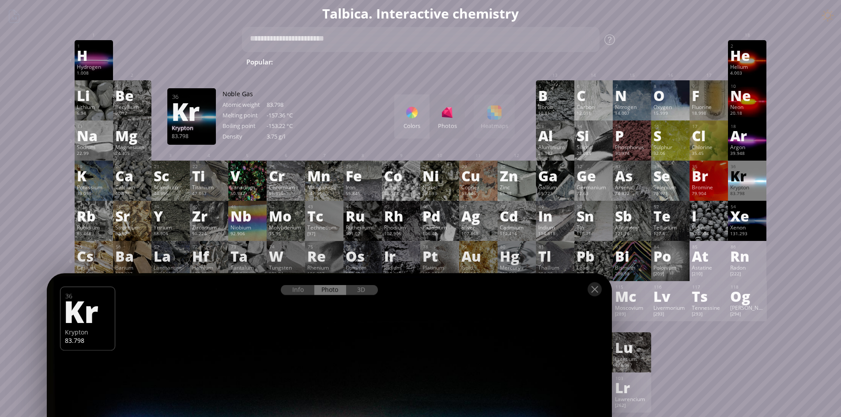
click at [764, 223] on div "54 Xe Xenon 131.293 0, +2, +4, +6, +8 0, +2, +4, +6, +8 -111.8 °C -108 °C 5.9 g…" at bounding box center [747, 221] width 38 height 40
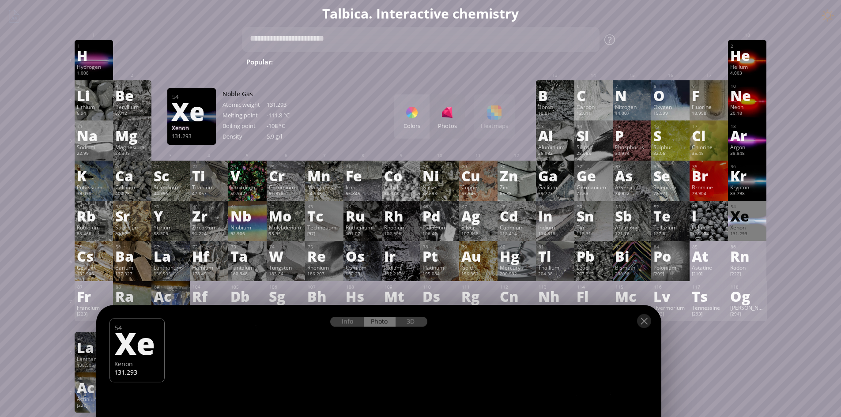
click at [763, 150] on div "Argon" at bounding box center [747, 147] width 34 height 7
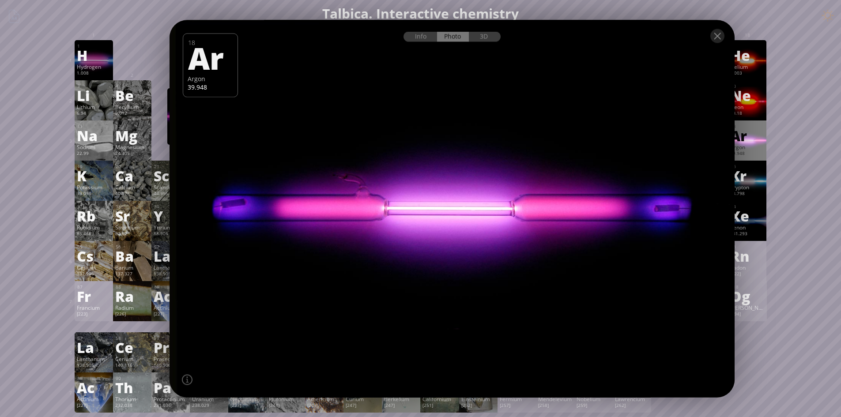
click at [757, 100] on div "Ne" at bounding box center [747, 95] width 34 height 14
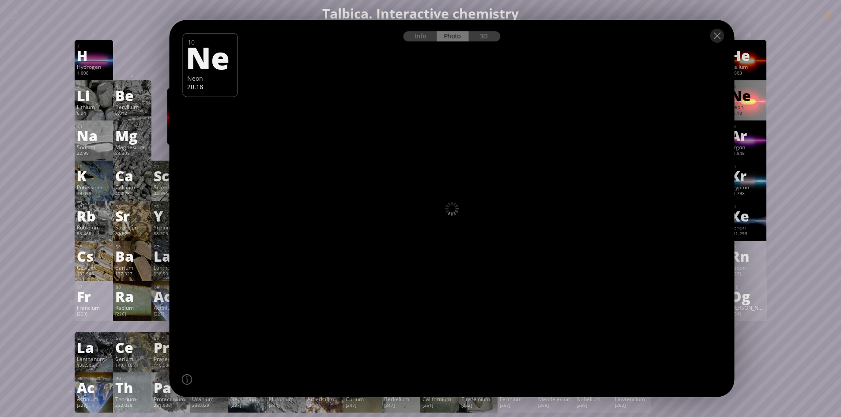
click at [745, 88] on div "Ne" at bounding box center [747, 95] width 34 height 14
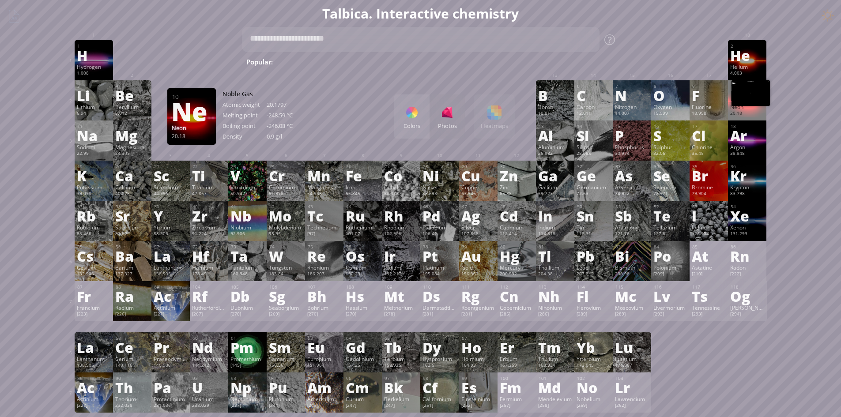
click at [739, 80] on div at bounding box center [750, 93] width 39 height 26
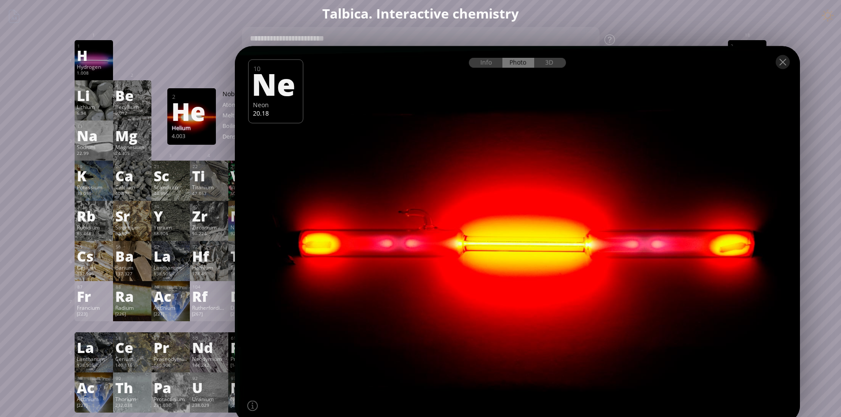
click at [745, 61] on div at bounding box center [517, 61] width 565 height 31
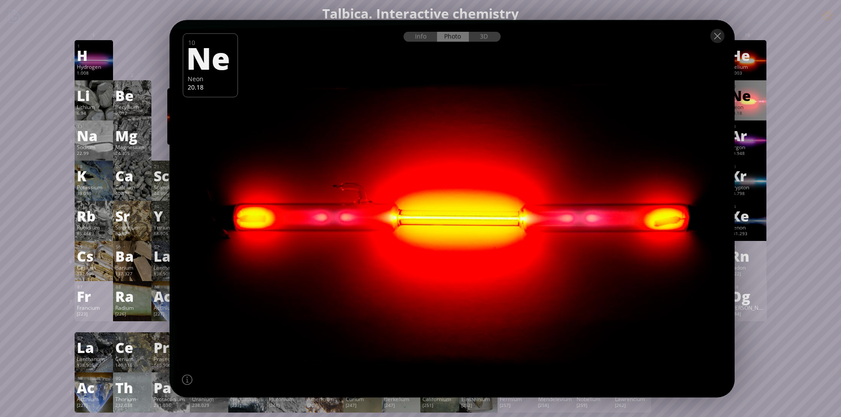
click at [755, 73] on div "4.003" at bounding box center [747, 73] width 34 height 7
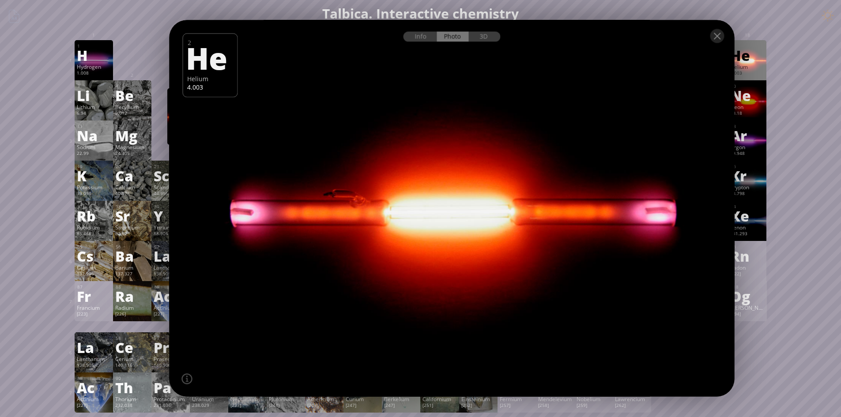
click at [682, 166] on div at bounding box center [451, 208] width 571 height 381
click at [635, 51] on div at bounding box center [452, 35] width 565 height 31
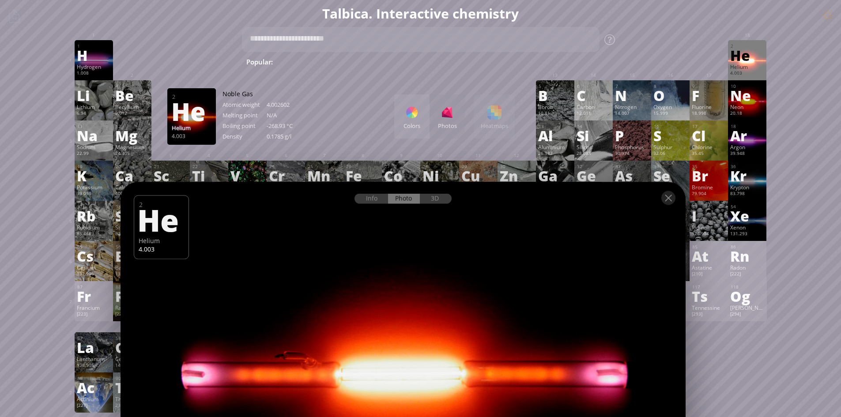
click at [584, 219] on div at bounding box center [402, 370] width 571 height 381
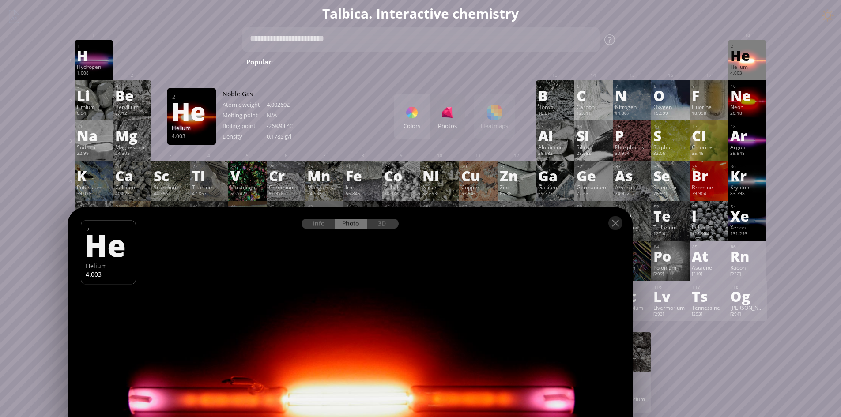
click at [547, 250] on div at bounding box center [349, 395] width 571 height 381
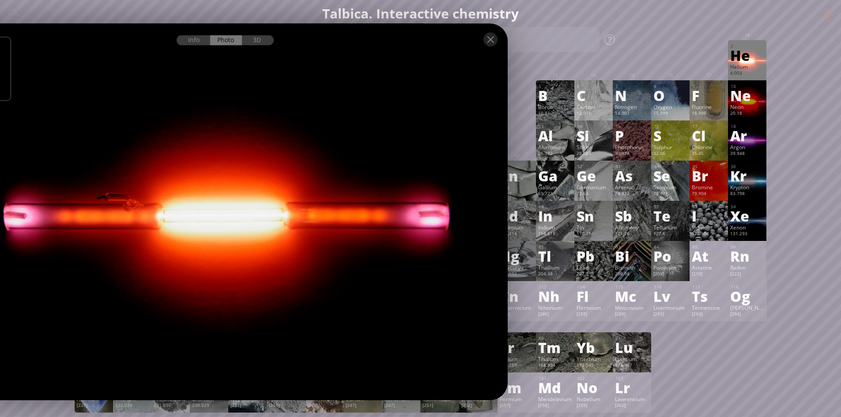
drag, startPoint x: 454, startPoint y: 36, endPoint x: 444, endPoint y: 39, distance: 10.9
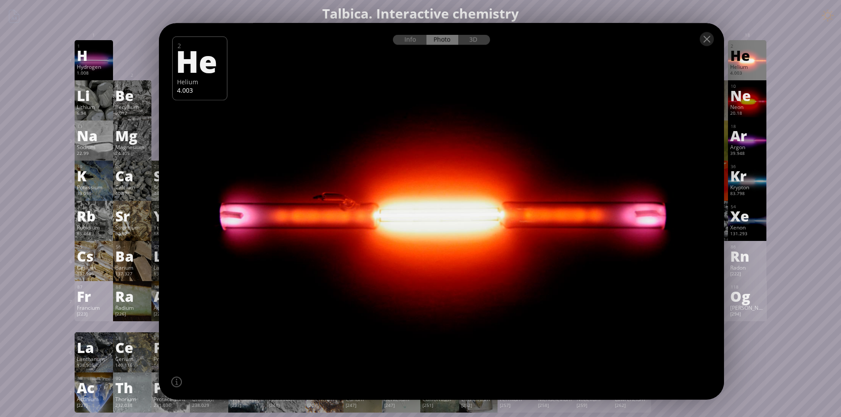
click at [706, 35] on div at bounding box center [707, 39] width 14 height 14
